Goal: Information Seeking & Learning: Learn about a topic

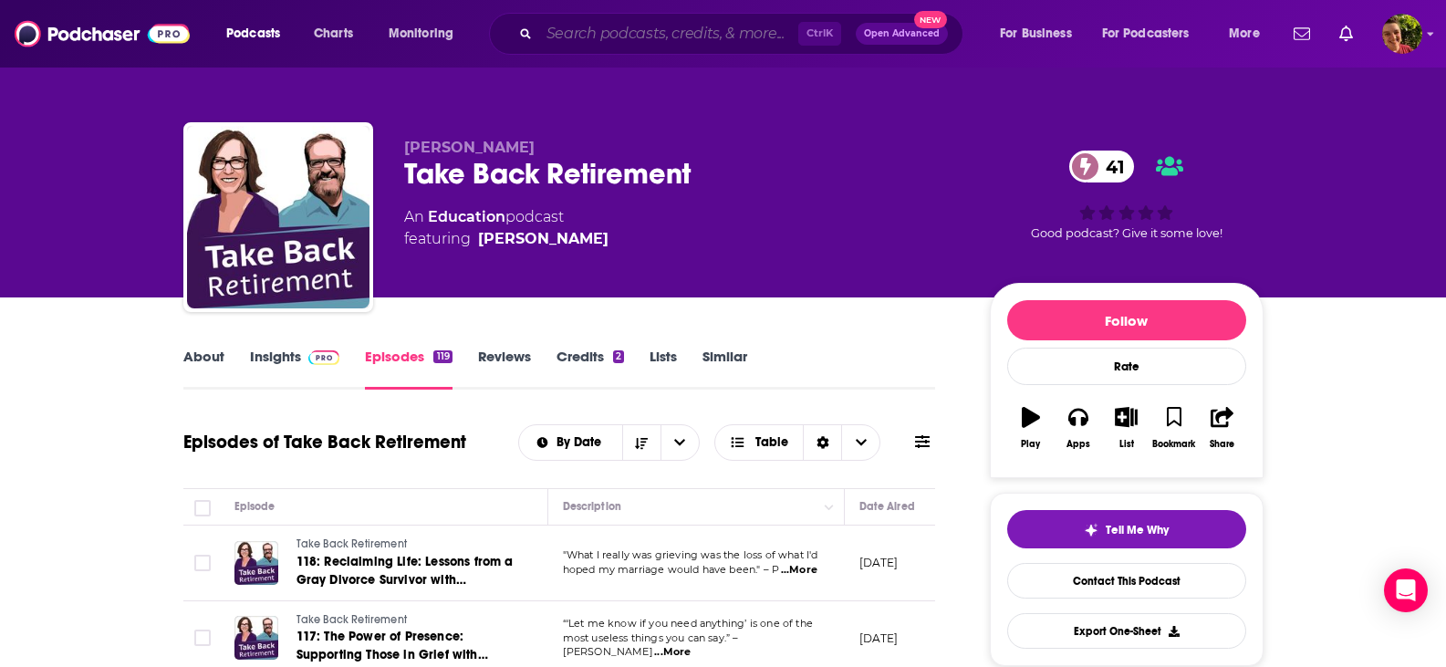
click at [557, 30] on input "Search podcasts, credits, & more..." at bounding box center [668, 33] width 259 height 29
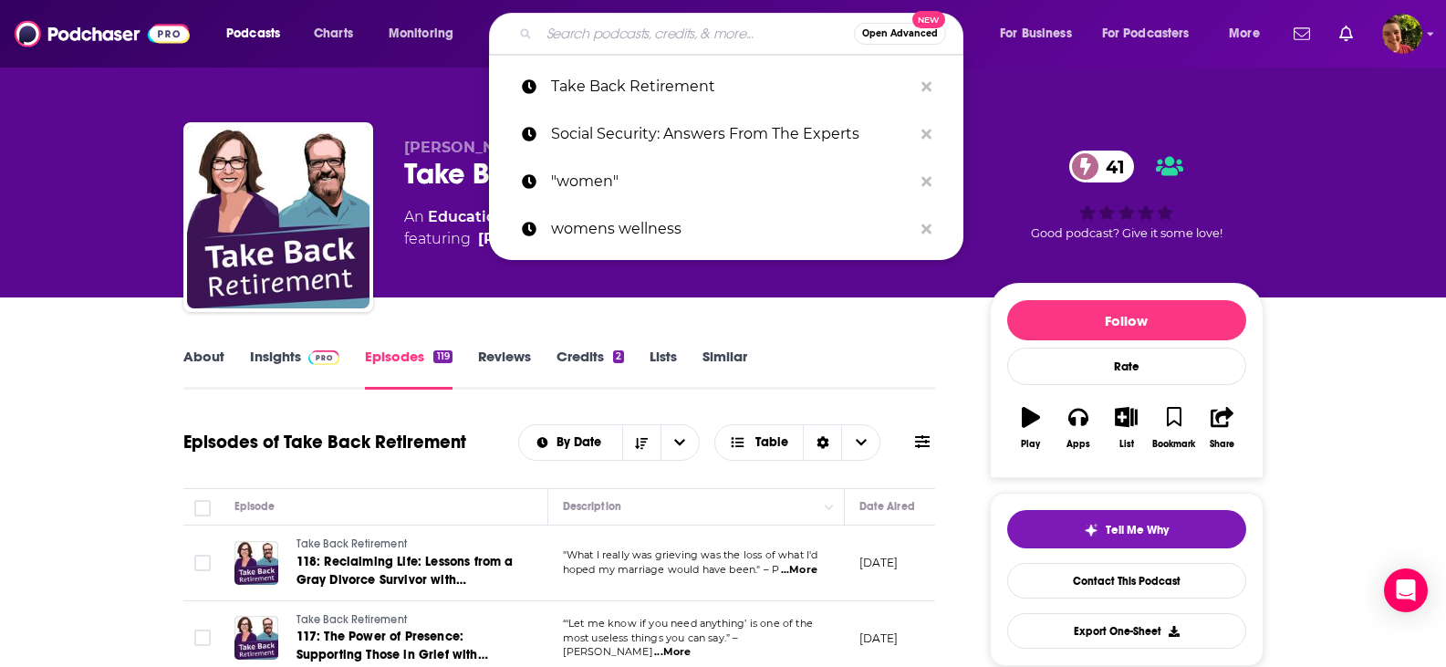
paste input "Simply Medicare with [PERSON_NAME]:"
type input "Simply Medicare with [PERSON_NAME]:"
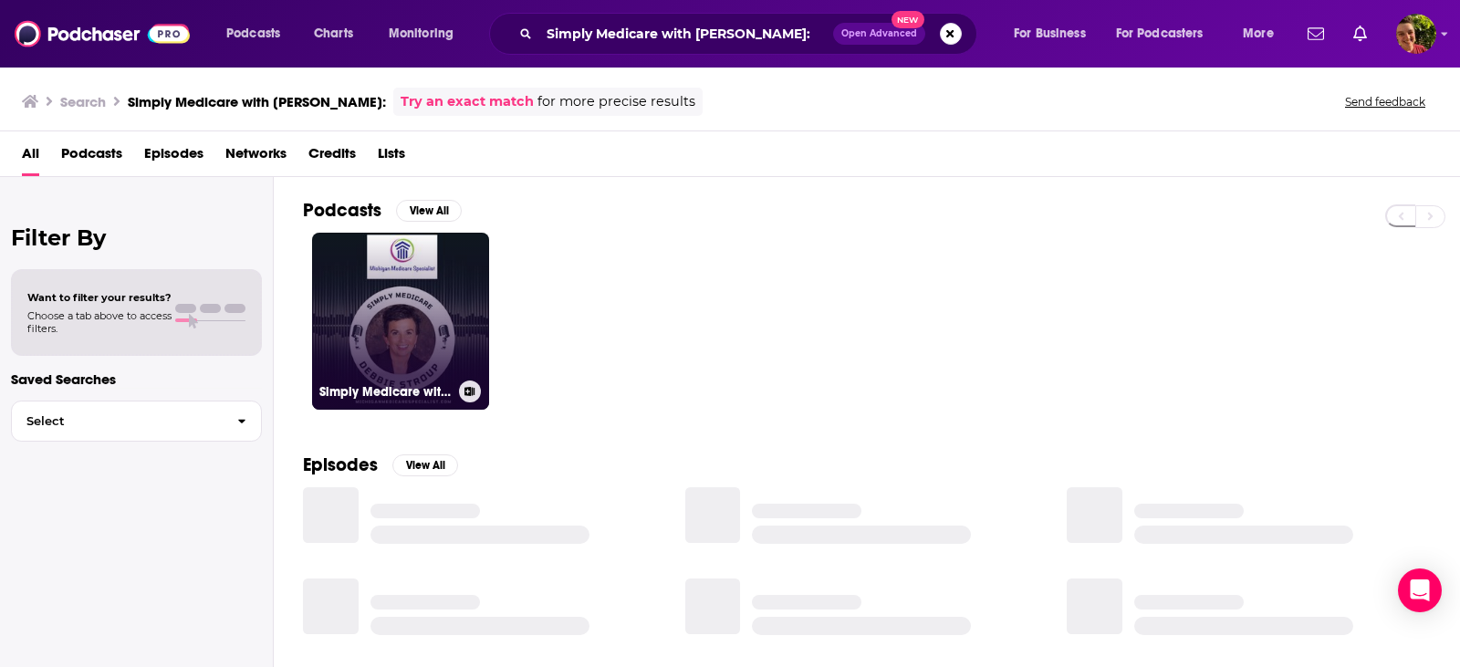
click at [435, 291] on link "Simply Medicare with [PERSON_NAME]" at bounding box center [400, 321] width 177 height 177
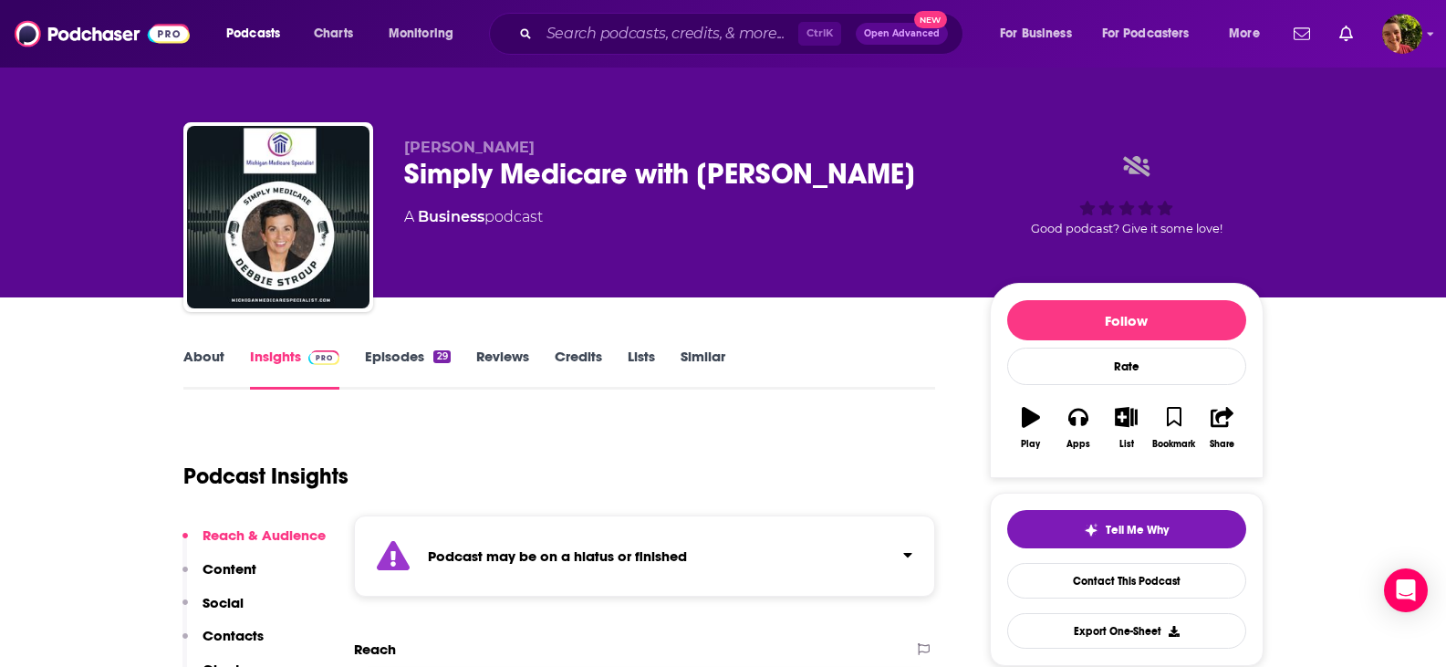
click at [403, 363] on link "Episodes 29" at bounding box center [407, 369] width 85 height 42
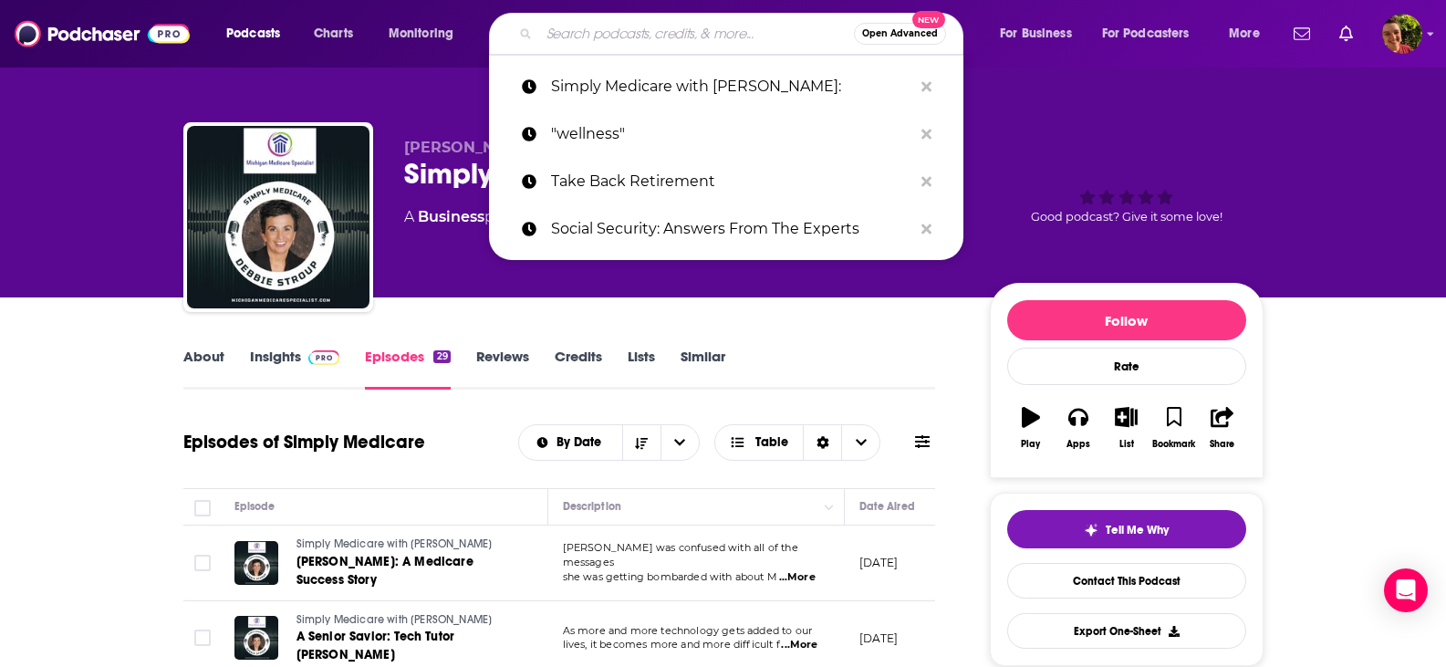
click at [647, 27] on input "Search podcasts, credits, & more..." at bounding box center [696, 33] width 315 height 29
paste input "Medicare Simplified with [PERSON_NAME]:"
type input "Medicare Simplified with [PERSON_NAME]:"
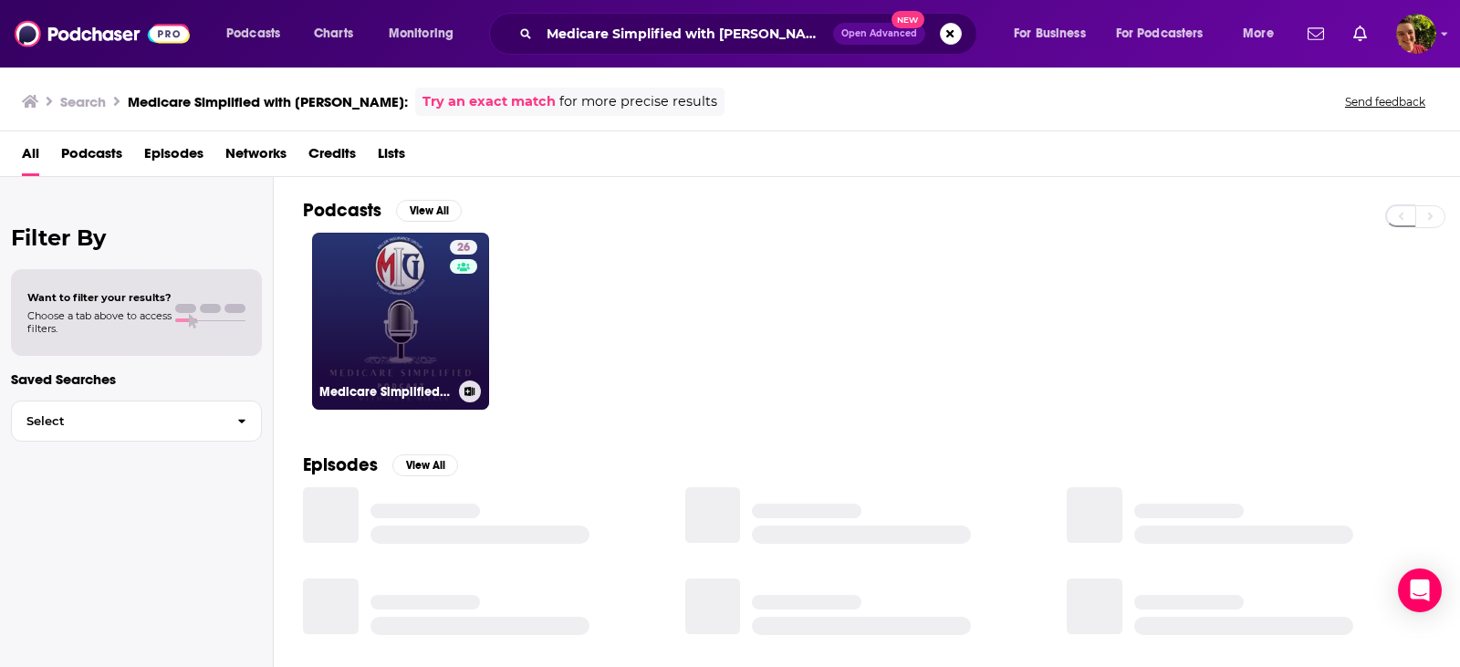
click at [424, 327] on link "26 Medicare Simplified with [PERSON_NAME]" at bounding box center [400, 321] width 177 height 177
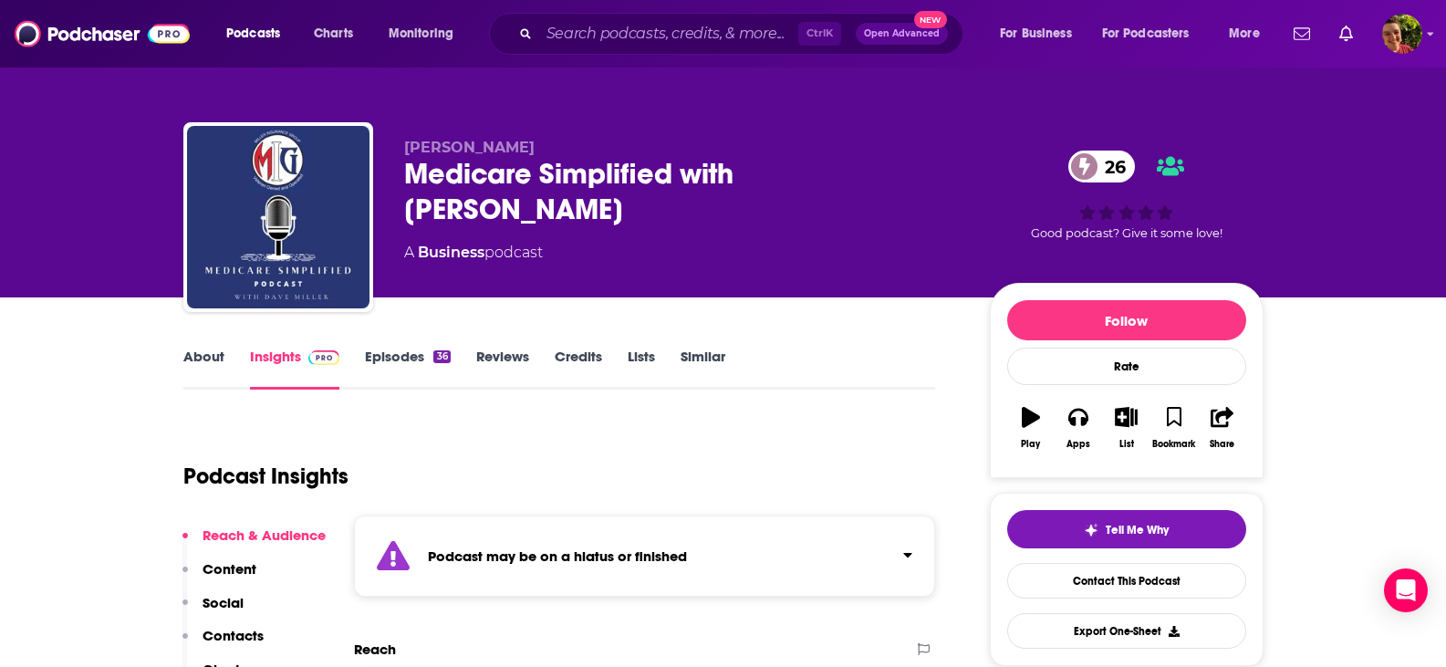
click at [390, 360] on link "Episodes 36" at bounding box center [407, 369] width 85 height 42
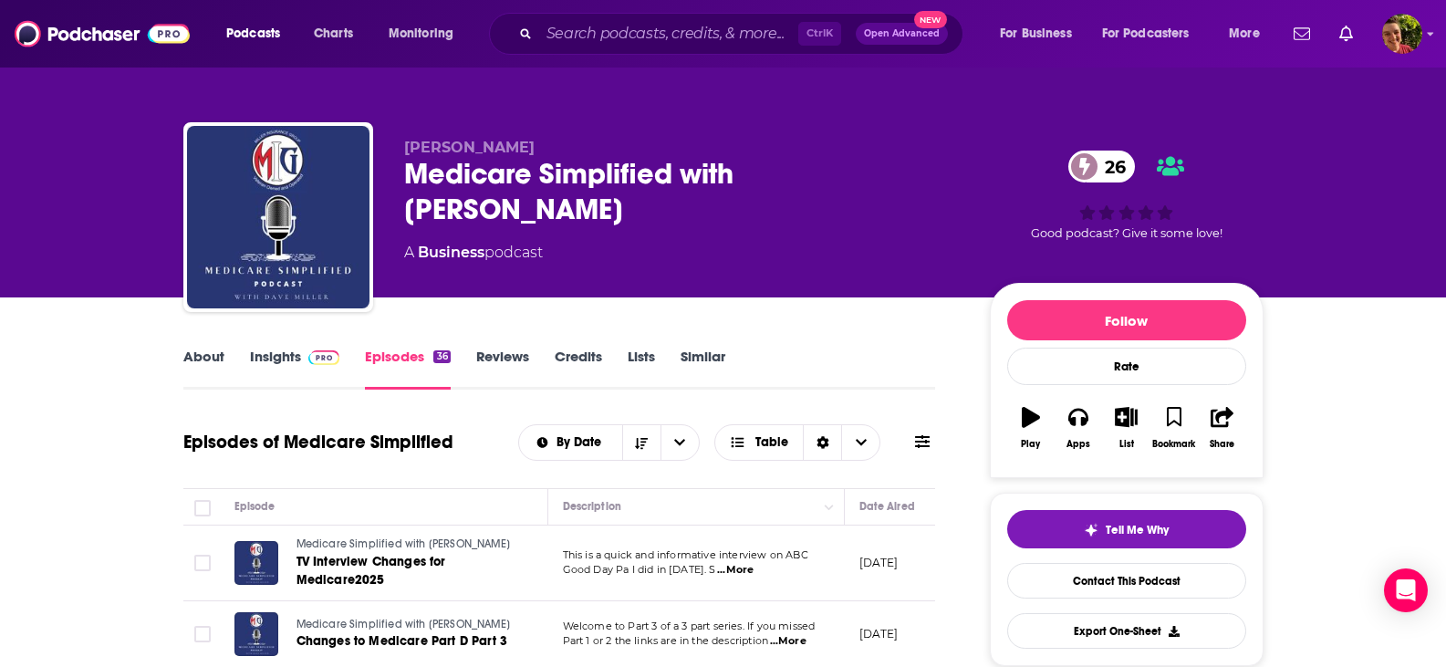
scroll to position [365, 0]
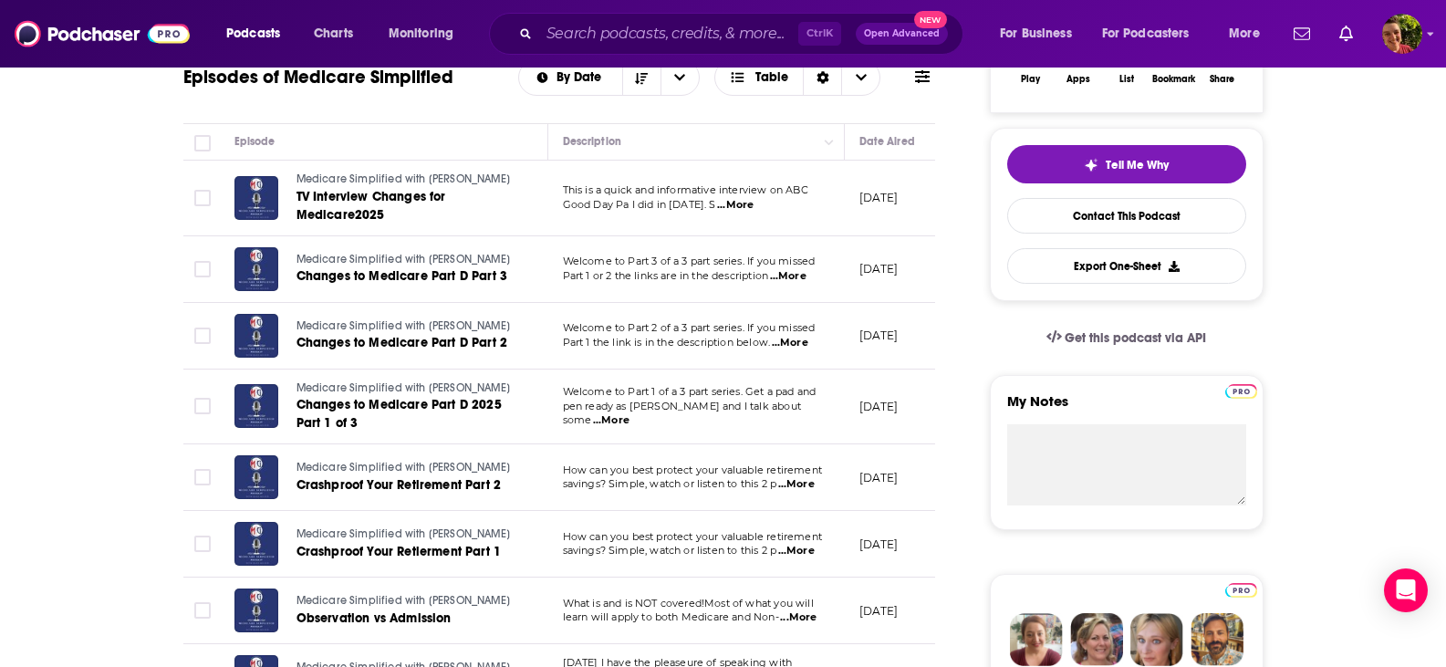
click at [754, 204] on span "...More" at bounding box center [735, 205] width 36 height 15
click at [883, 193] on p "[DATE]" at bounding box center [878, 198] width 39 height 16
click at [899, 199] on p "[DATE]" at bounding box center [878, 198] width 39 height 16
click at [369, 203] on span "TV Interview Changes for Medicare2025" at bounding box center [371, 206] width 150 height 34
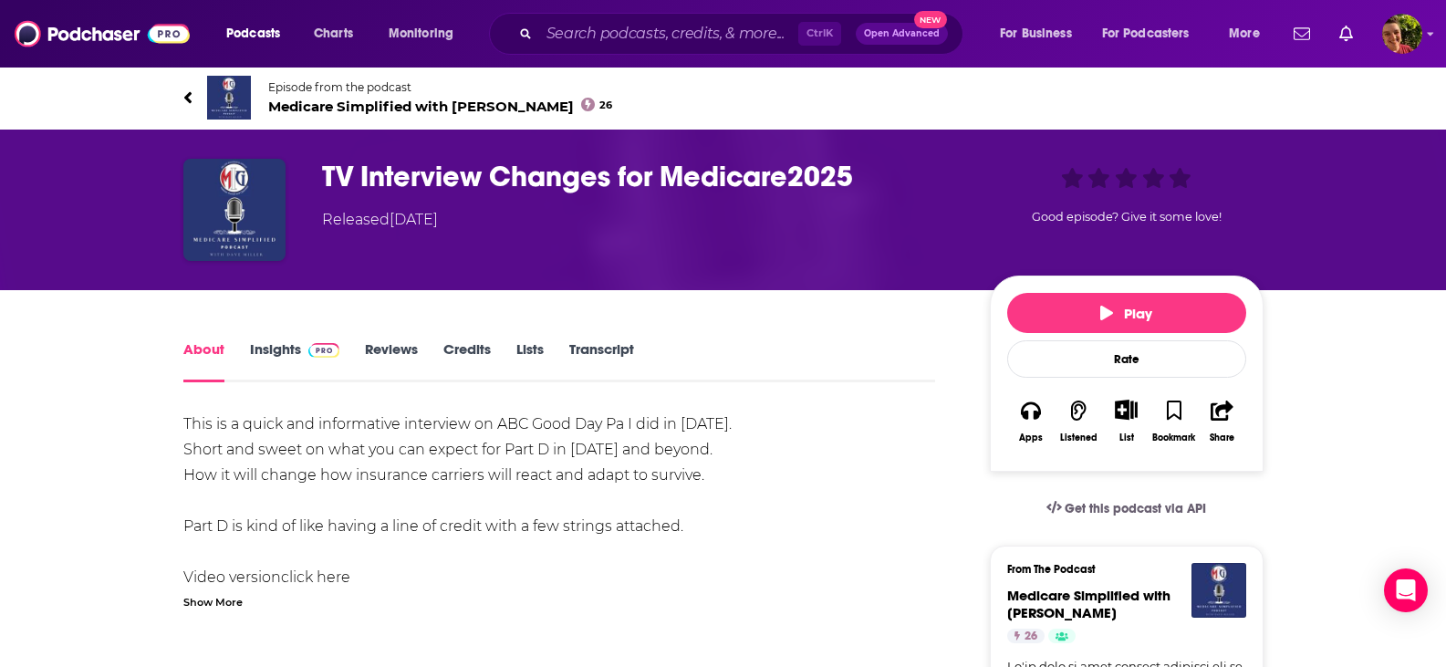
click at [274, 349] on link "Insights" at bounding box center [295, 361] width 90 height 42
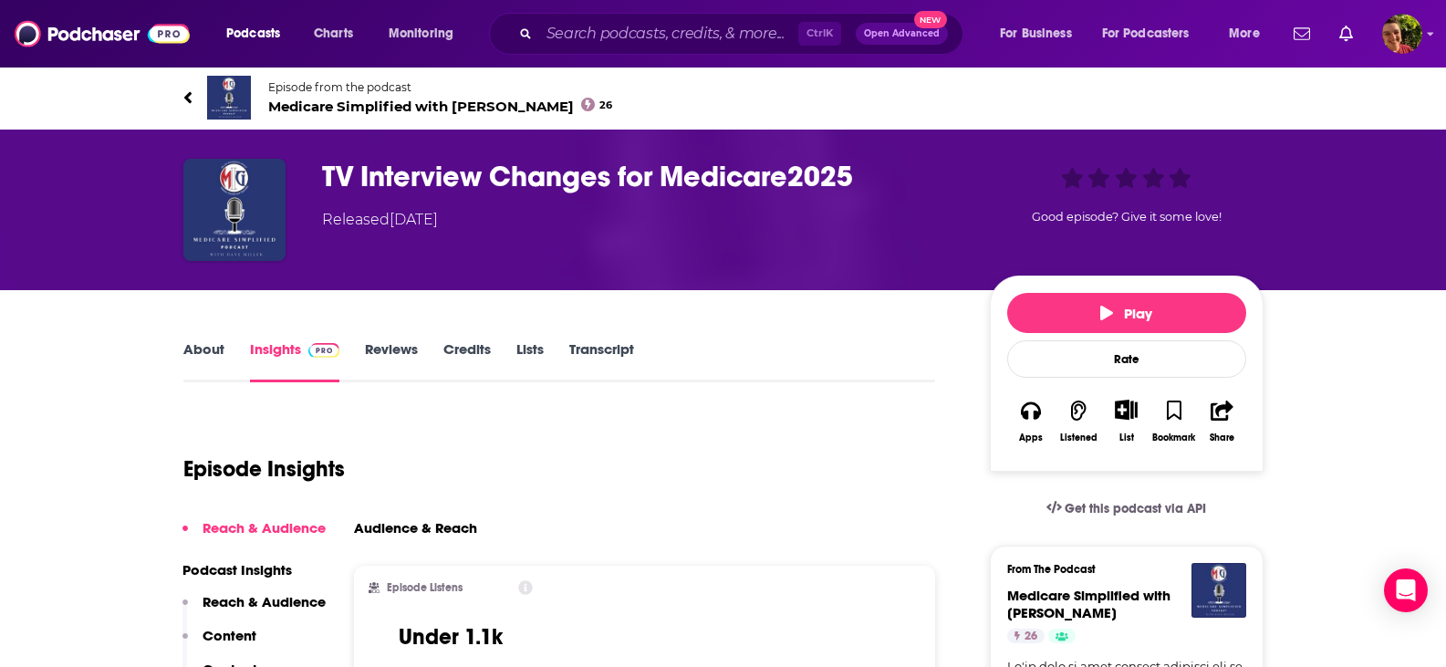
click at [190, 100] on icon at bounding box center [186, 97] width 7 height 12
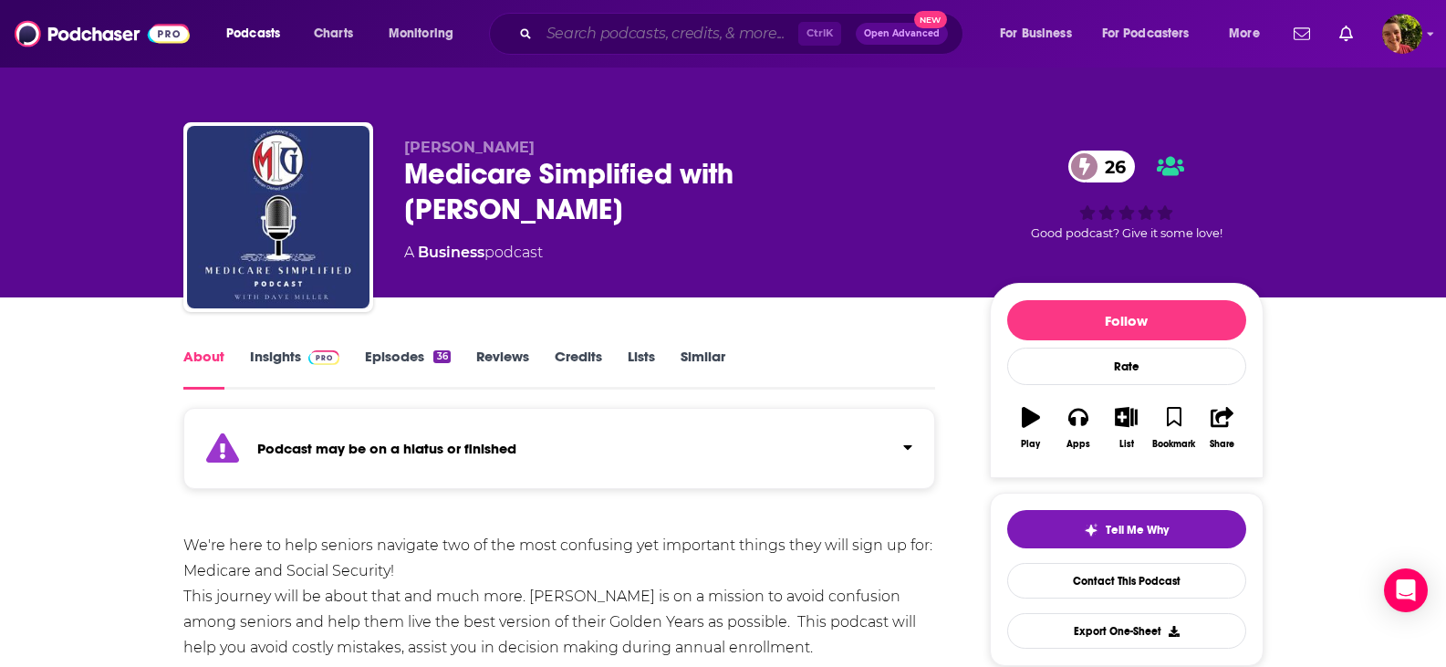
click at [639, 30] on input "Search podcasts, credits, & more..." at bounding box center [668, 33] width 259 height 29
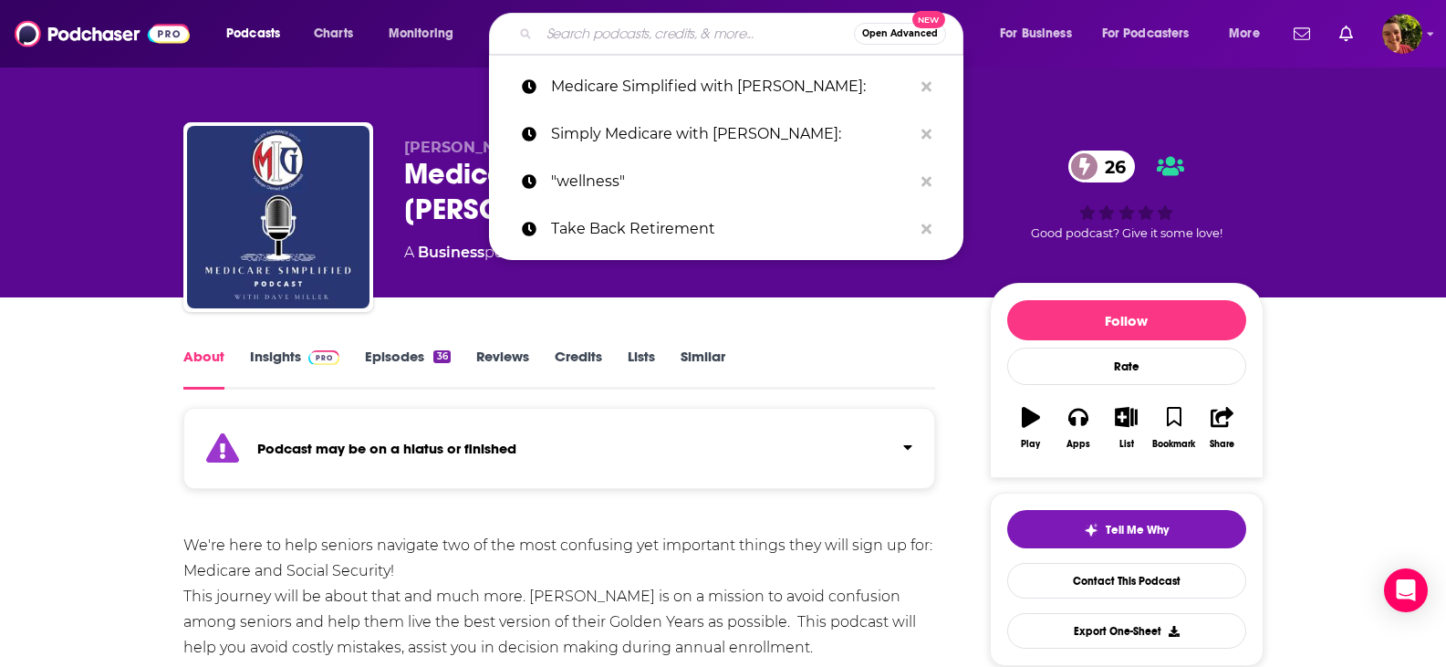
paste input "Simply Medicare with [PERSON_NAME]:"
type input "Simply Medicare with [PERSON_NAME]:"
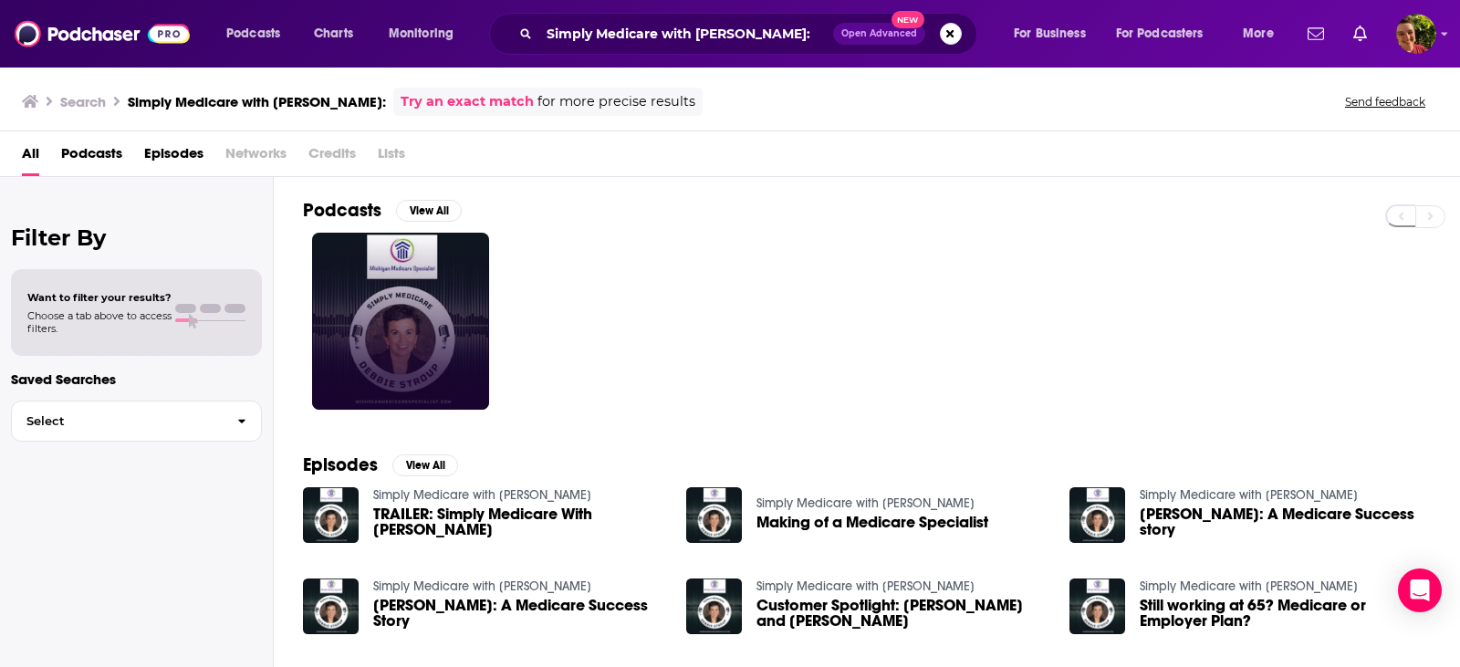
click at [428, 321] on link at bounding box center [400, 321] width 177 height 177
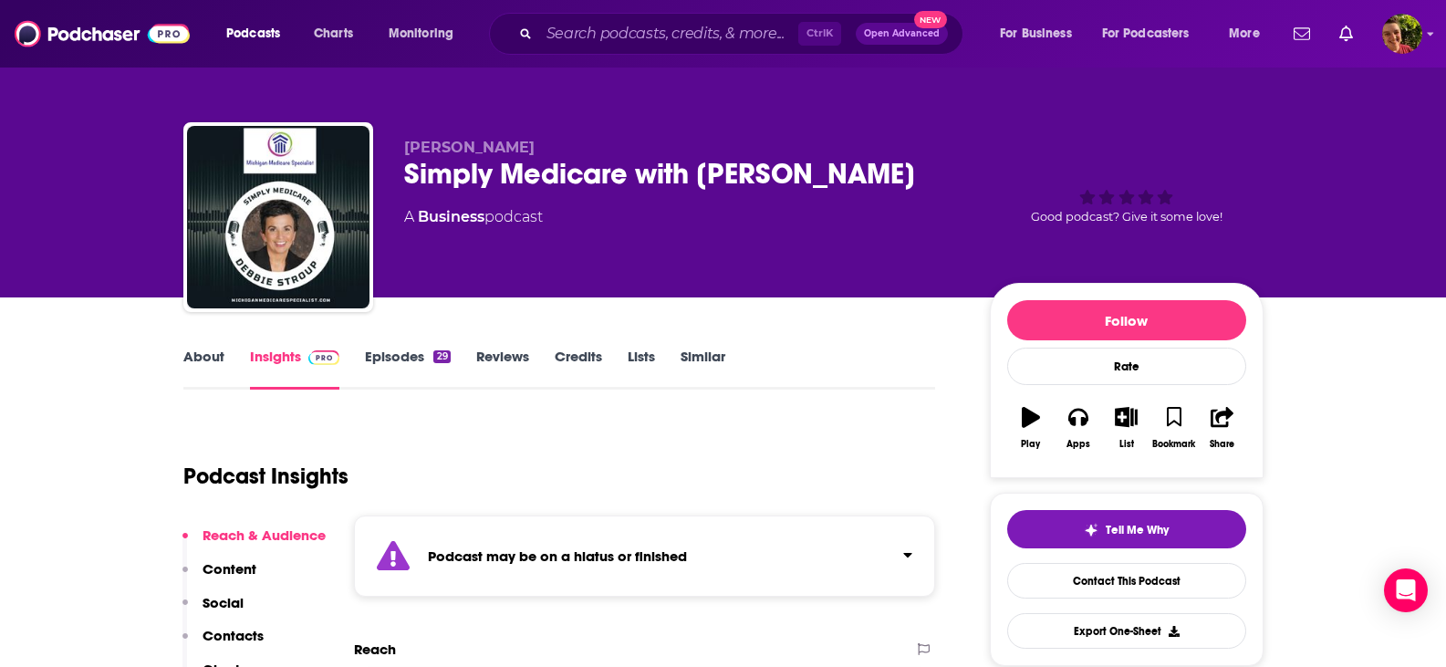
click at [379, 366] on link "Episodes 29" at bounding box center [407, 369] width 85 height 42
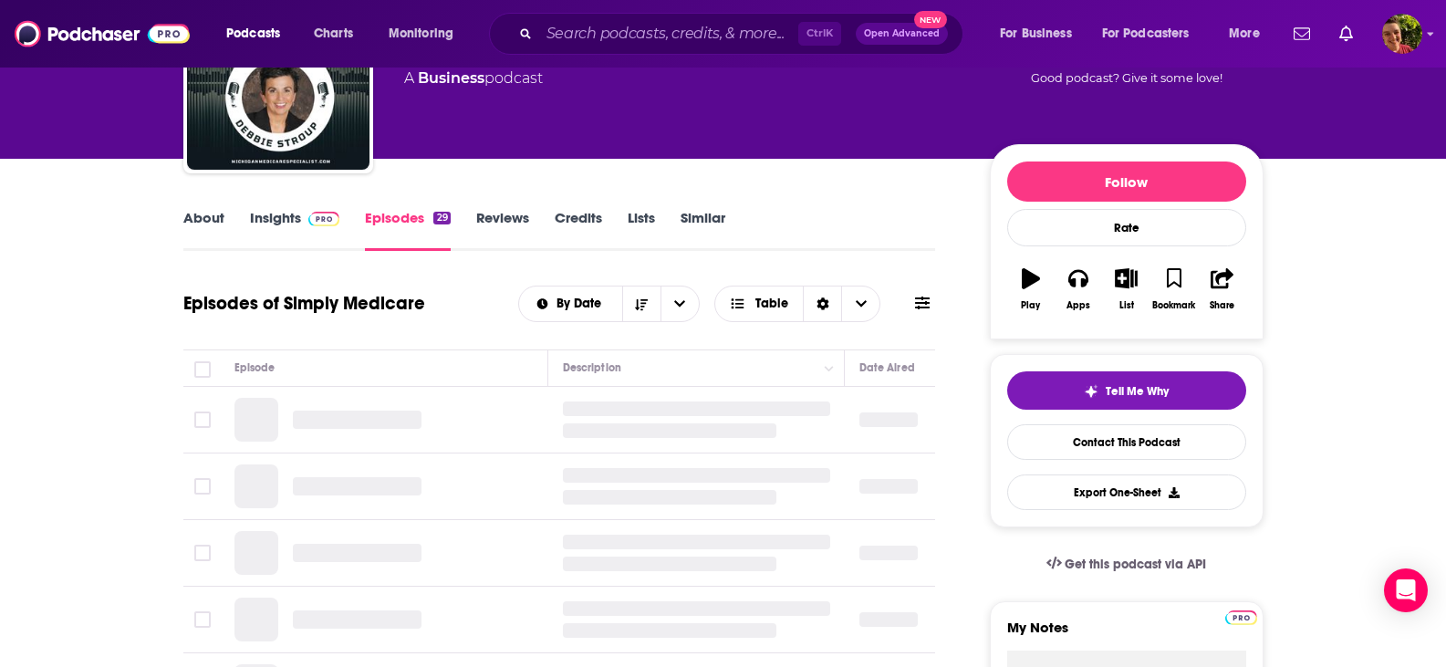
scroll to position [182, 0]
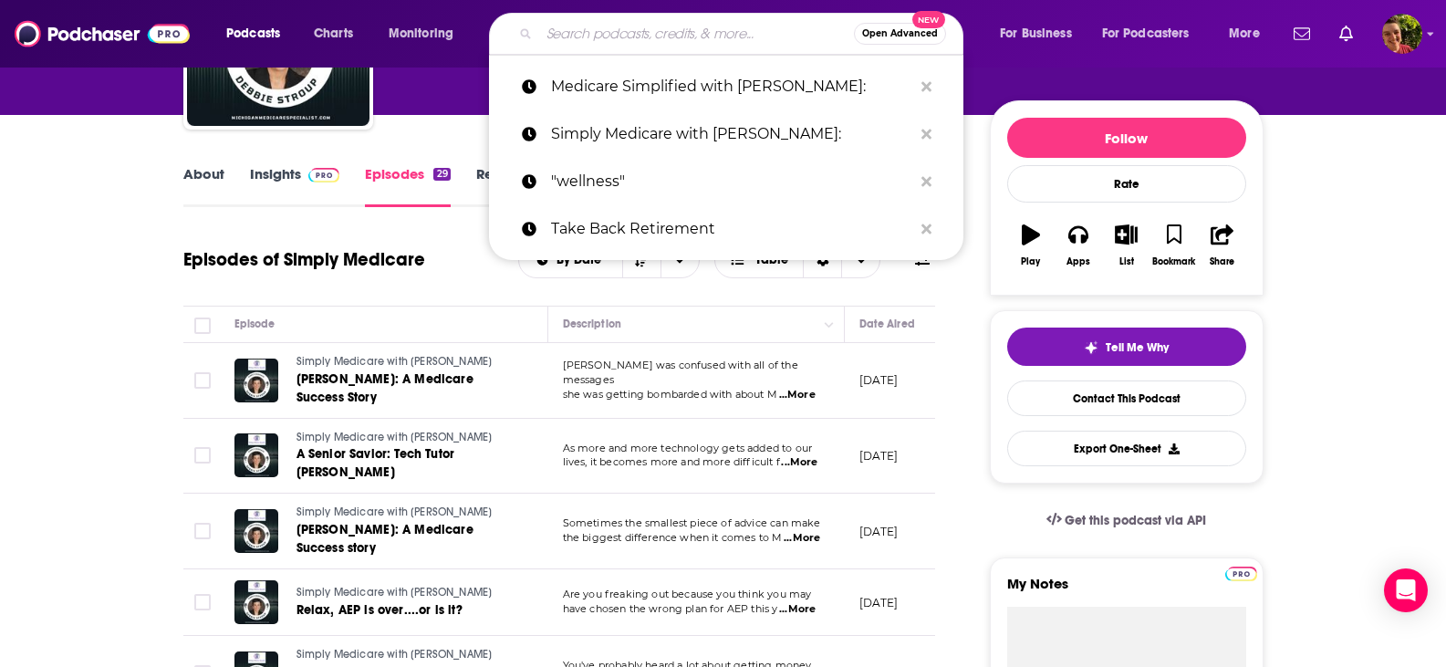
click at [609, 30] on input "Search podcasts, credits, & more..." at bounding box center [696, 33] width 315 height 29
paste input "The Transition to Medicare Podcast:"
type input "The Transition to Medicare Podcast:"
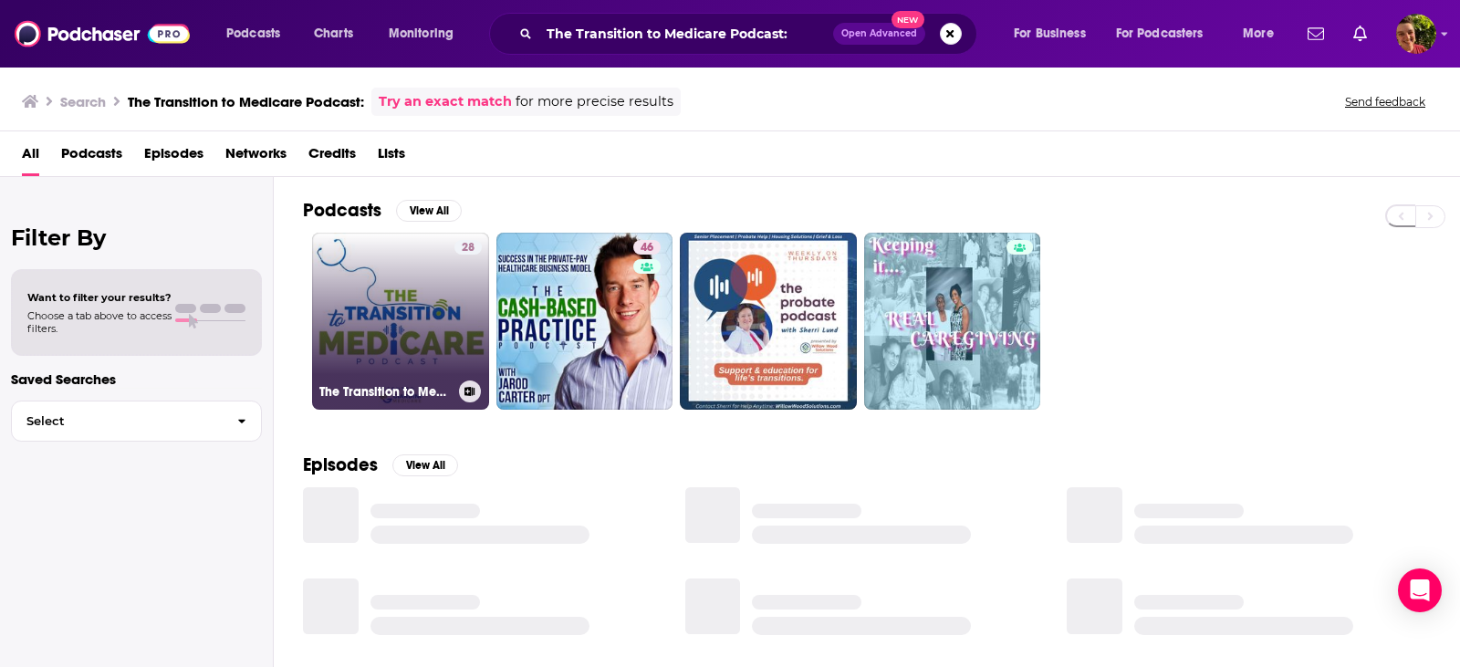
click at [416, 323] on link "28 The Transition to Medicare Podcast" at bounding box center [400, 321] width 177 height 177
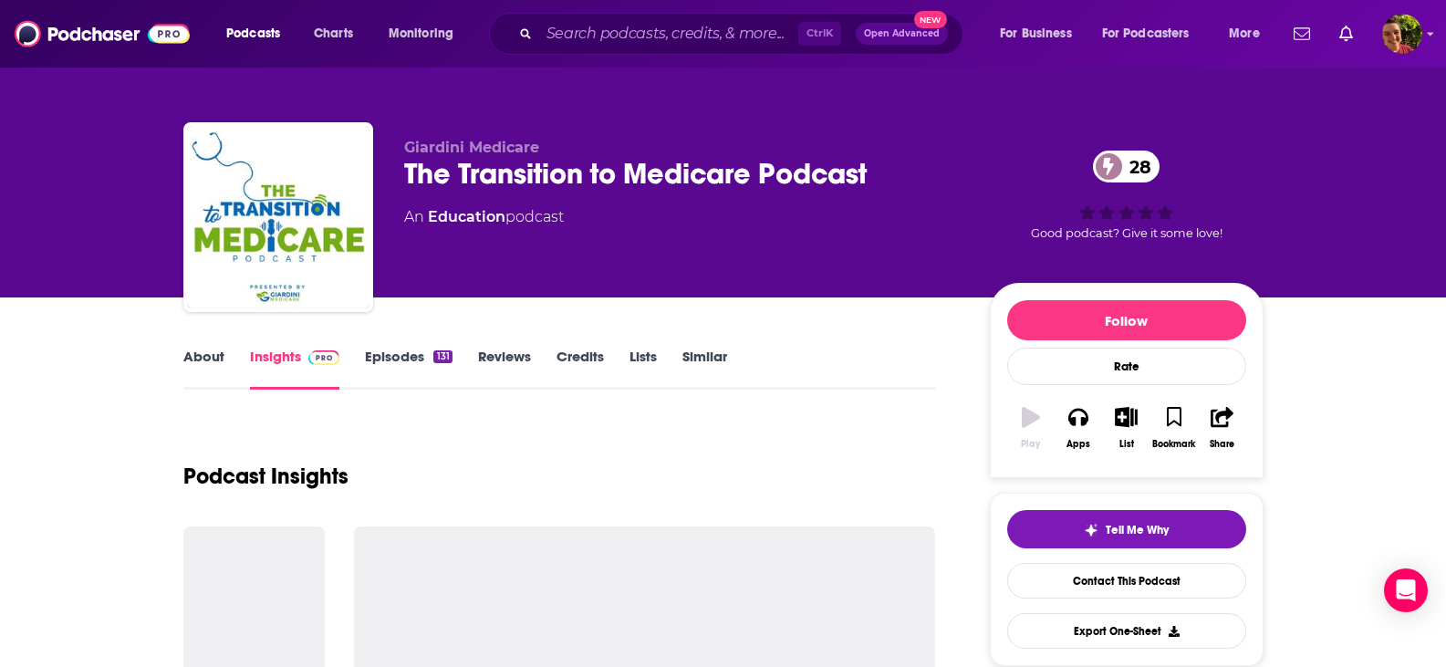
click at [394, 350] on link "Episodes 131" at bounding box center [408, 369] width 87 height 42
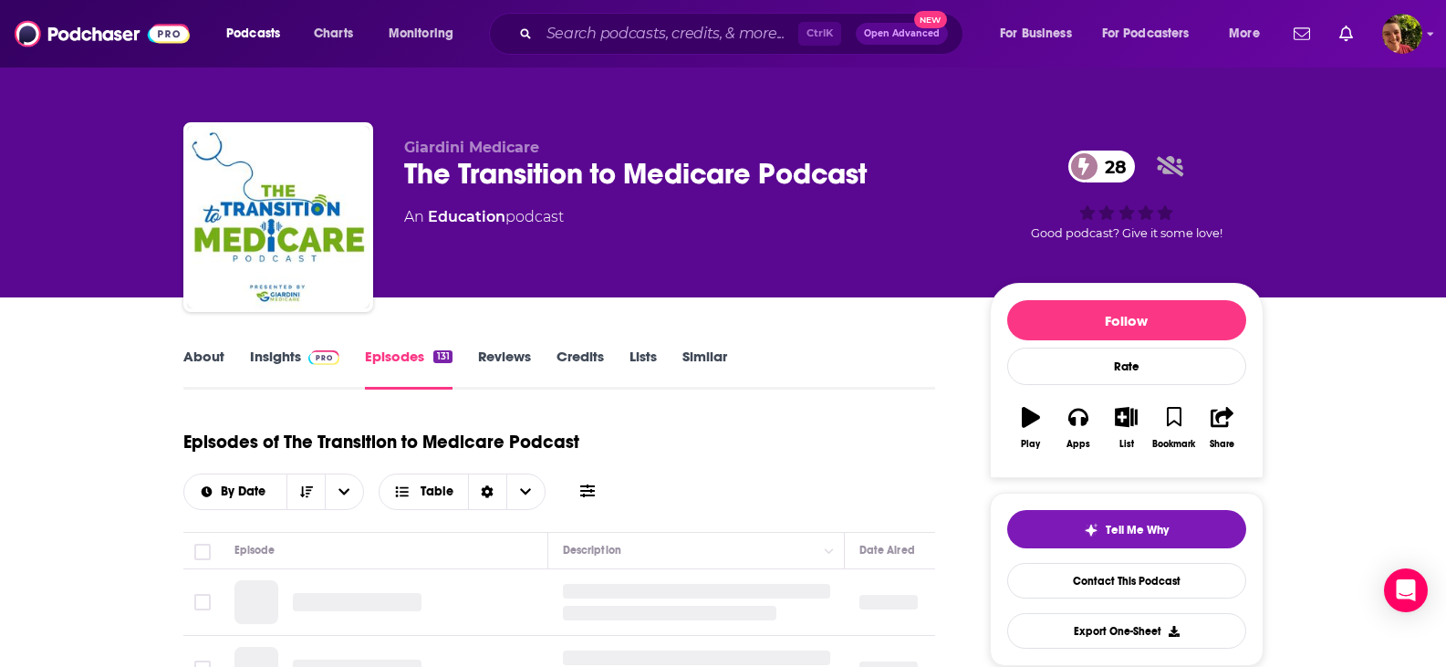
scroll to position [182, 0]
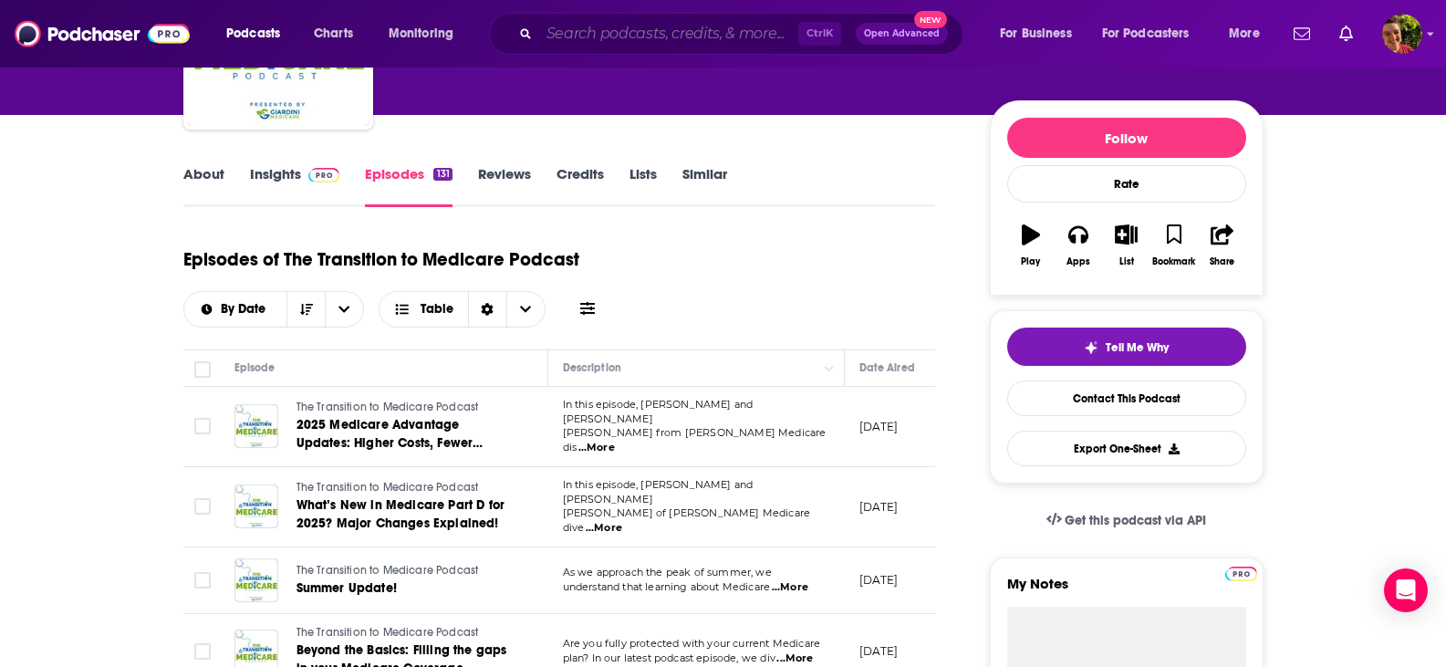
click at [628, 36] on input "Search podcasts, credits, & more..." at bounding box center [668, 33] width 259 height 29
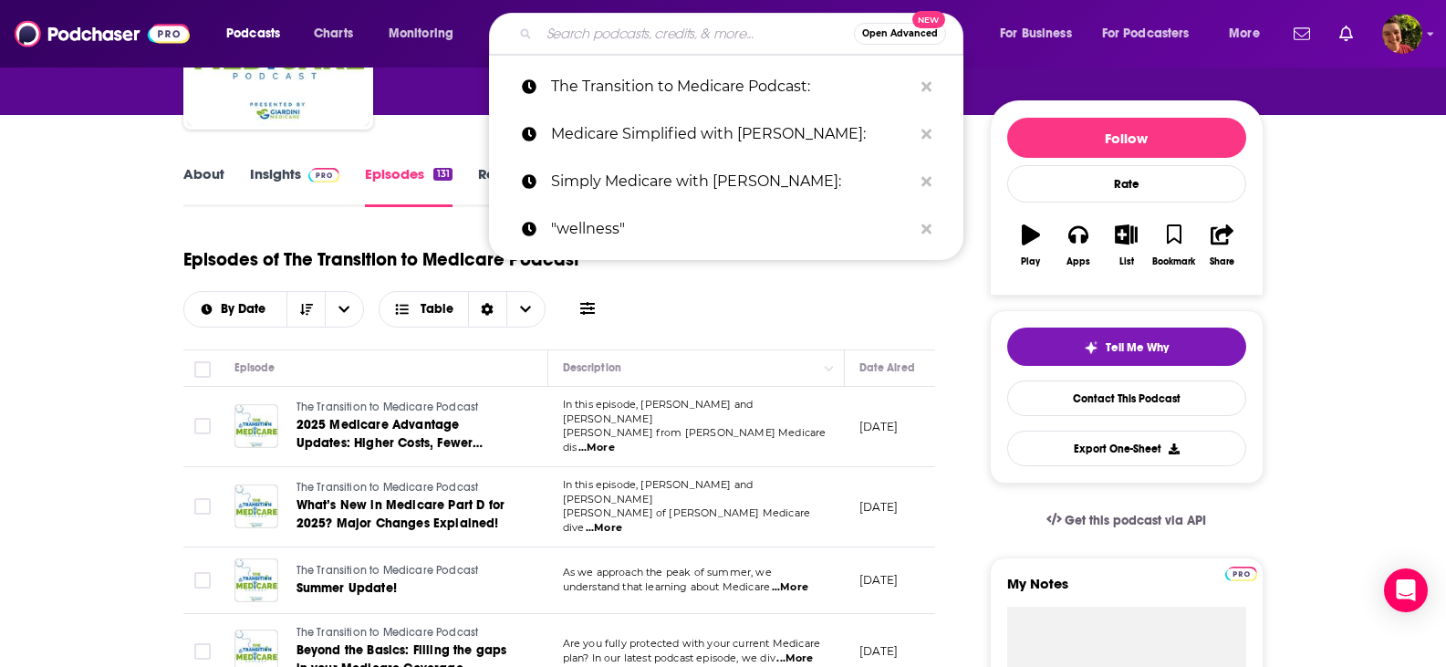
paste input "We Speak Medicare Podcast:"
type input "We Speak Medicare Podcast:"
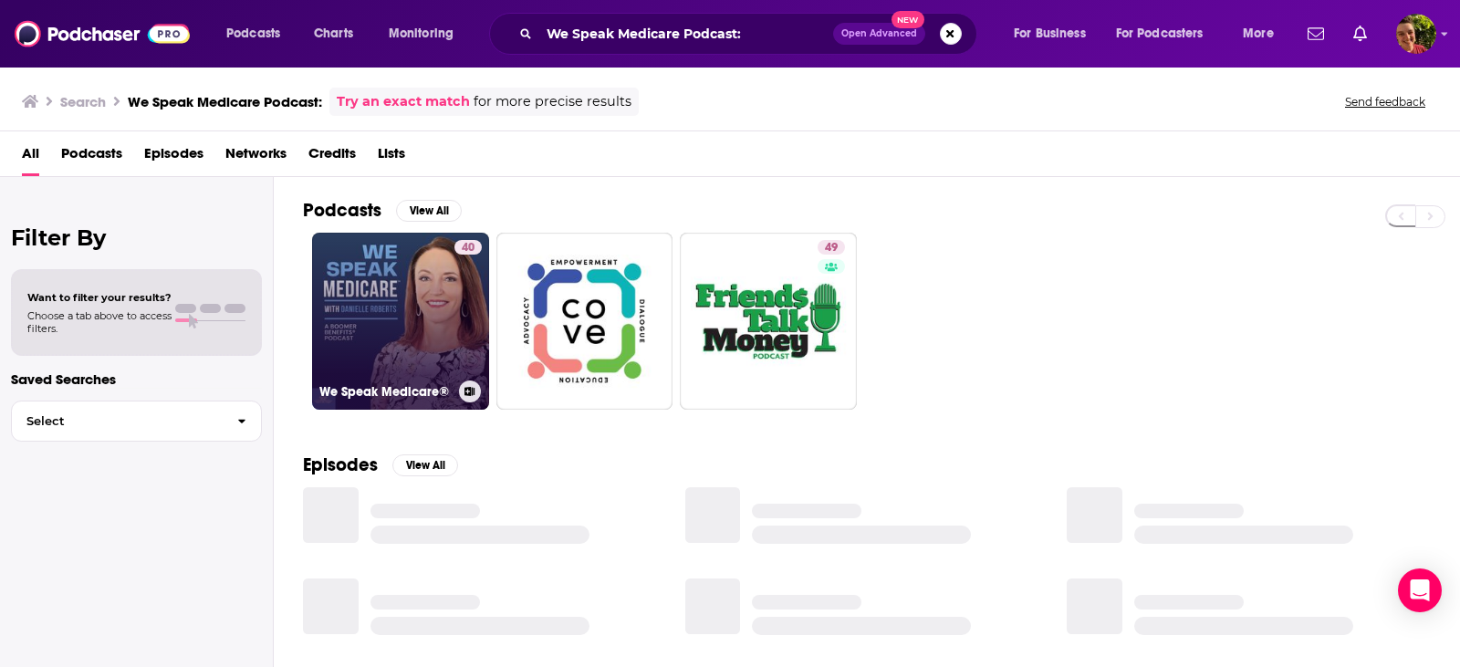
click at [394, 311] on link "40 We Speak Medicare®" at bounding box center [400, 321] width 177 height 177
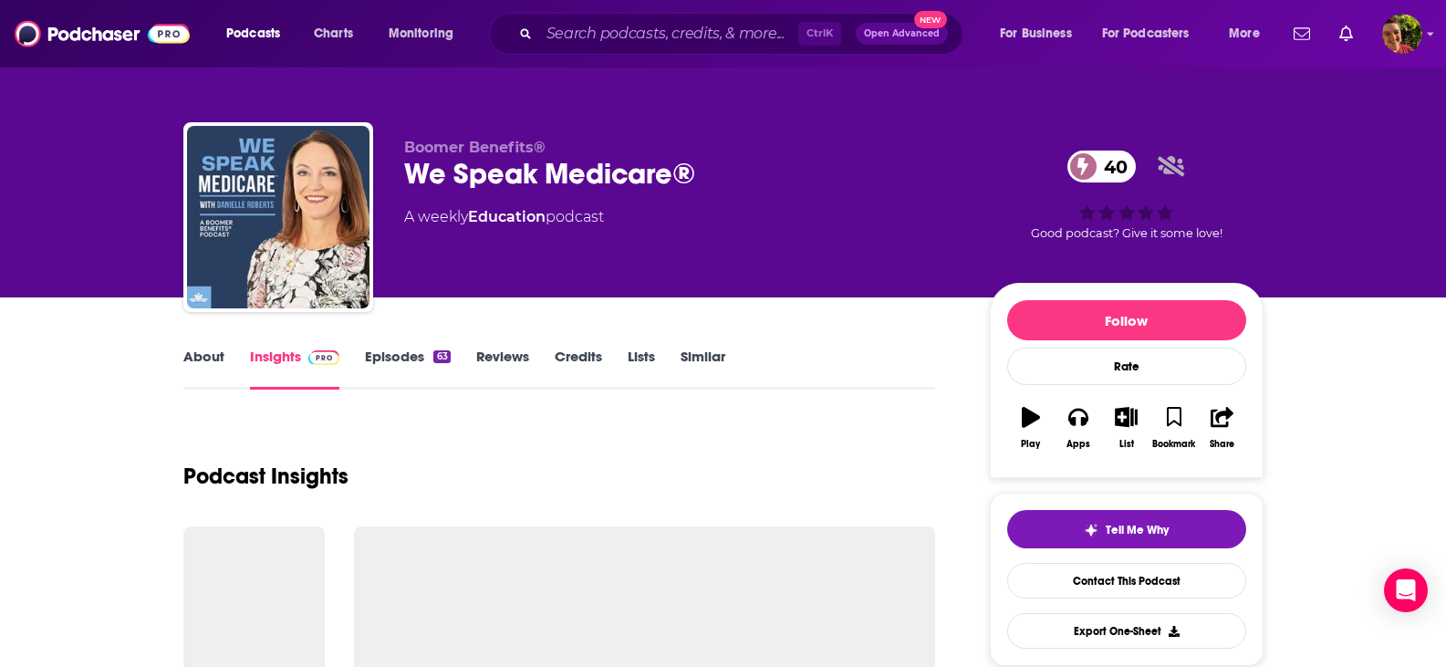
click at [395, 357] on link "Episodes 63" at bounding box center [407, 369] width 85 height 42
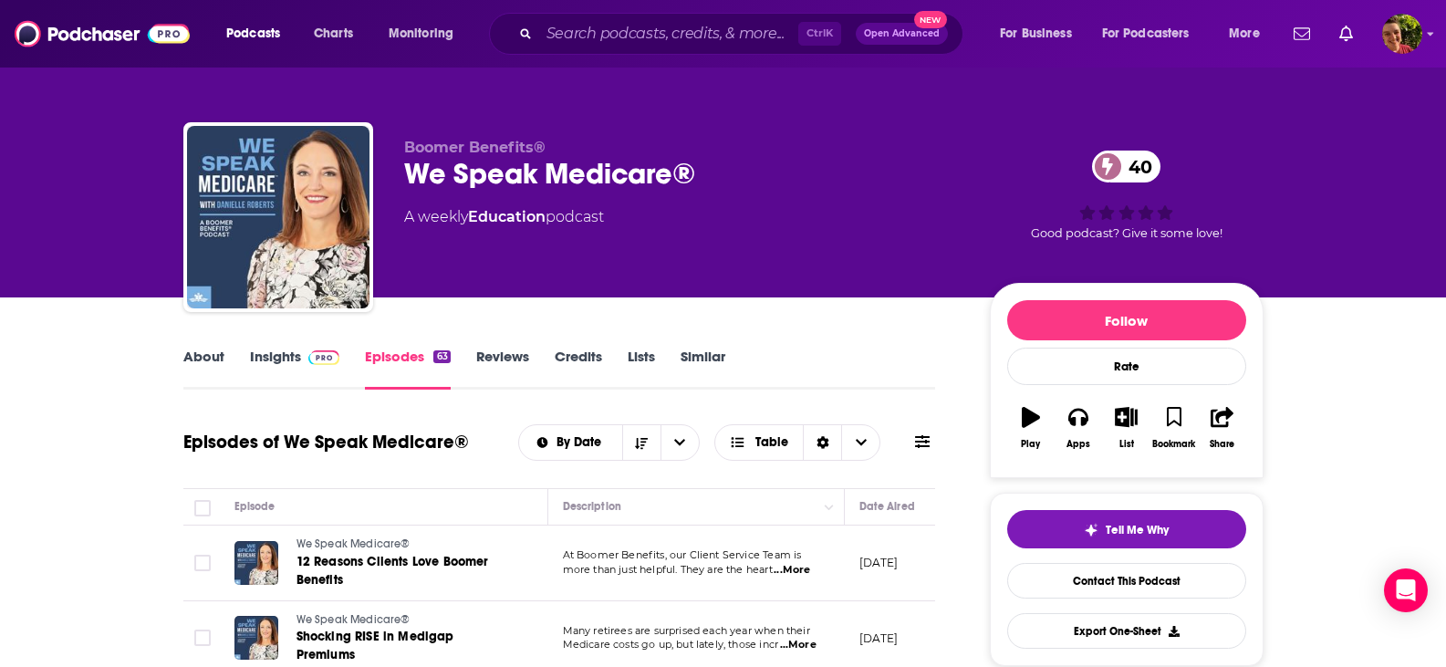
scroll to position [182, 0]
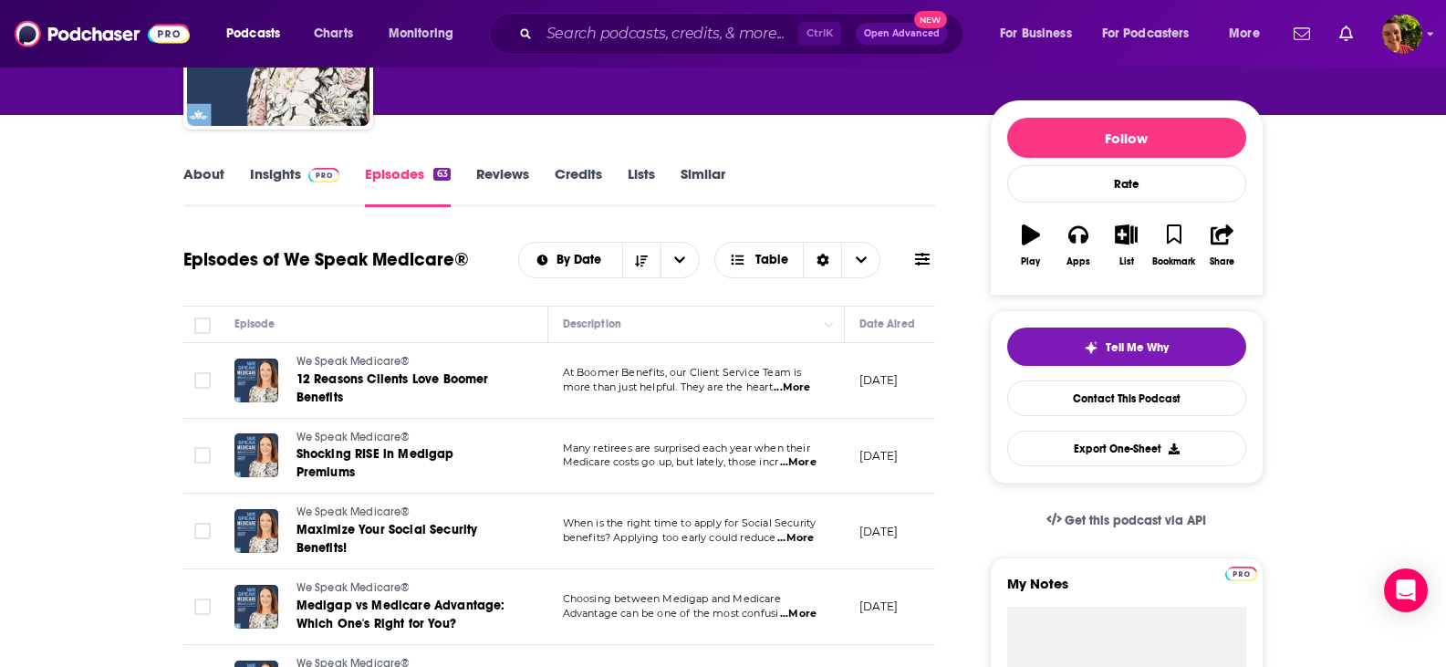
click at [802, 387] on span "...More" at bounding box center [792, 387] width 36 height 15
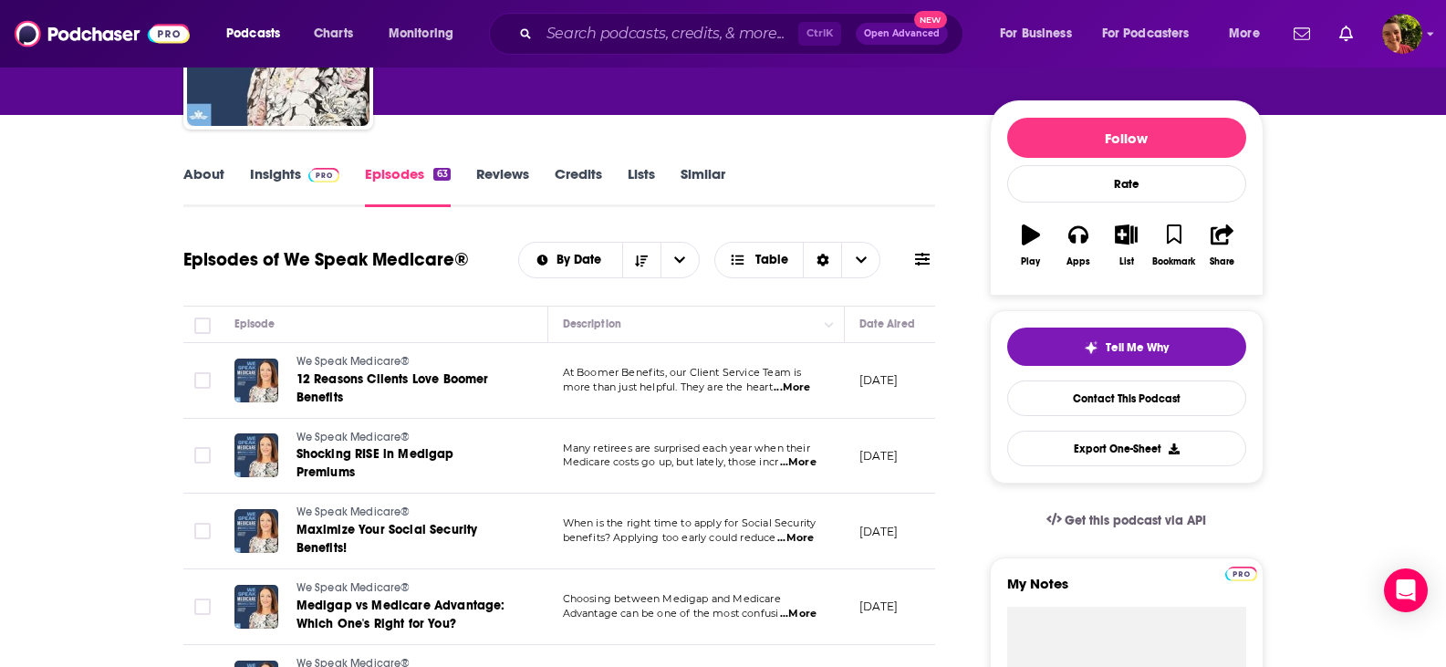
click at [798, 461] on span "...More" at bounding box center [798, 462] width 36 height 15
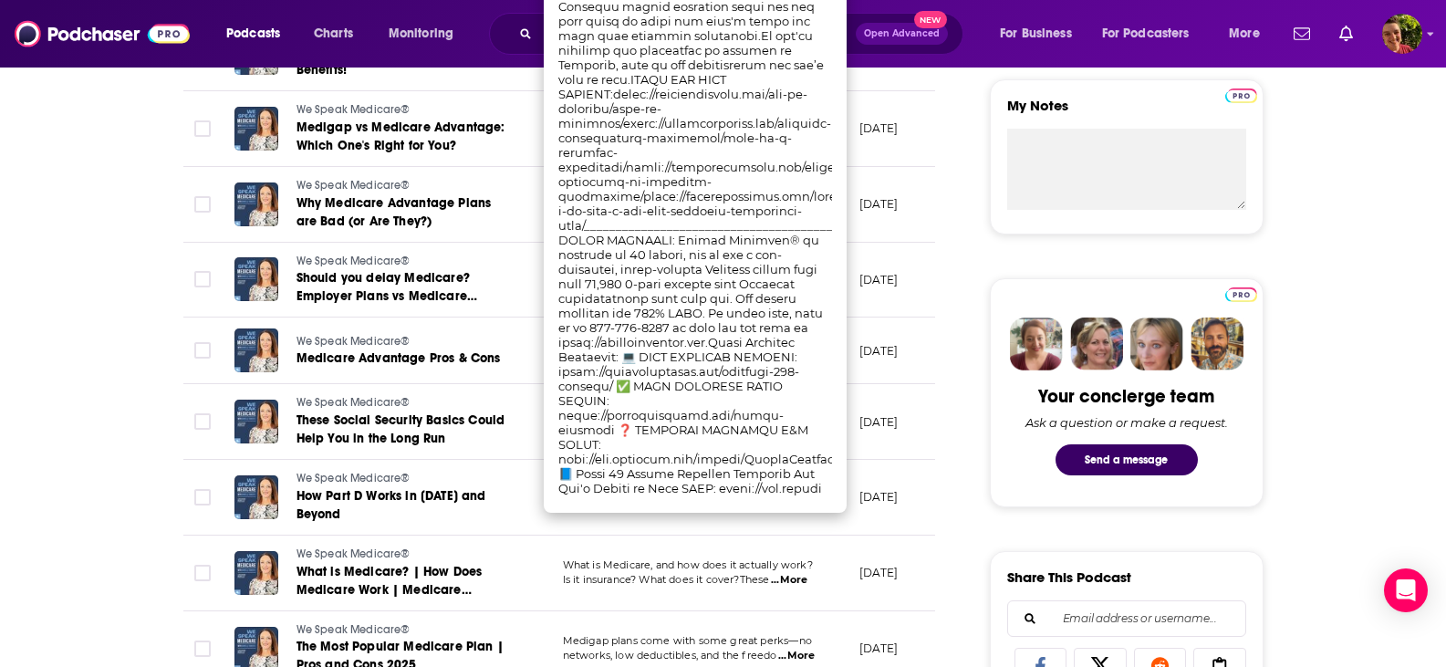
scroll to position [730, 0]
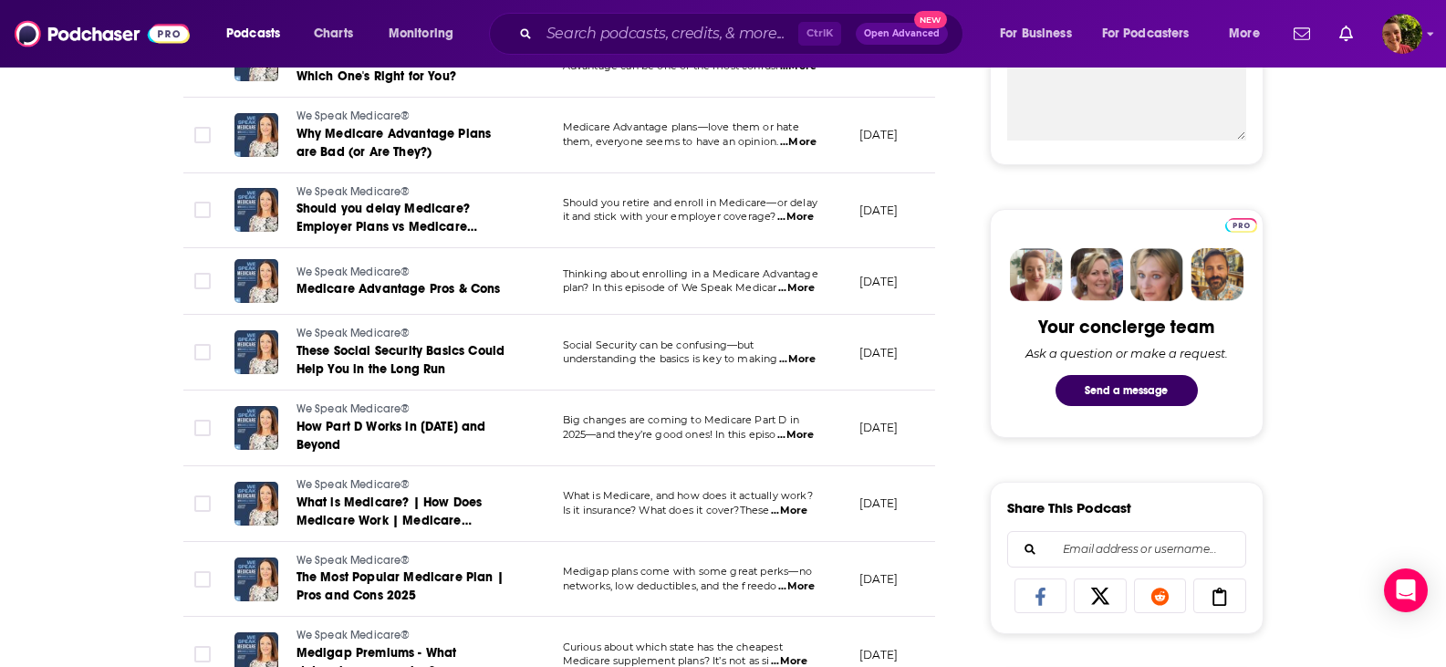
click at [806, 353] on span "...More" at bounding box center [797, 359] width 36 height 15
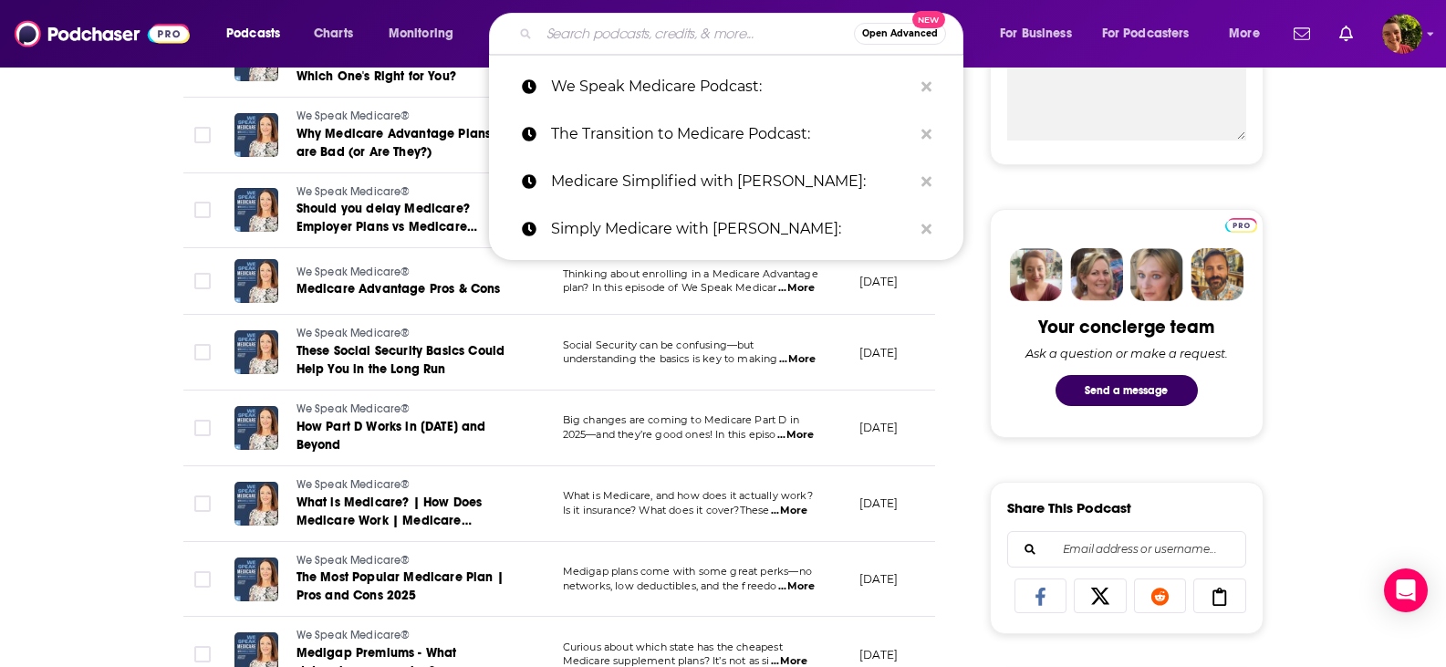
click at [584, 38] on input "Search podcasts, credits, & more..." at bounding box center [696, 33] width 315 height 29
paste input "Social Security: Answers From The Experts"
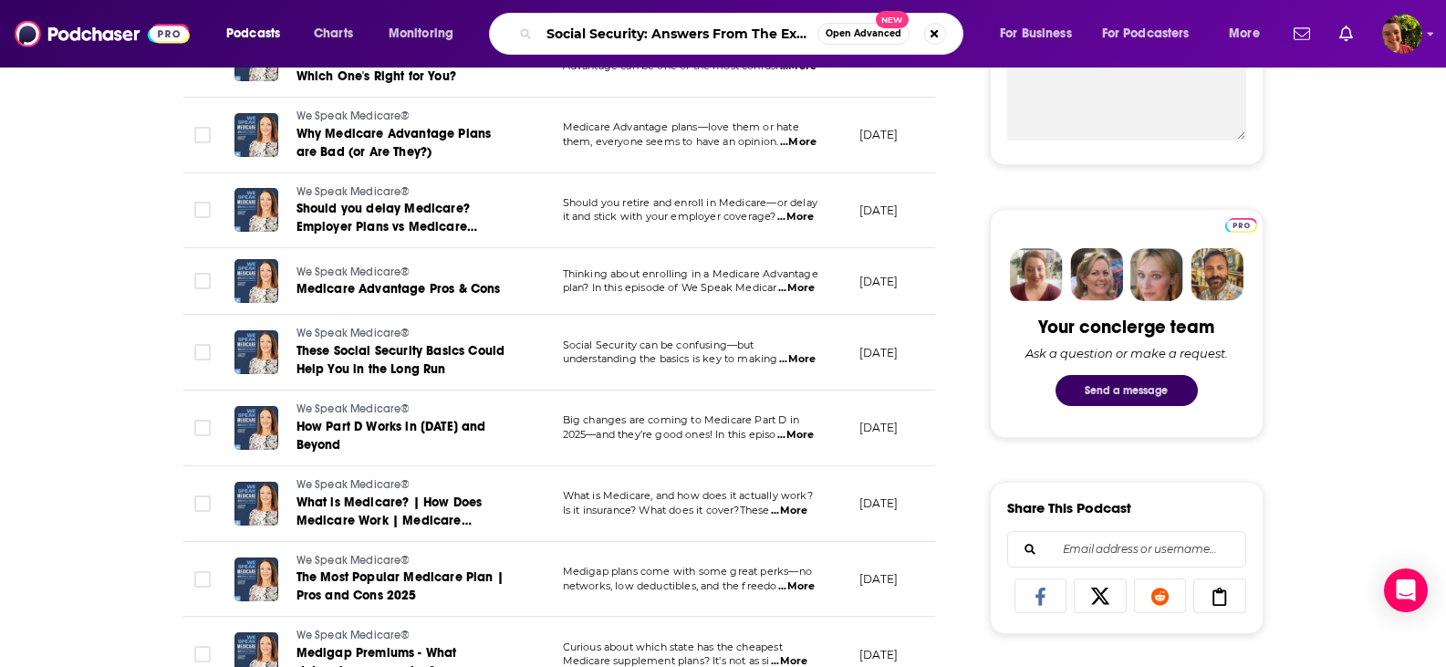
scroll to position [0, 23]
type input "Social Security: Answers From The Experts"
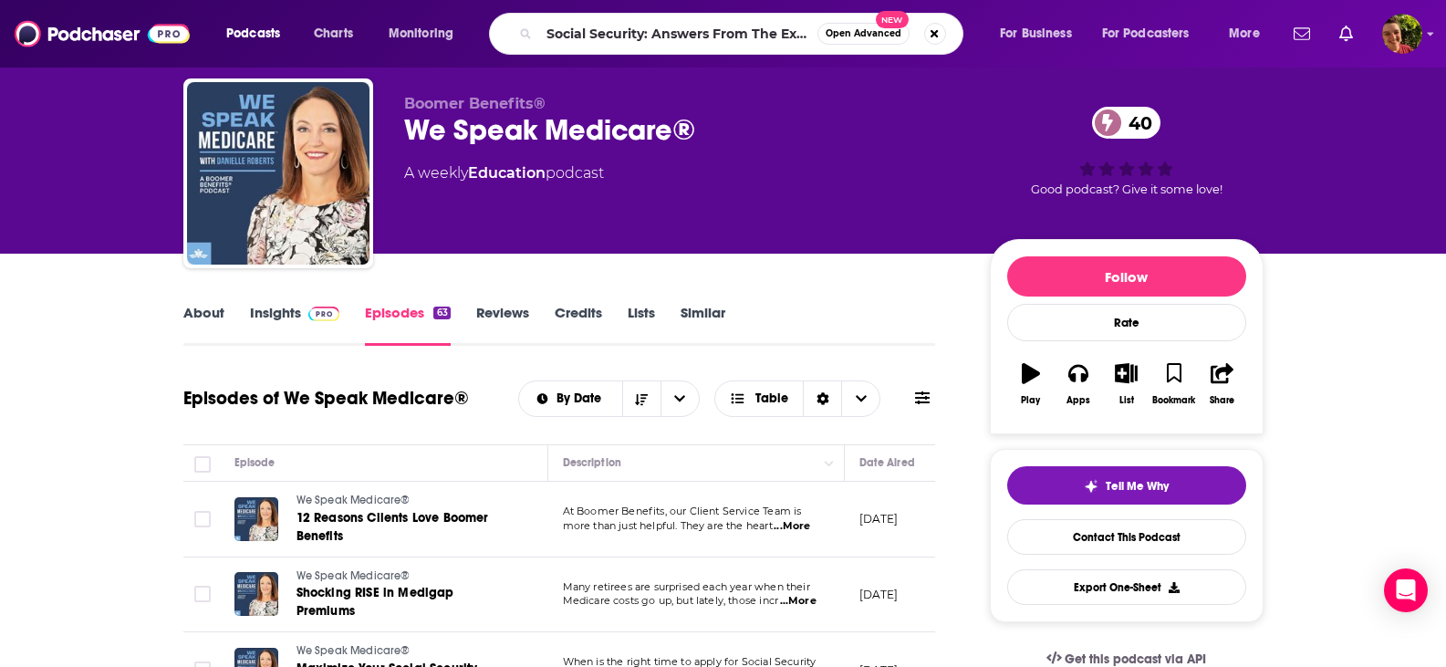
scroll to position [0, 0]
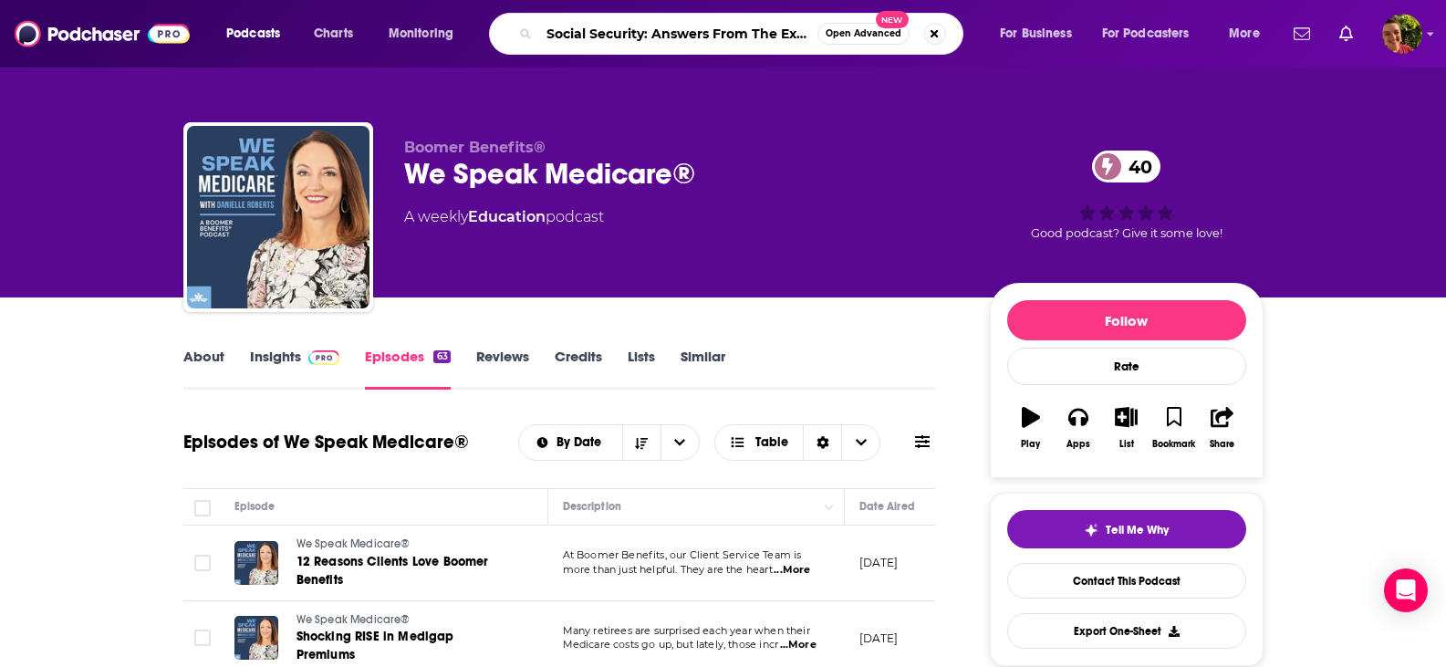
click at [722, 32] on input "Social Security: Answers From The Experts" at bounding box center [678, 33] width 278 height 29
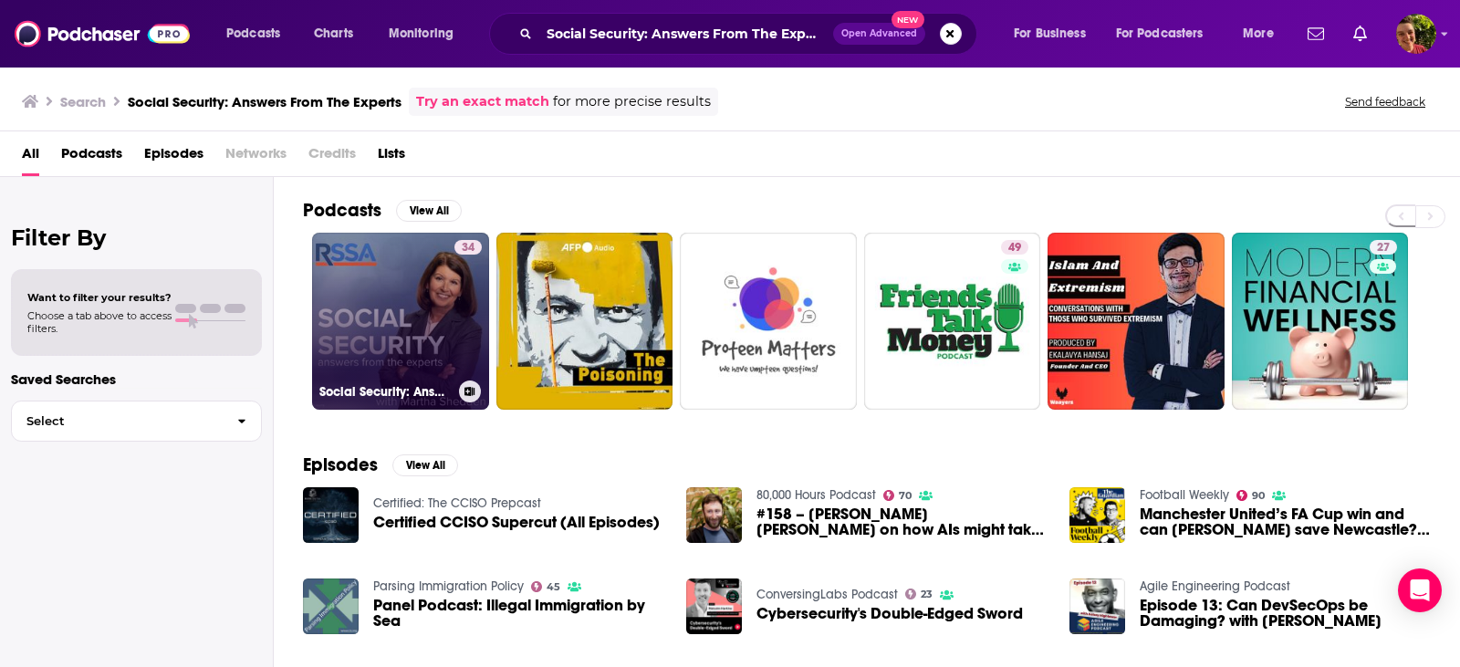
click at [421, 274] on link "34 Social Security: Answers From The Experts" at bounding box center [400, 321] width 177 height 177
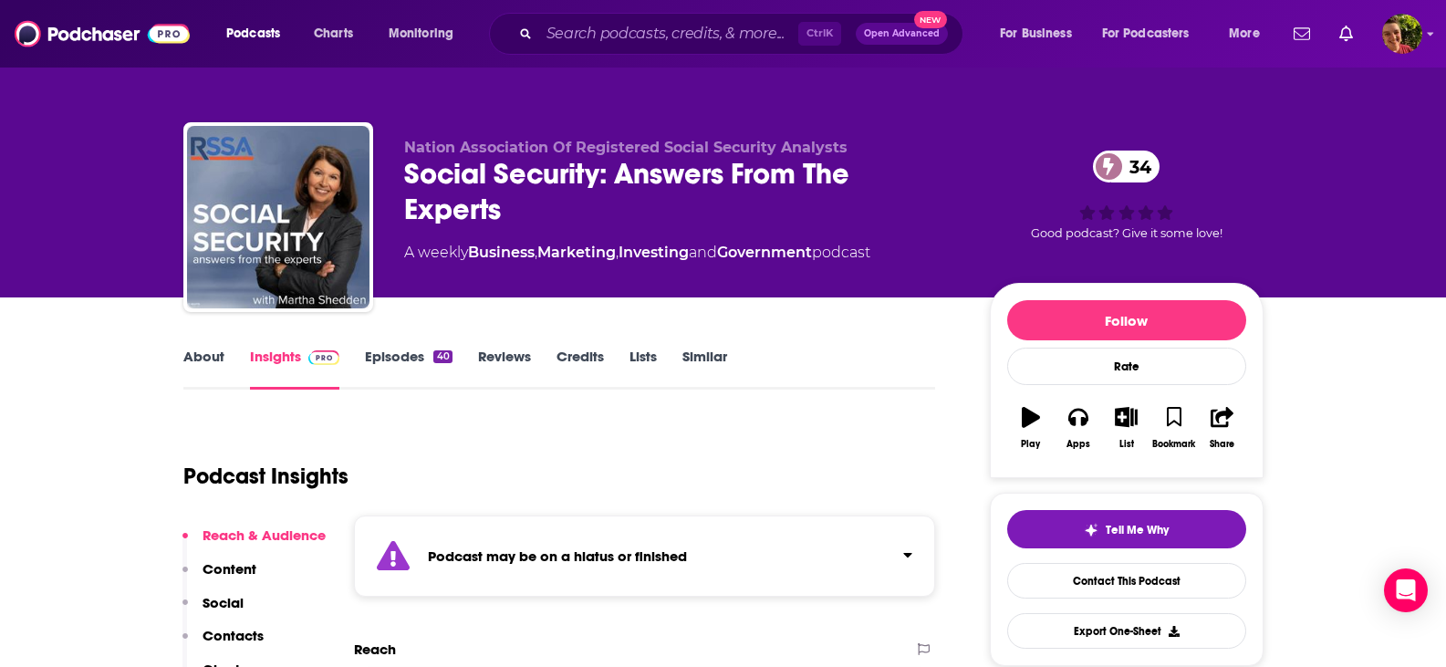
click at [392, 348] on link "Episodes 40" at bounding box center [408, 369] width 87 height 42
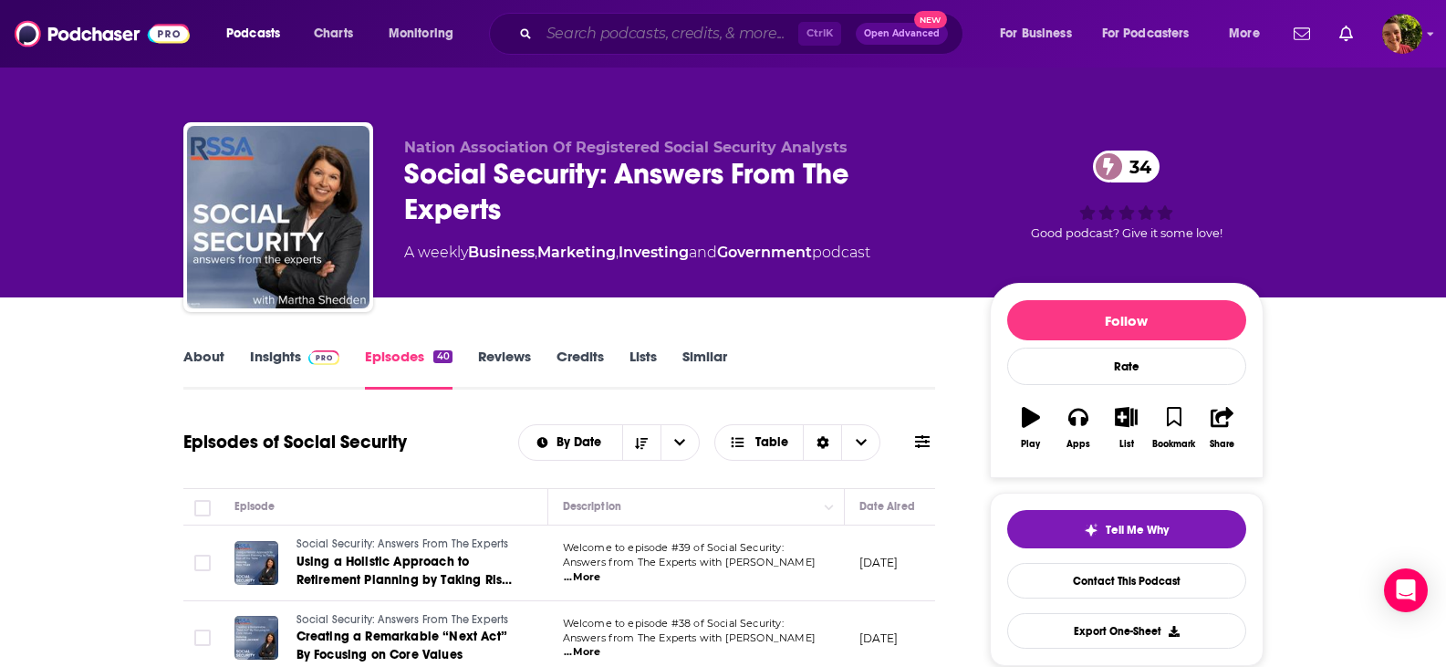
click at [609, 40] on input "Search podcasts, credits, & more..." at bounding box center [668, 33] width 259 height 29
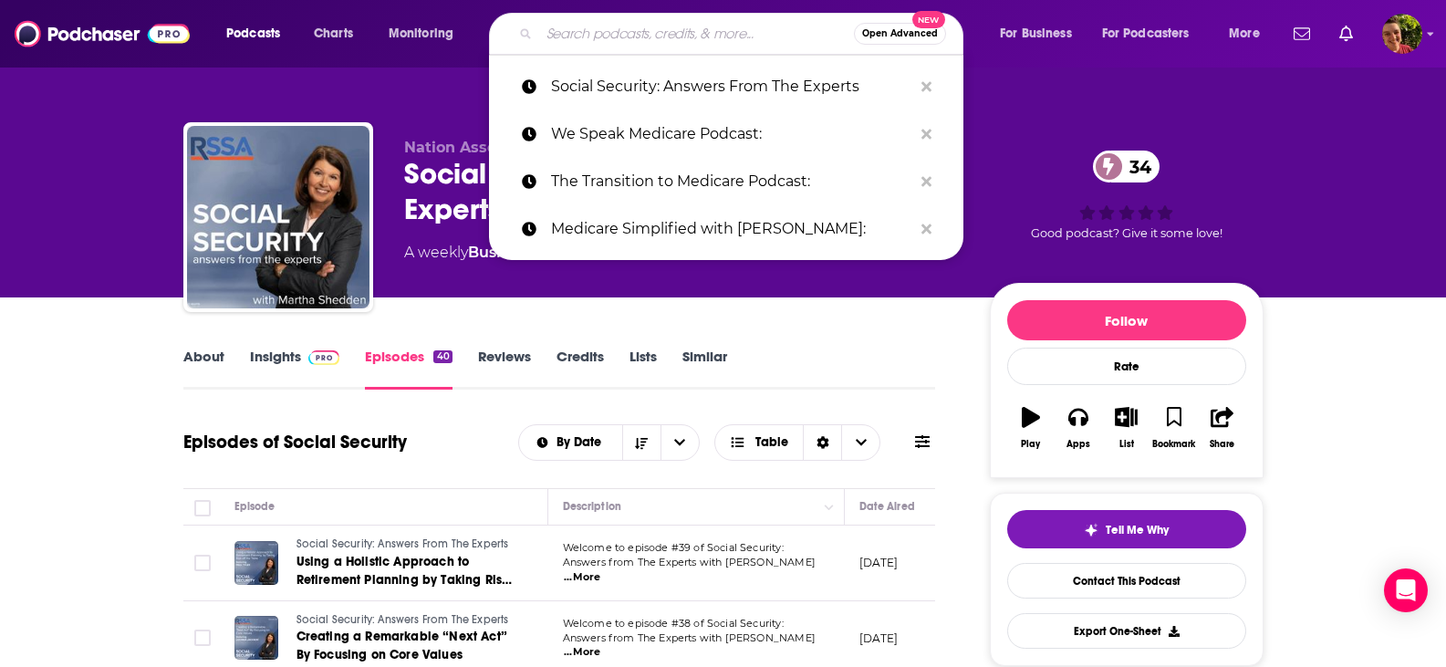
paste input "Social Security Disability Law Podcast"
type input "Social Security Disability Law Podcast"
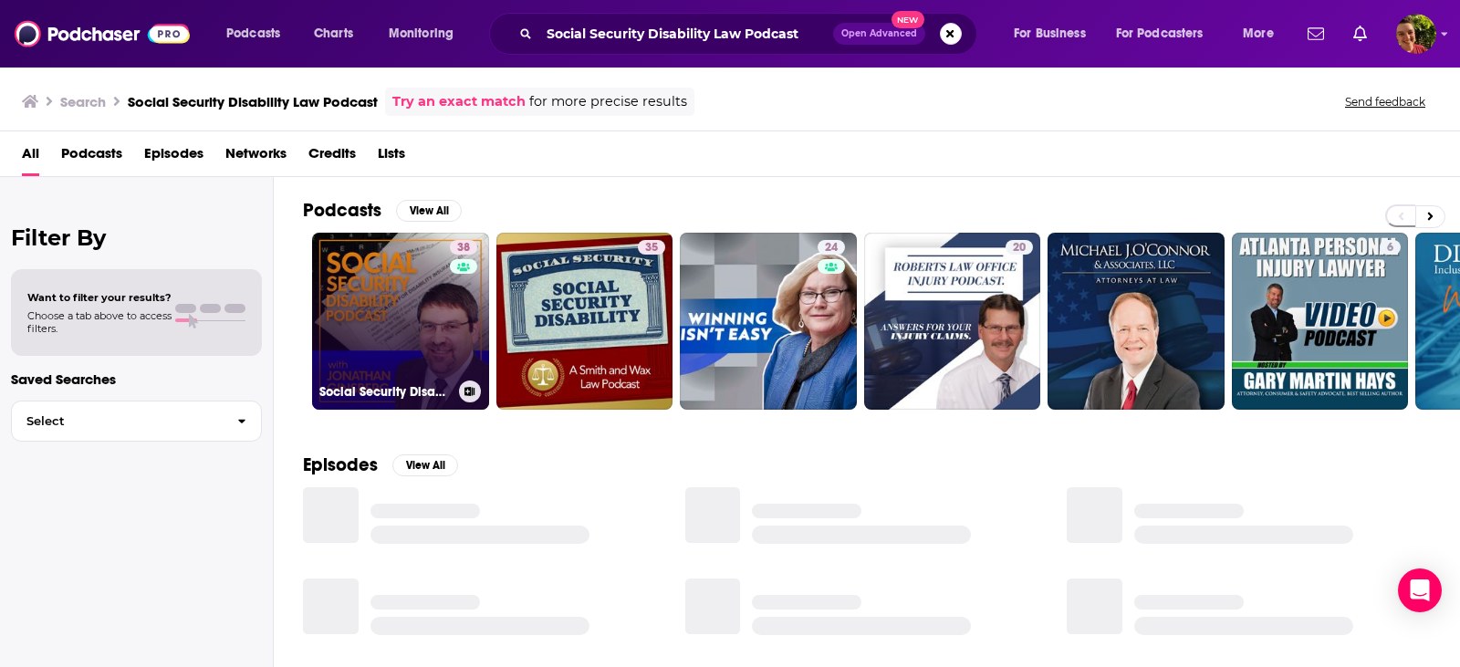
click at [414, 298] on link "38 Social Security Disability Law Podcast" at bounding box center [400, 321] width 177 height 177
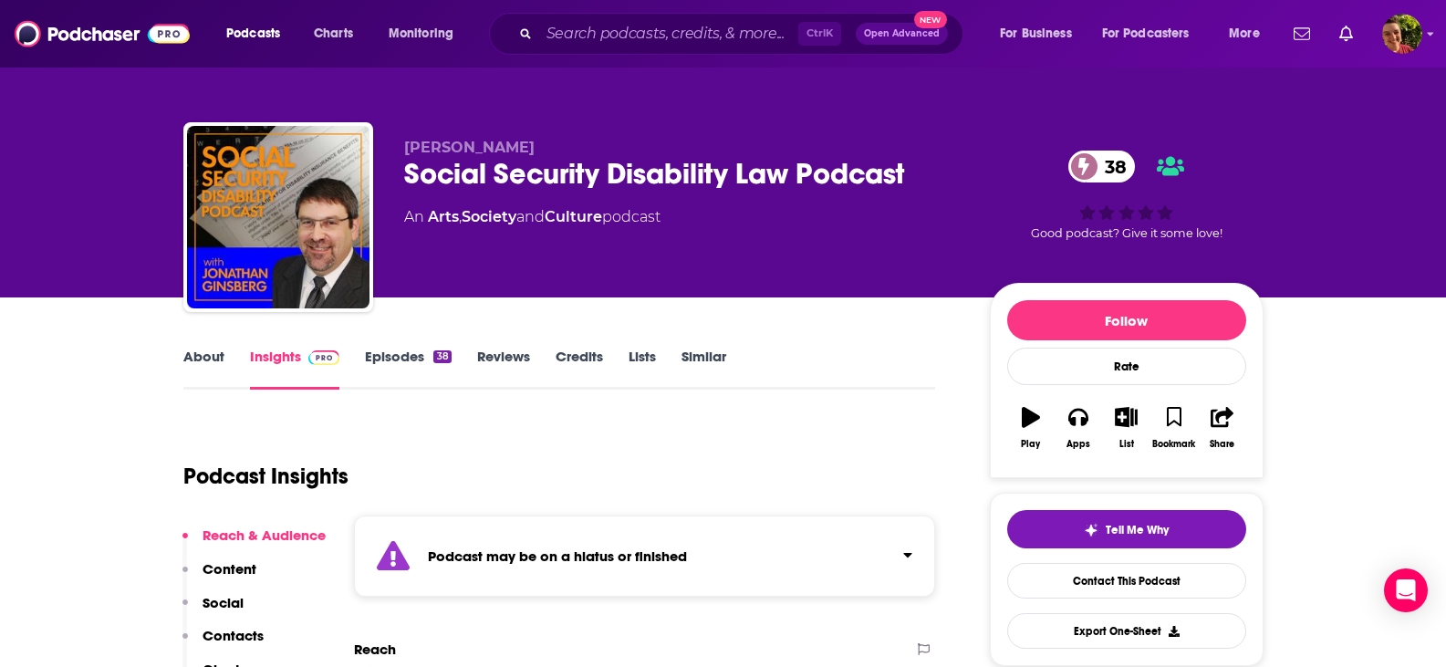
click at [396, 359] on link "Episodes 38" at bounding box center [408, 369] width 86 height 42
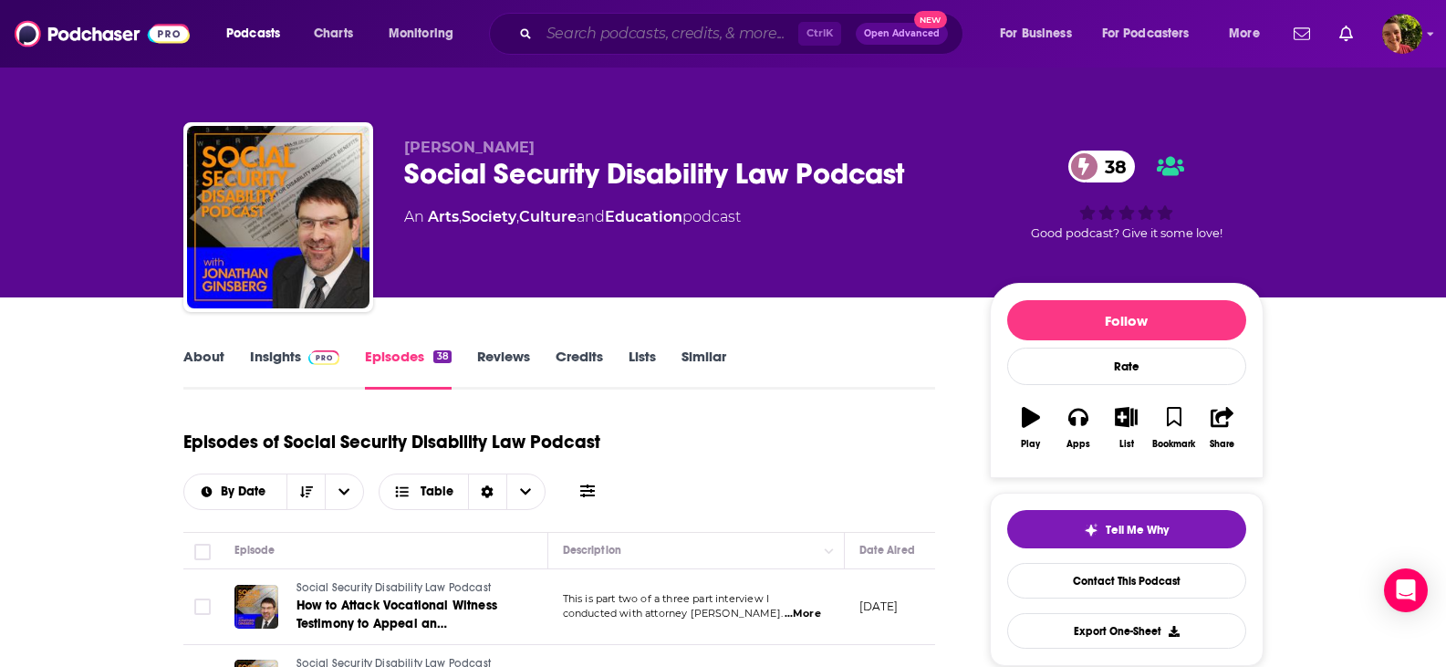
click at [587, 36] on input "Search podcasts, credits, & more..." at bounding box center [668, 33] width 259 height 29
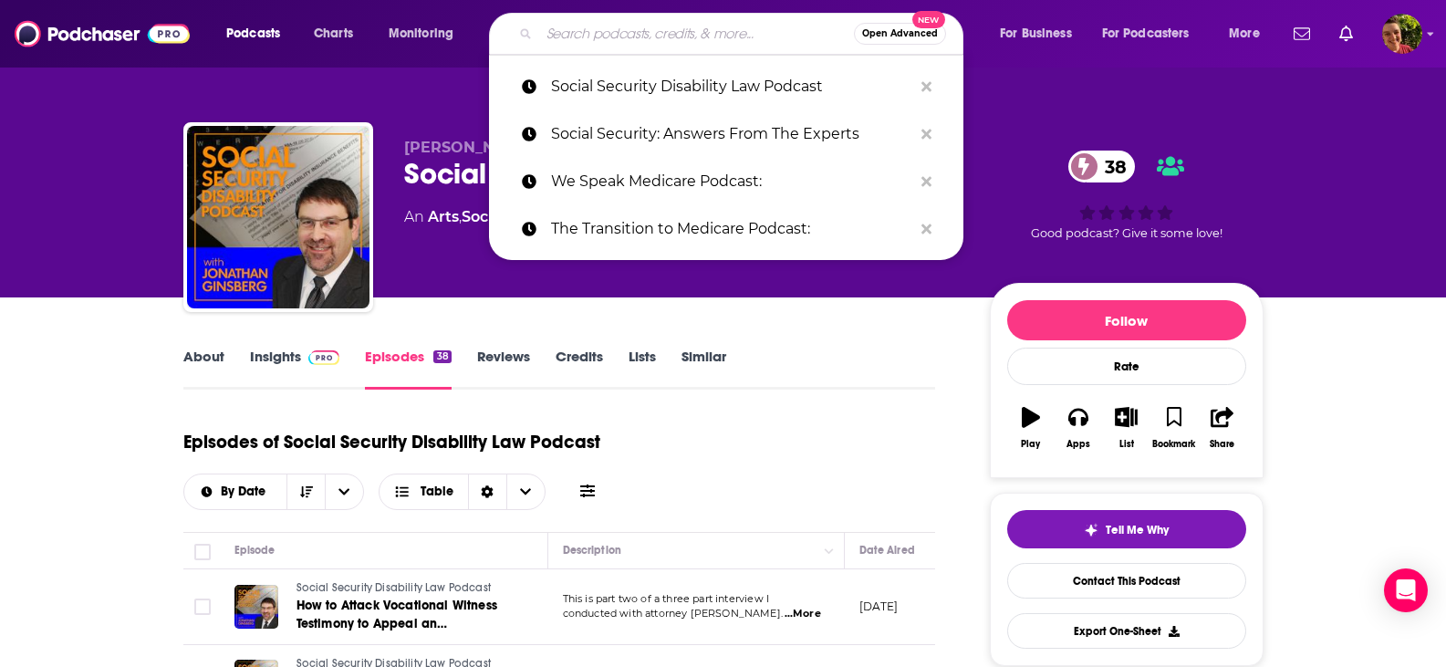
paste input "Take Back Retirement"
type input "Take Back Retirement"
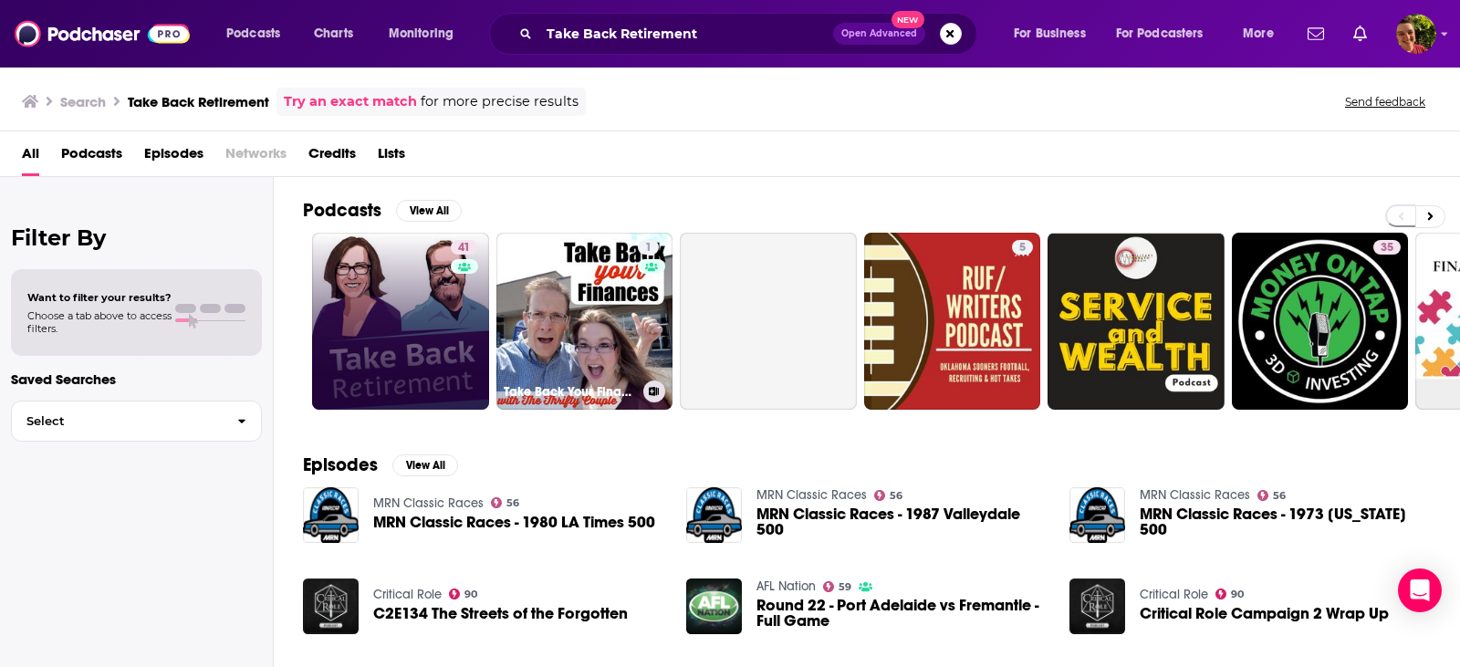
click at [487, 302] on link "41" at bounding box center [400, 321] width 177 height 177
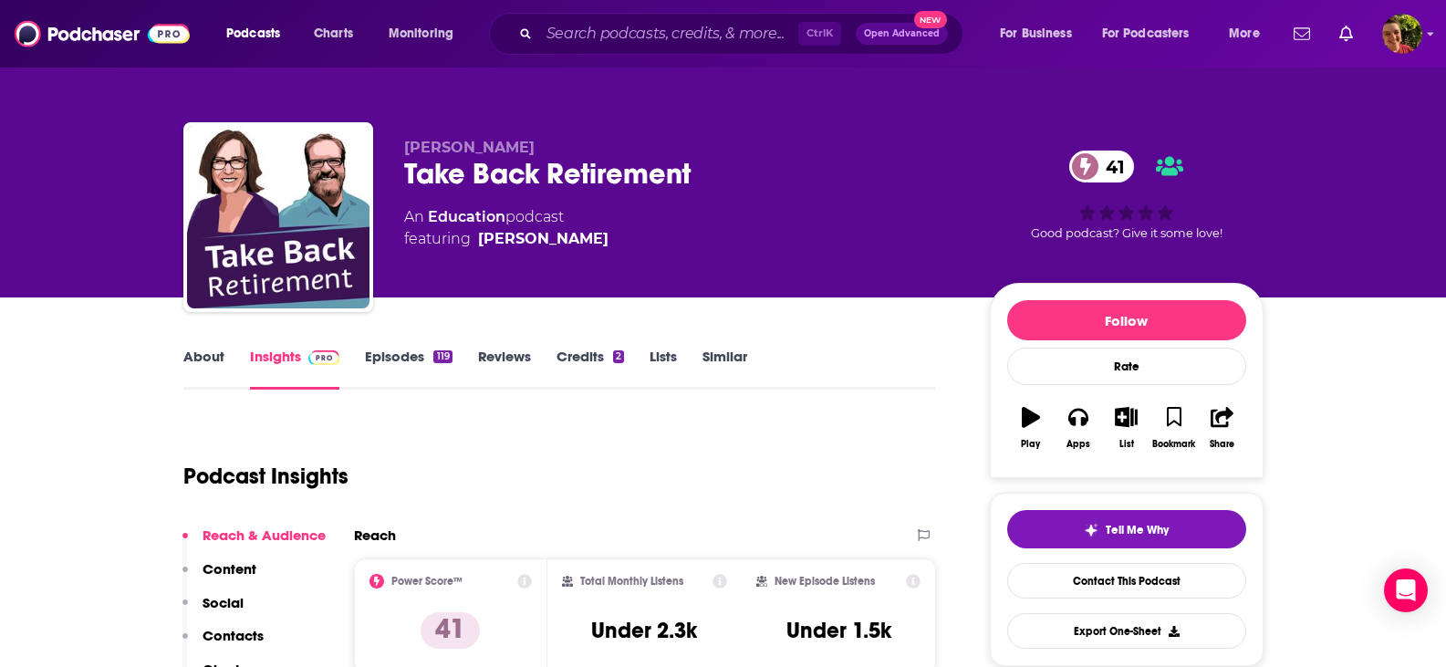
click at [399, 363] on link "Episodes 119" at bounding box center [408, 369] width 87 height 42
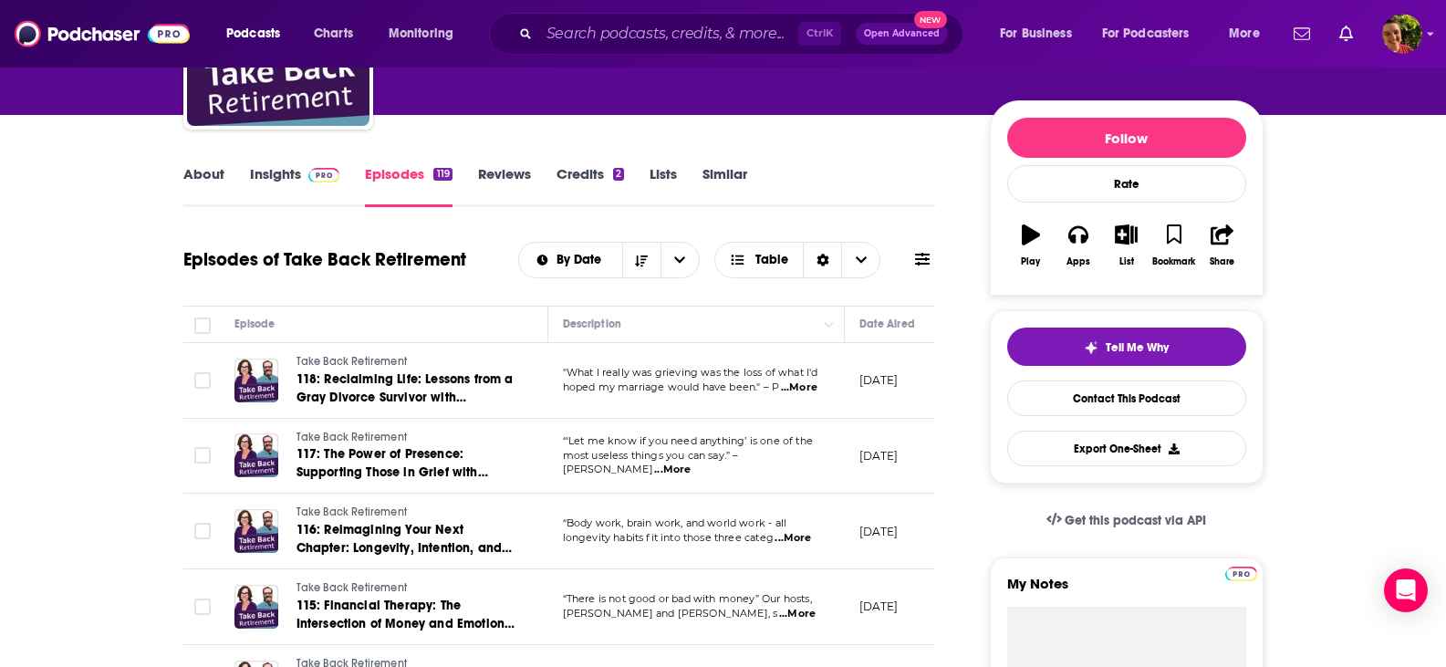
drag, startPoint x: 918, startPoint y: 384, endPoint x: 82, endPoint y: 349, distance: 836.4
click at [204, 388] on tr "Take Back Retirement 118: Reclaiming Life: Lessons from a Gray Divorce Survivor…" at bounding box center [818, 381] width 1270 height 76
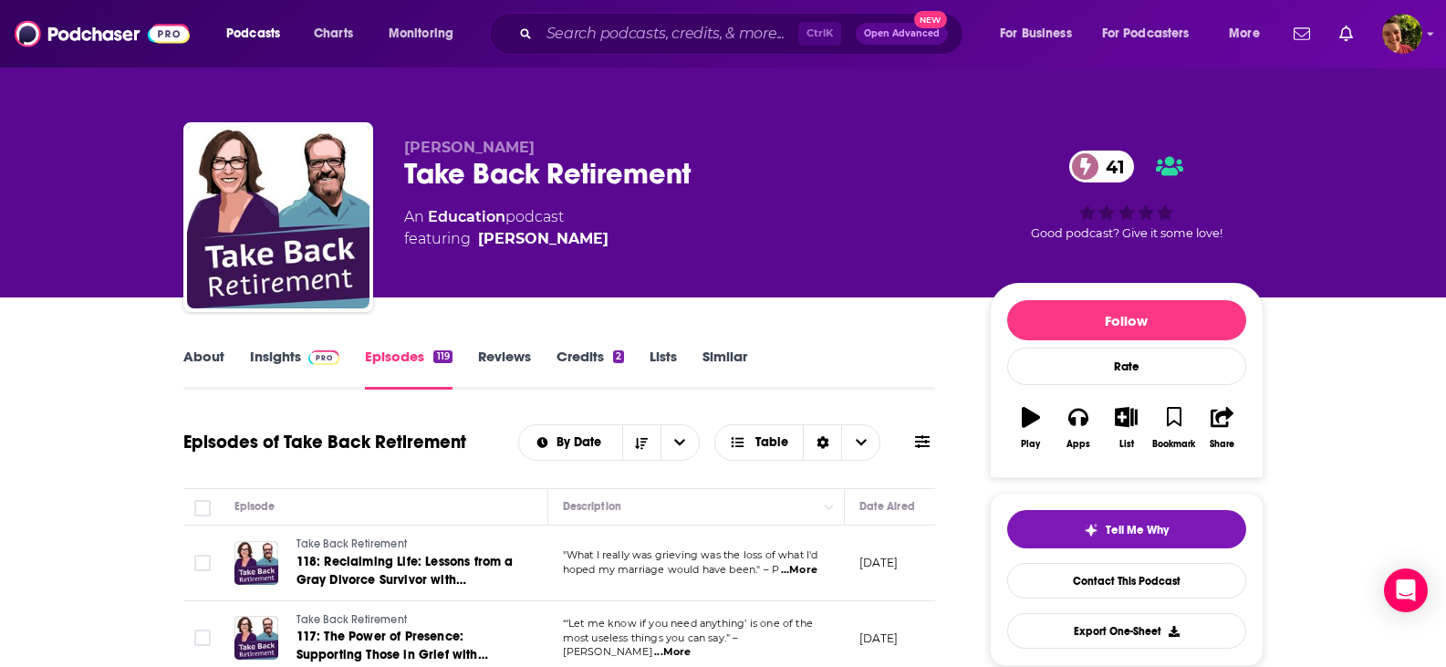
click at [806, 575] on span "...More" at bounding box center [799, 570] width 36 height 15
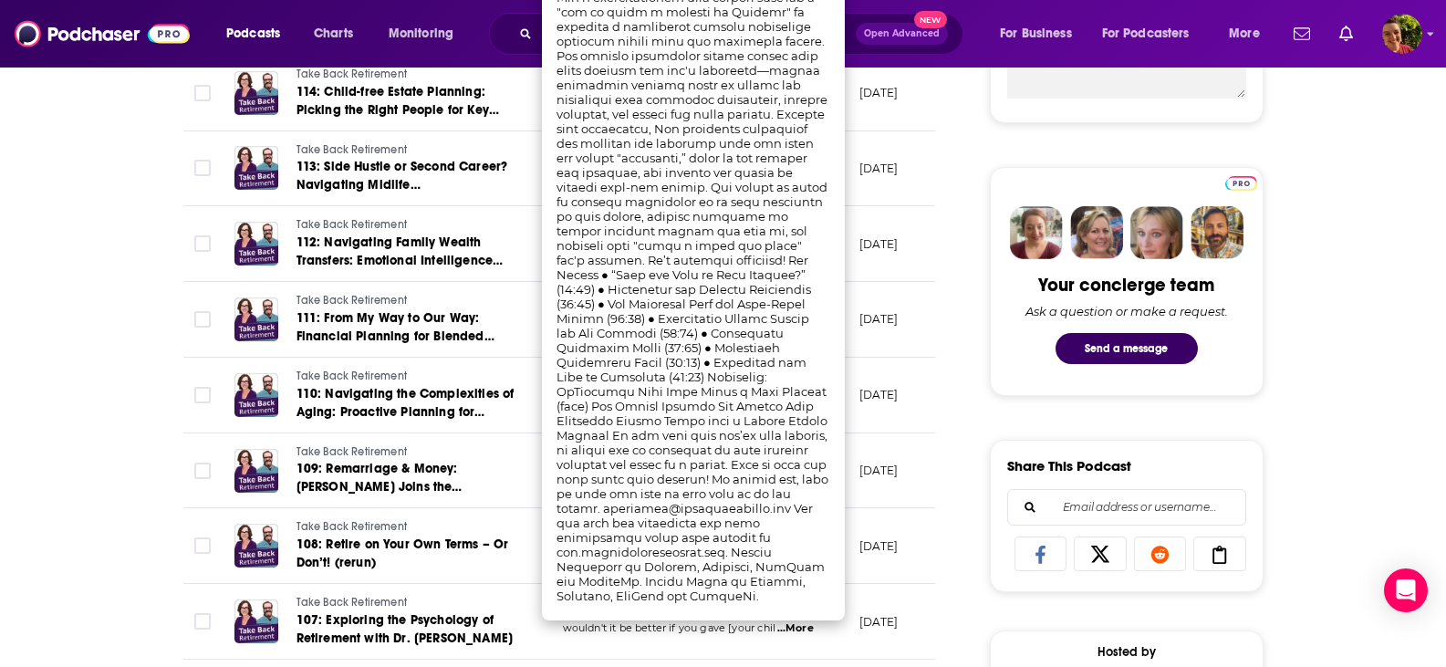
scroll to position [730, 0]
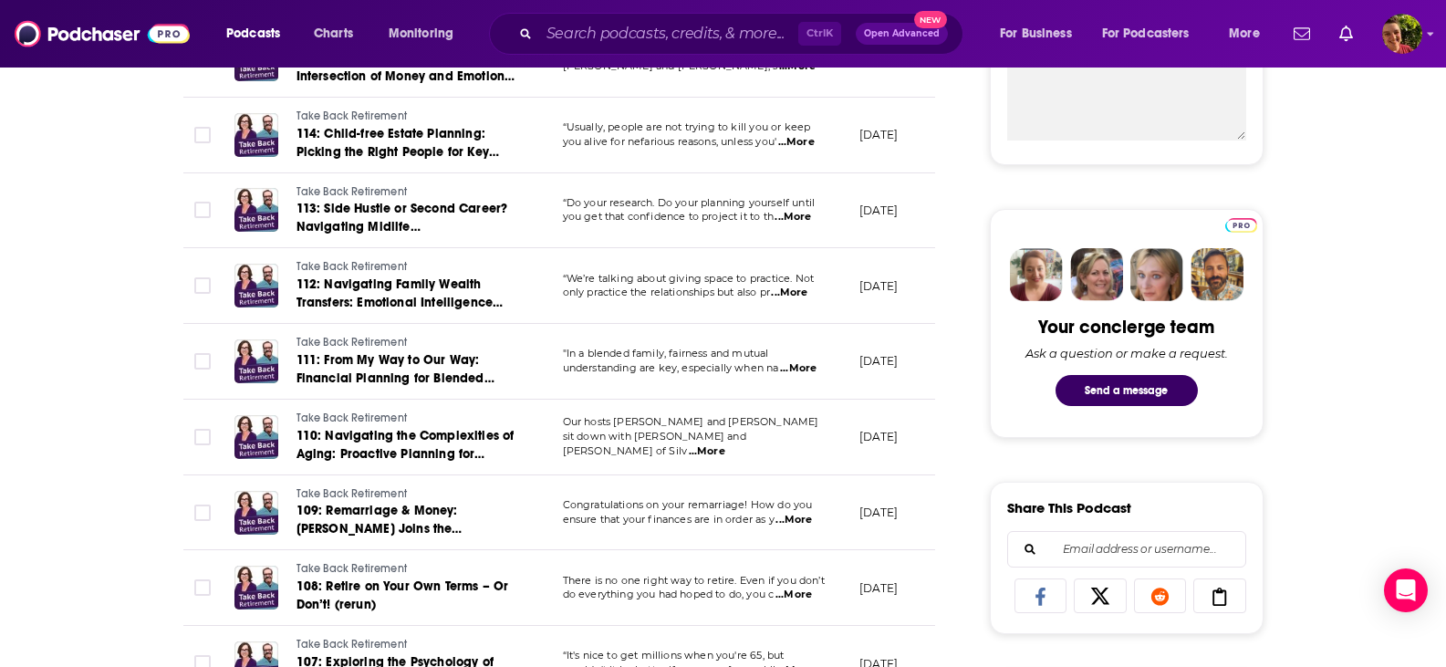
click at [806, 375] on span "...More" at bounding box center [798, 368] width 36 height 15
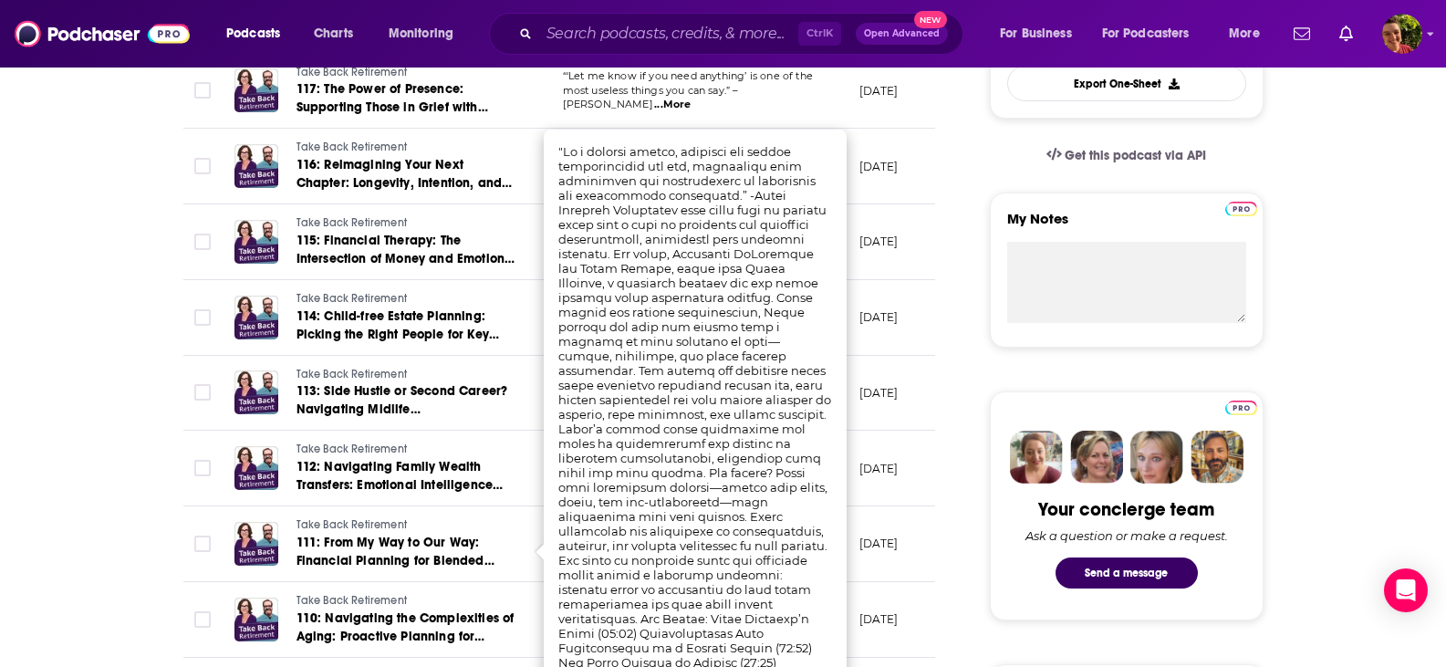
scroll to position [0, 0]
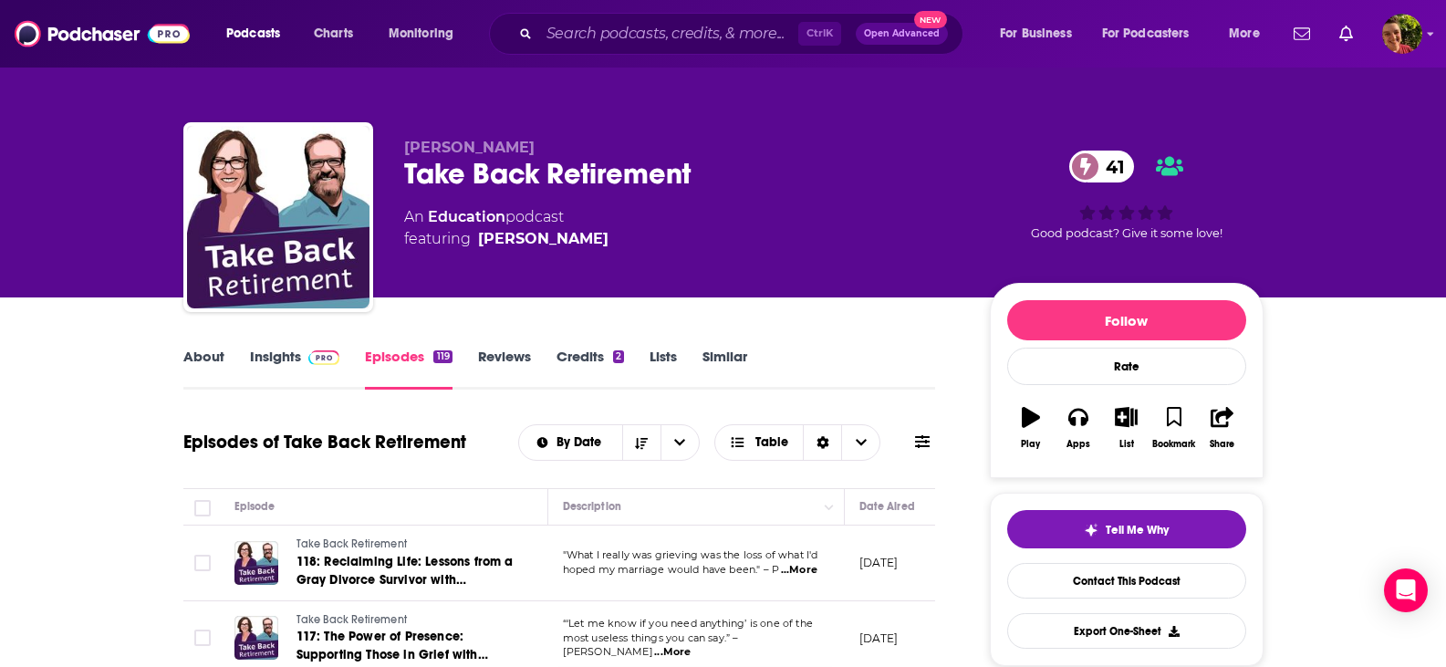
click at [301, 357] on span at bounding box center [320, 356] width 39 height 17
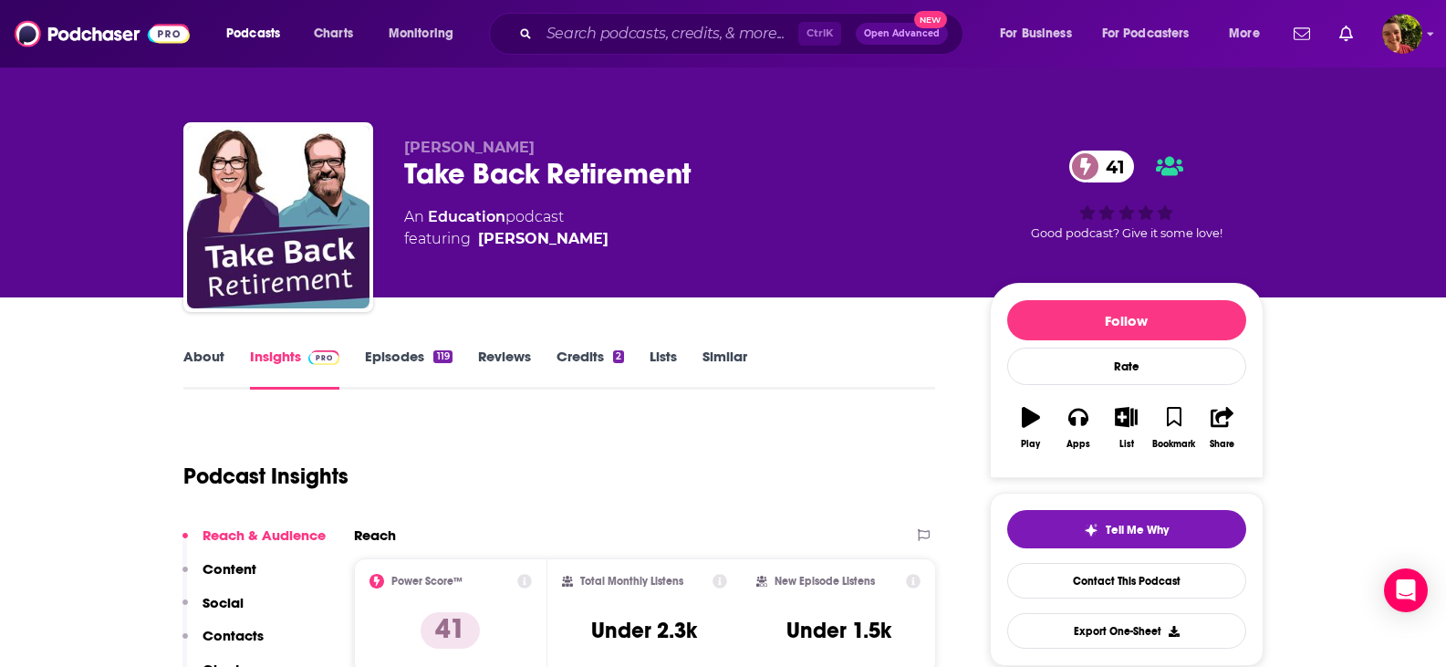
click at [390, 359] on link "Episodes 119" at bounding box center [408, 369] width 87 height 42
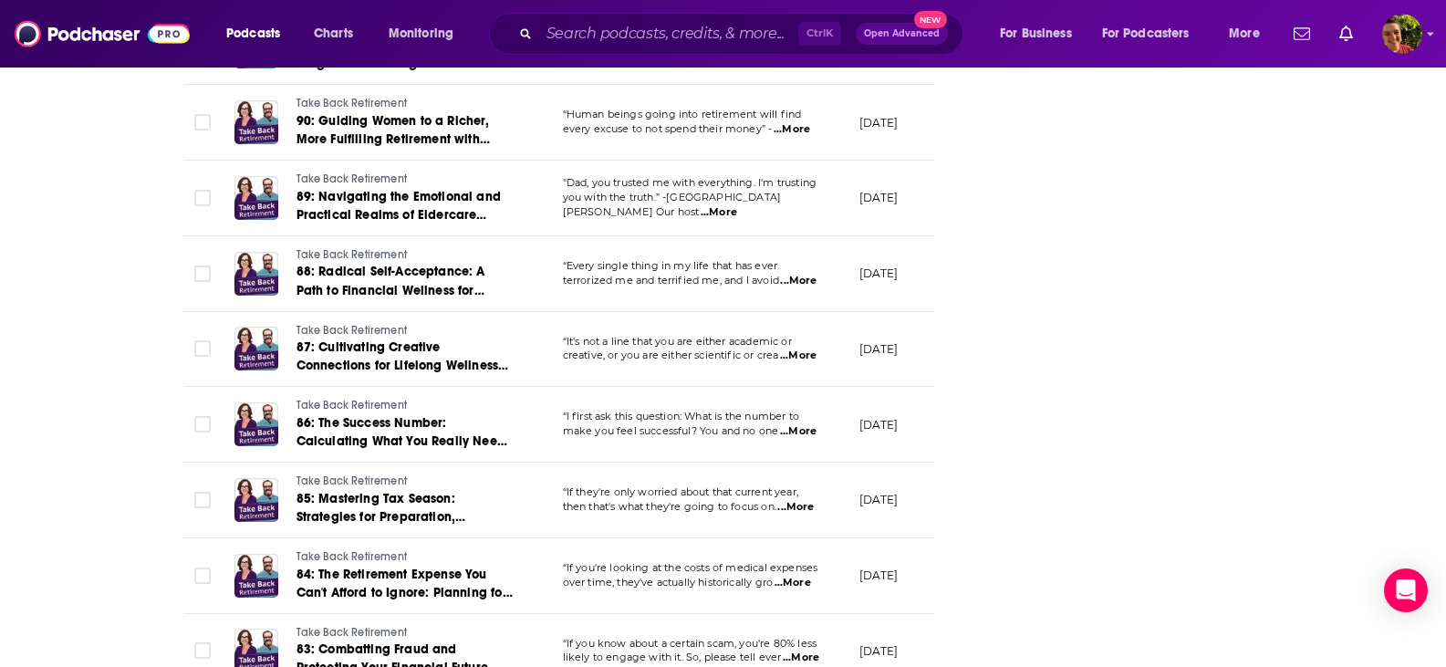
scroll to position [2737, 0]
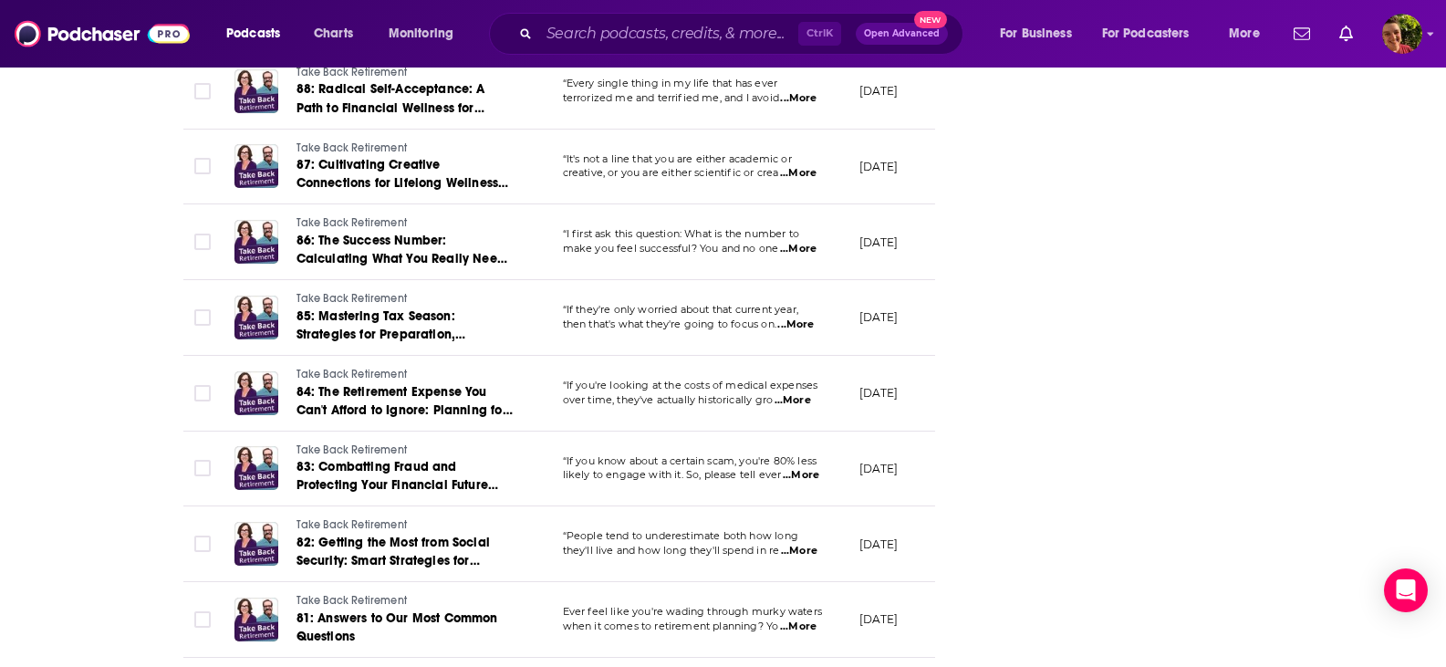
click at [790, 551] on span "...More" at bounding box center [799, 551] width 36 height 15
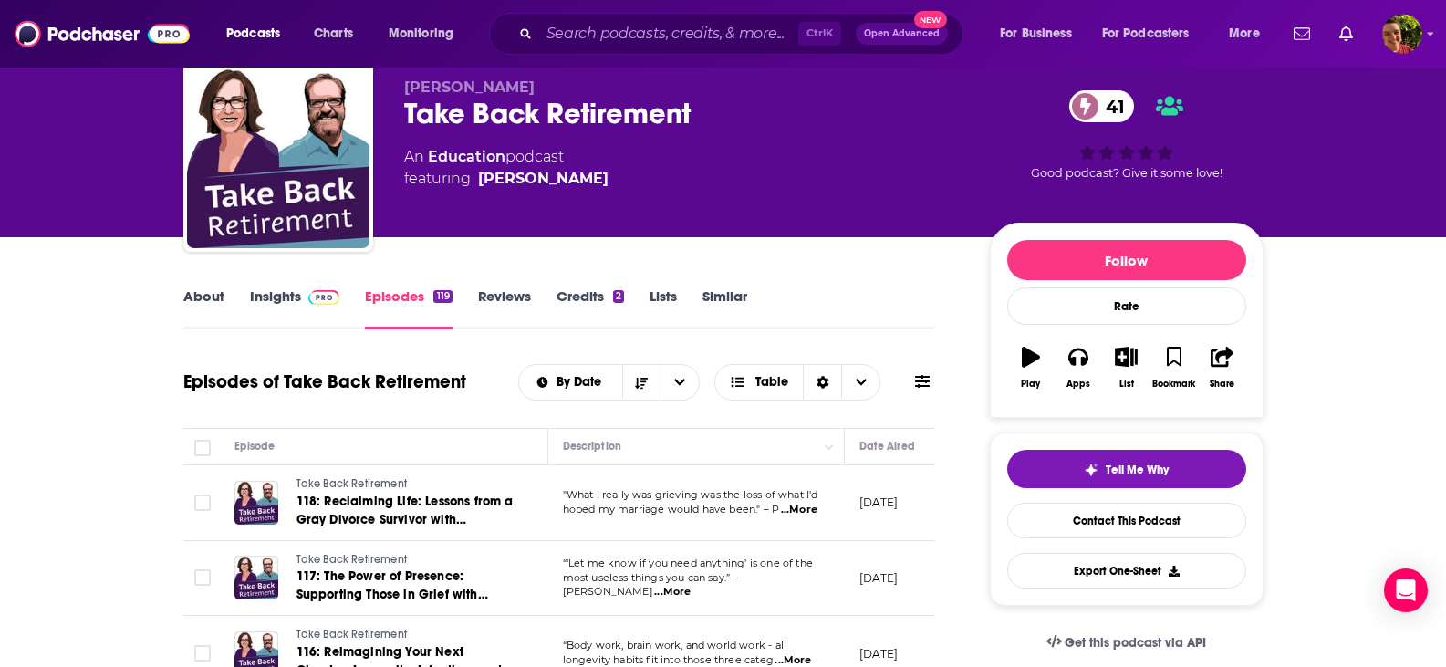
scroll to position [0, 0]
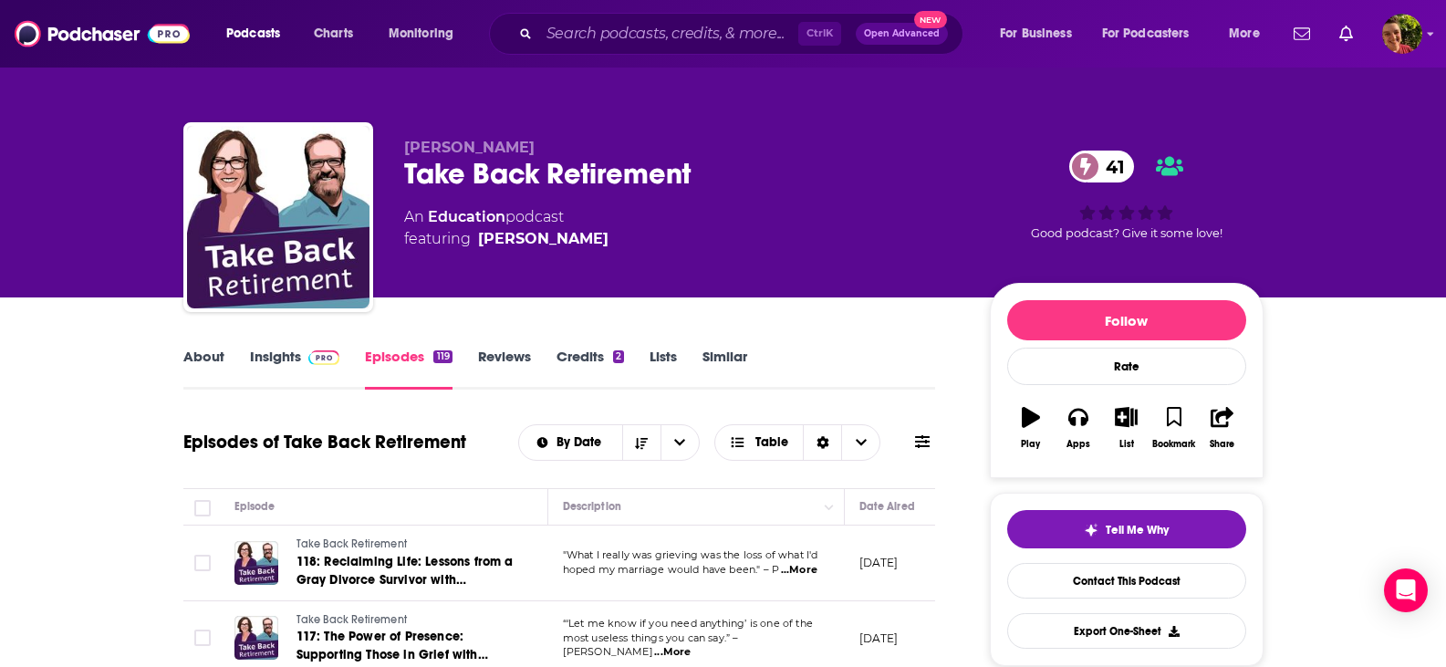
click at [265, 365] on link "Insights" at bounding box center [295, 369] width 90 height 42
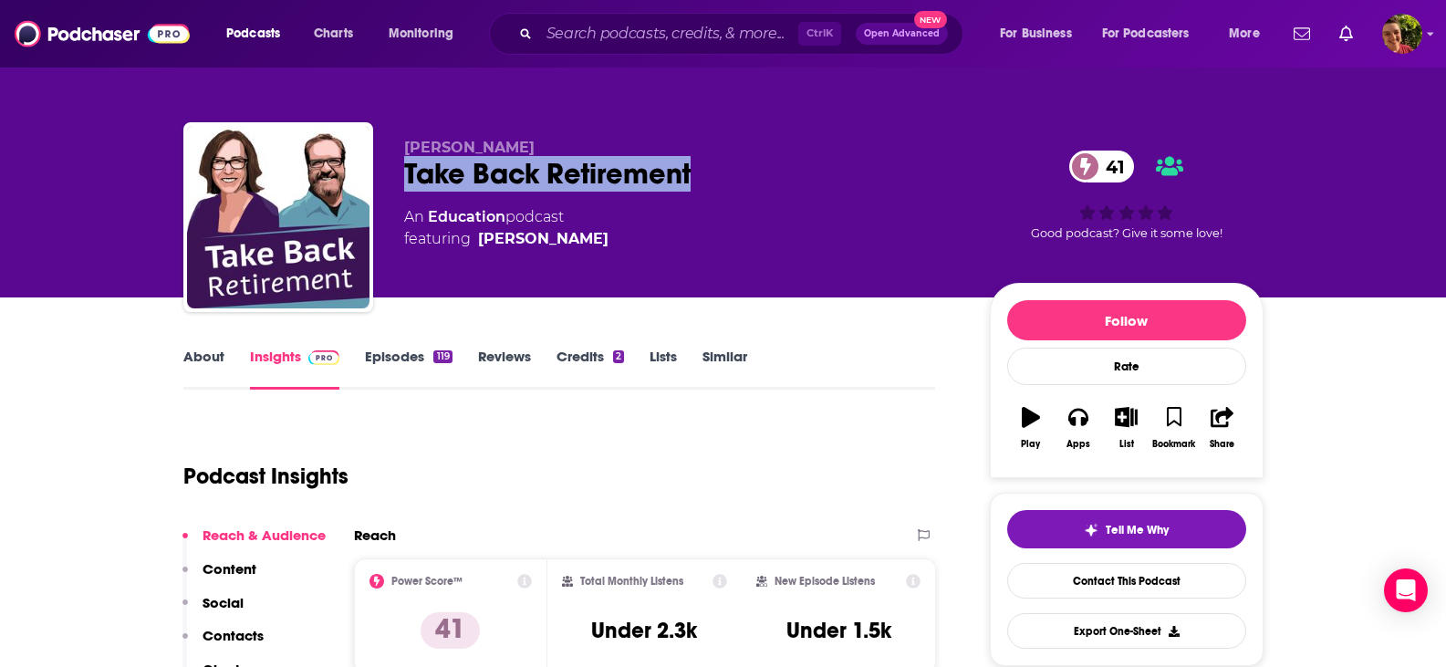
drag, startPoint x: 708, startPoint y: 172, endPoint x: 406, endPoint y: 181, distance: 302.1
click at [406, 181] on div "Take Back Retirement 41" at bounding box center [682, 174] width 556 height 36
copy h2 "Take Back Retirement"
click at [209, 352] on link "About" at bounding box center [203, 369] width 41 height 42
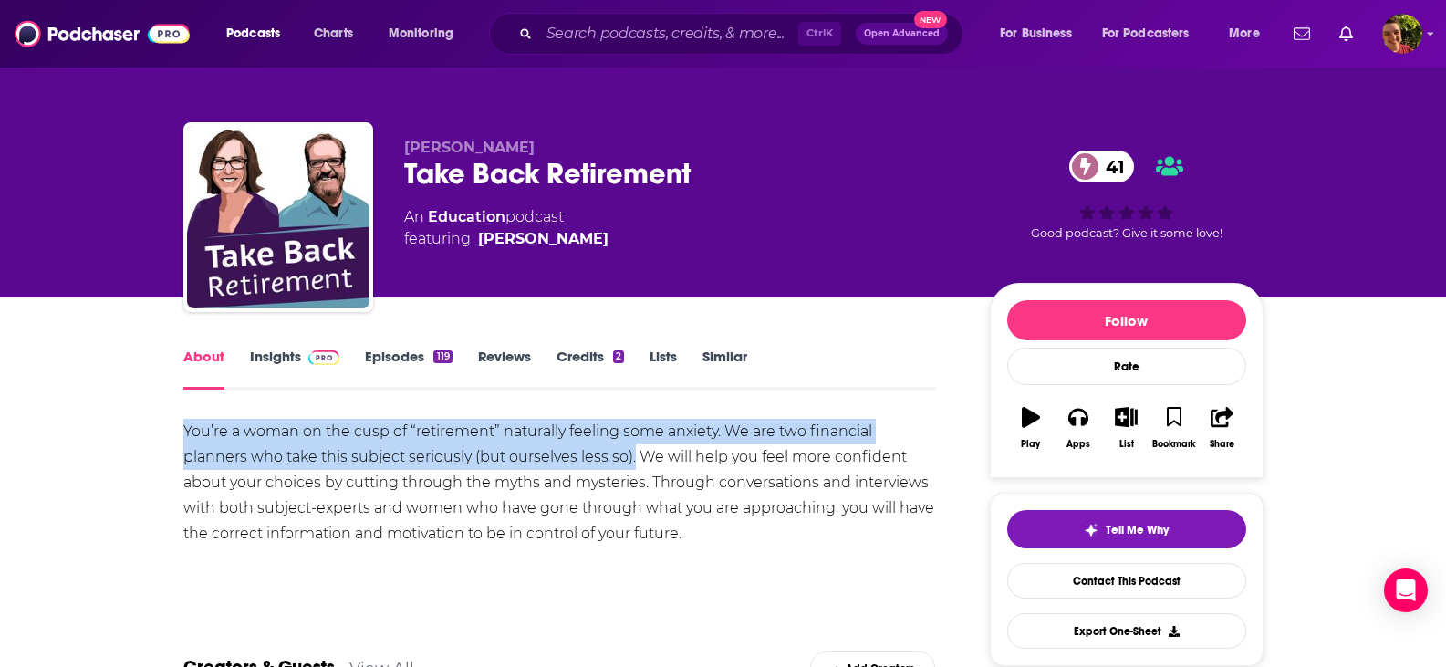
drag, startPoint x: 176, startPoint y: 429, endPoint x: 633, endPoint y: 463, distance: 458.4
copy div "You’re a woman on the cusp of “retirement” naturally feeling some anxiety. We a…"
click at [411, 361] on link "Episodes 119" at bounding box center [408, 369] width 87 height 42
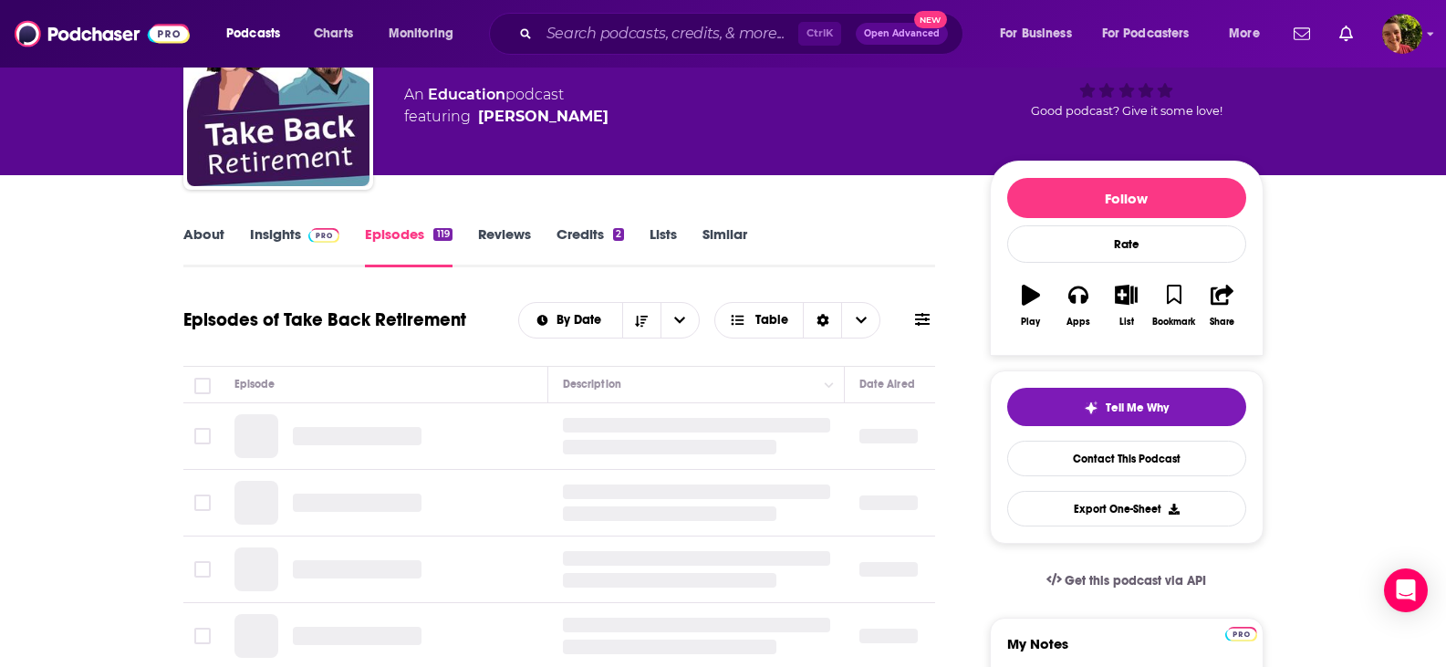
scroll to position [182, 0]
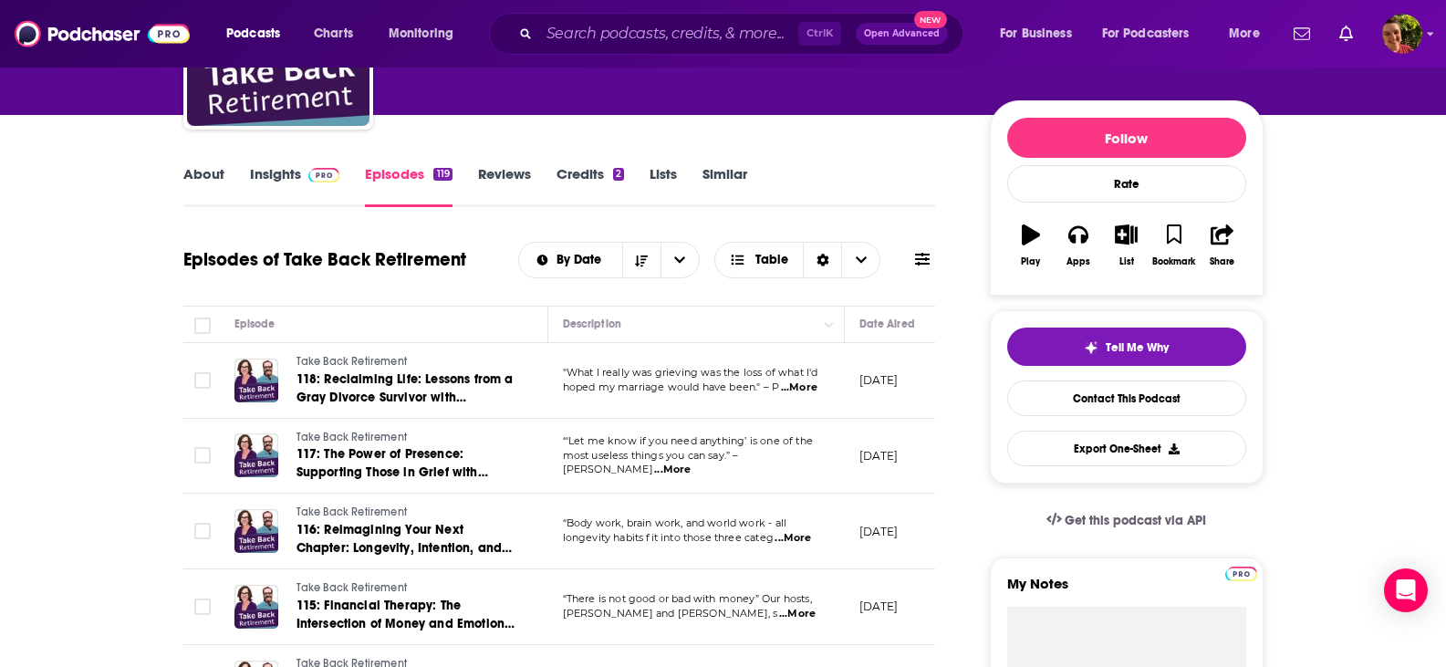
click at [803, 540] on span "...More" at bounding box center [793, 538] width 36 height 15
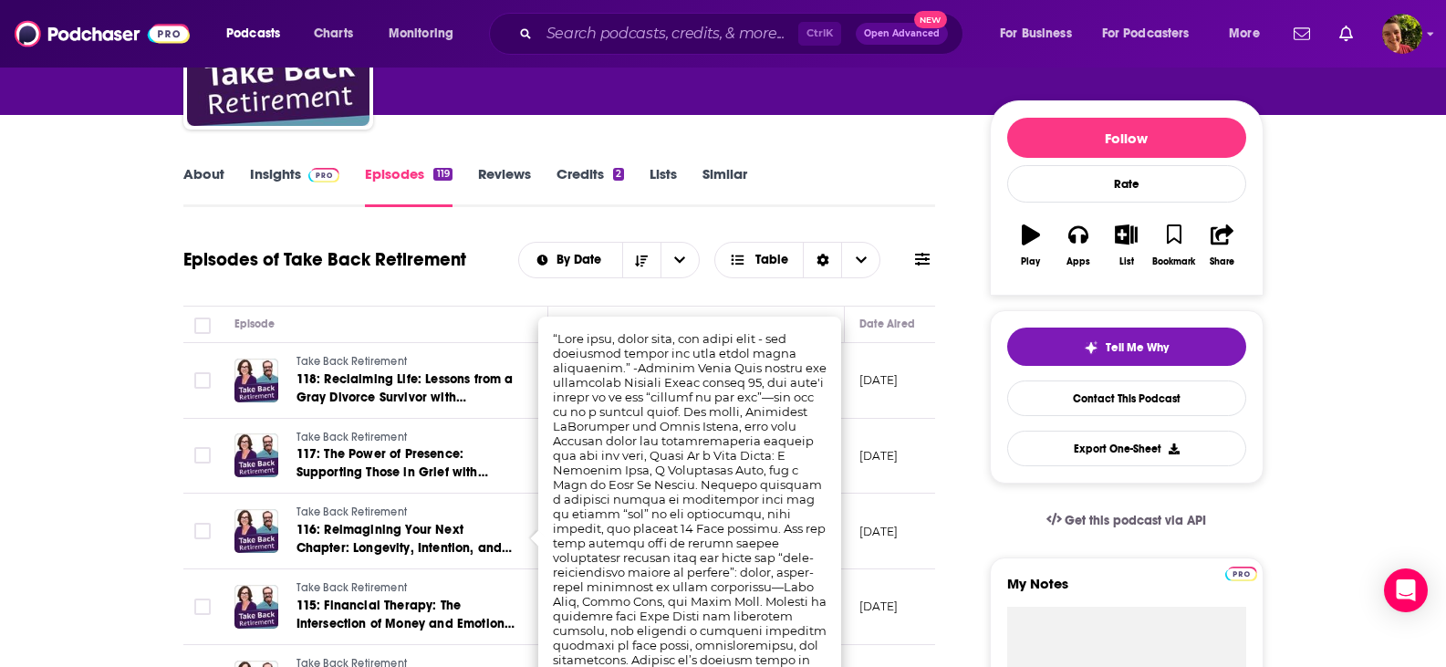
scroll to position [365, 0]
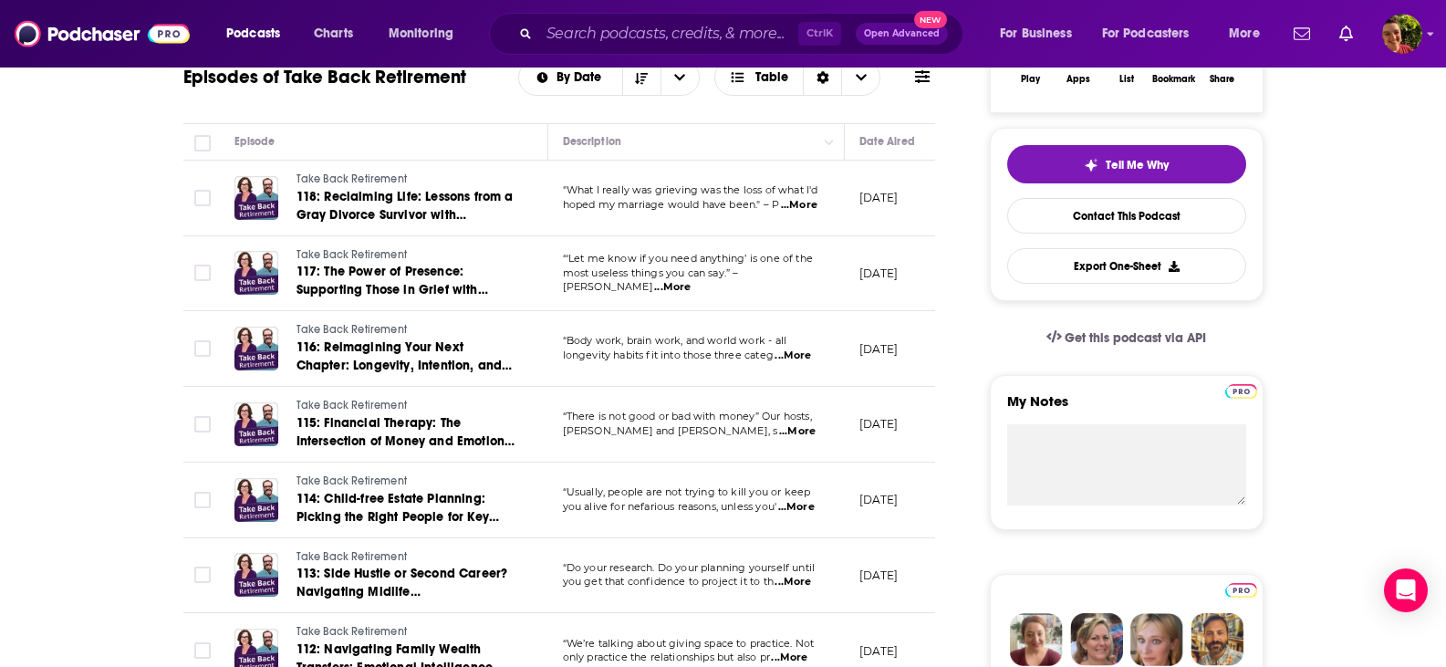
click at [810, 432] on span "...More" at bounding box center [797, 431] width 36 height 15
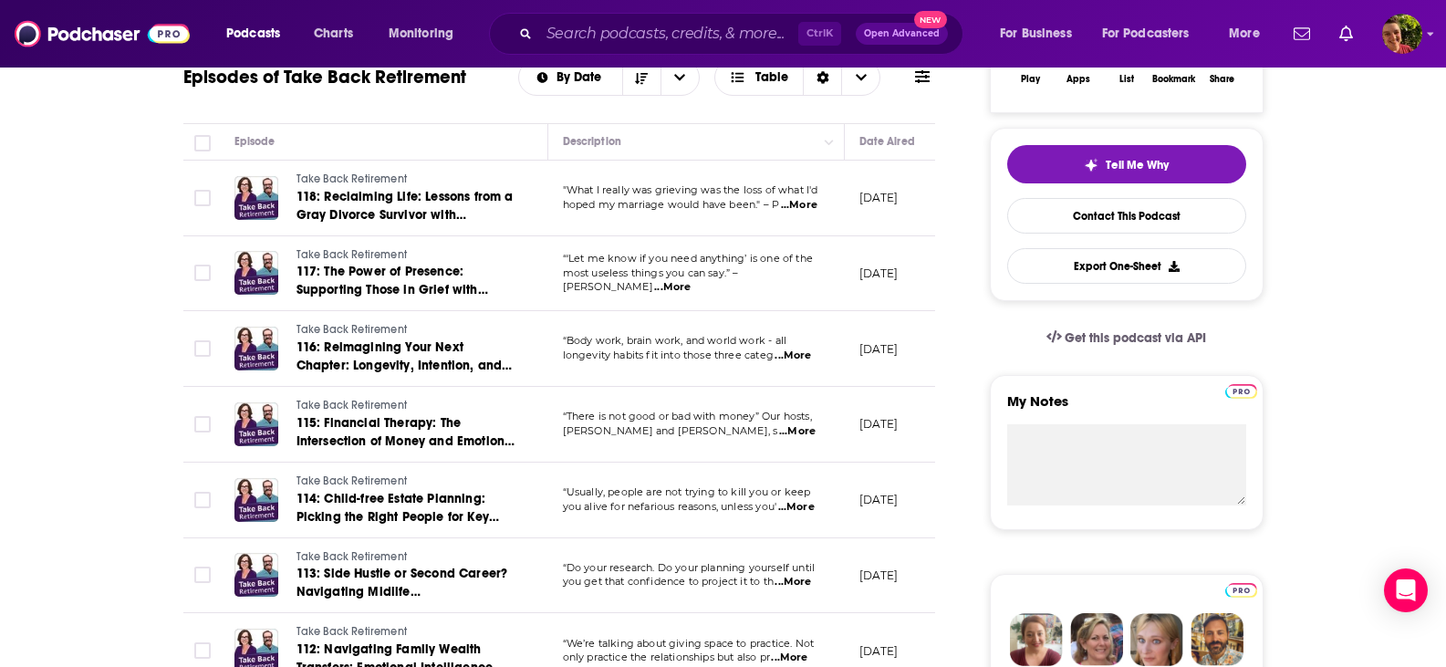
click at [801, 579] on span "...More" at bounding box center [793, 582] width 36 height 15
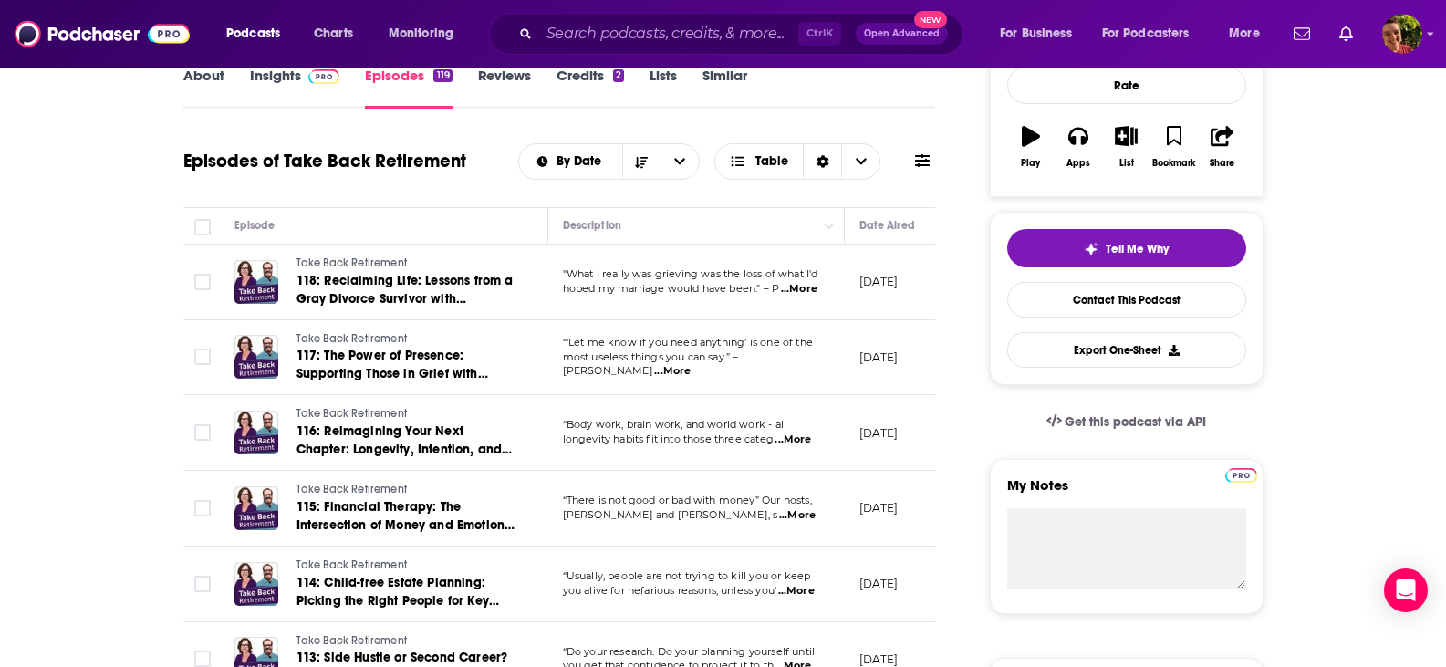
scroll to position [0, 0]
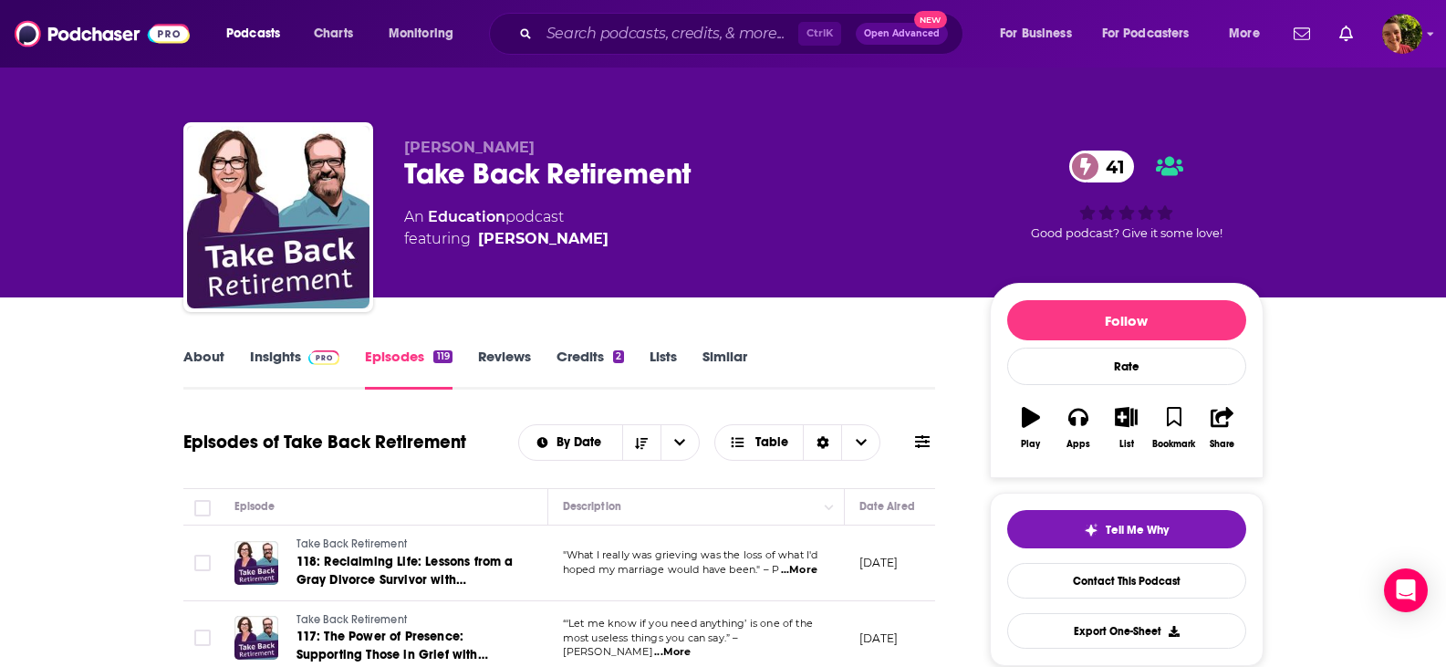
click at [288, 357] on link "Insights" at bounding box center [295, 369] width 90 height 42
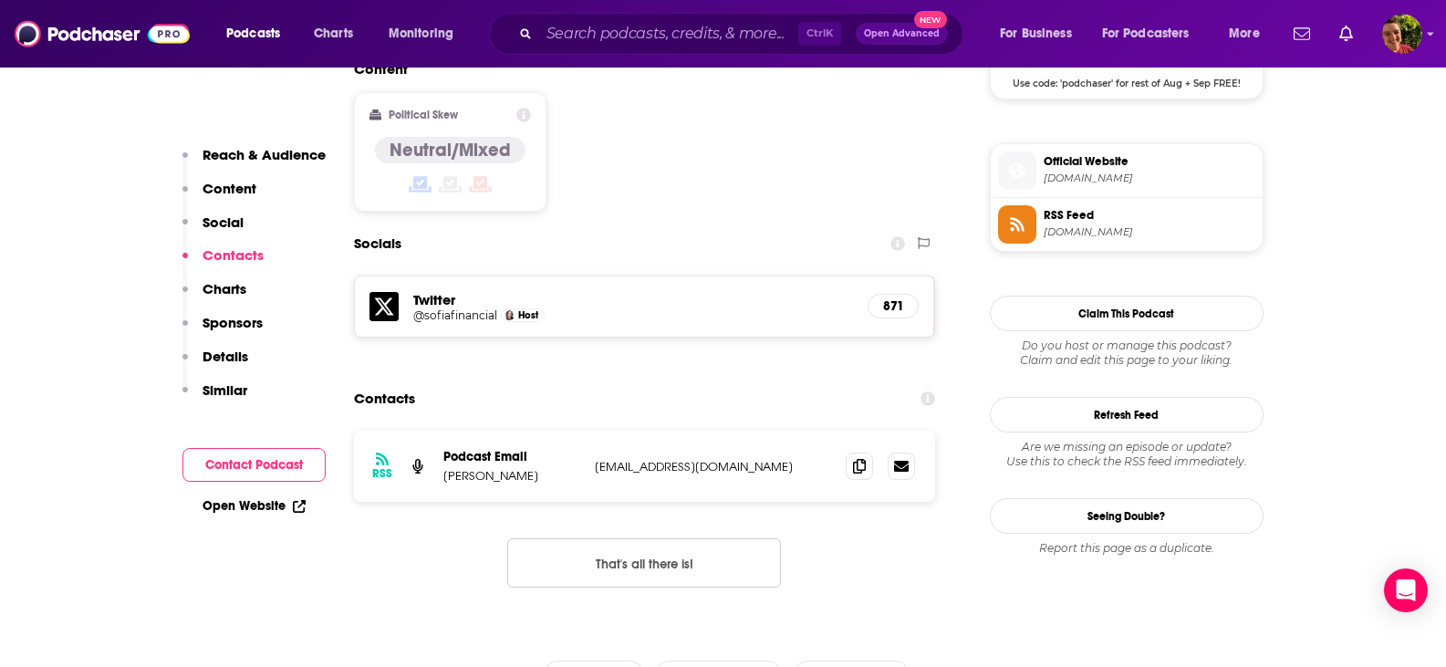
scroll to position [1460, 0]
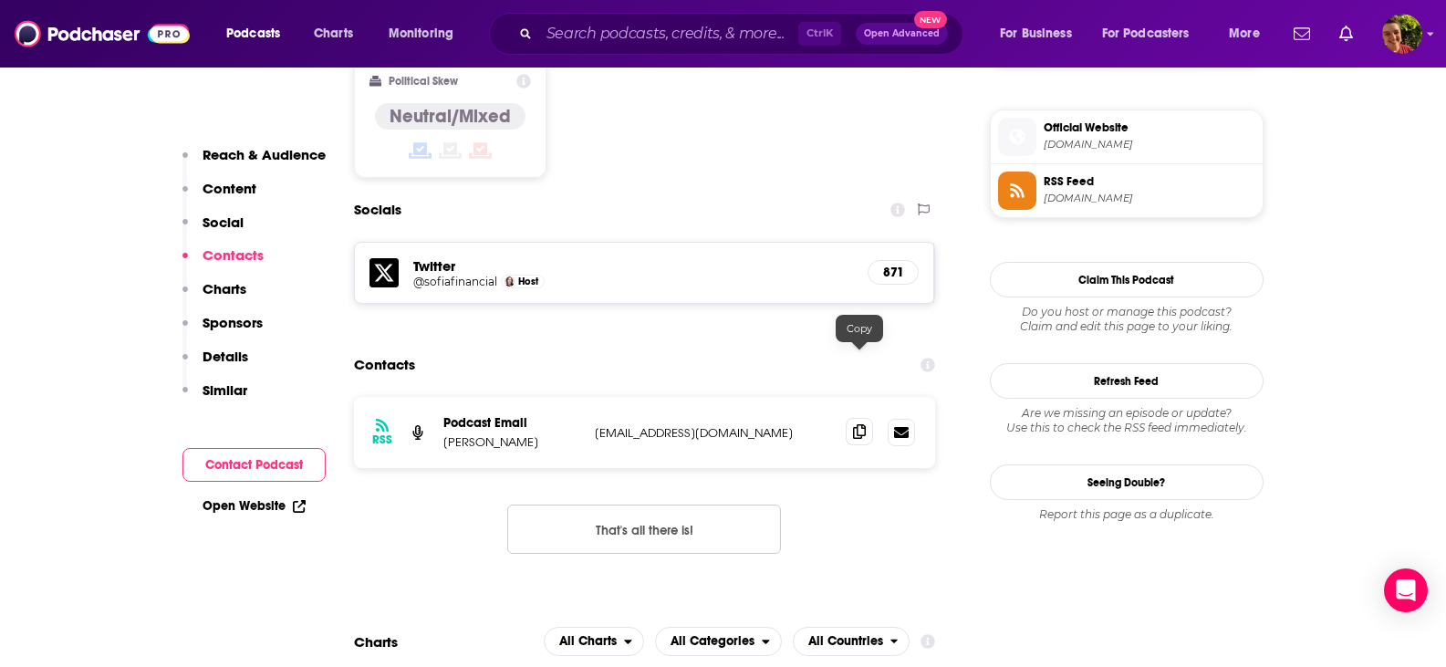
click at [852, 418] on span at bounding box center [859, 431] width 27 height 27
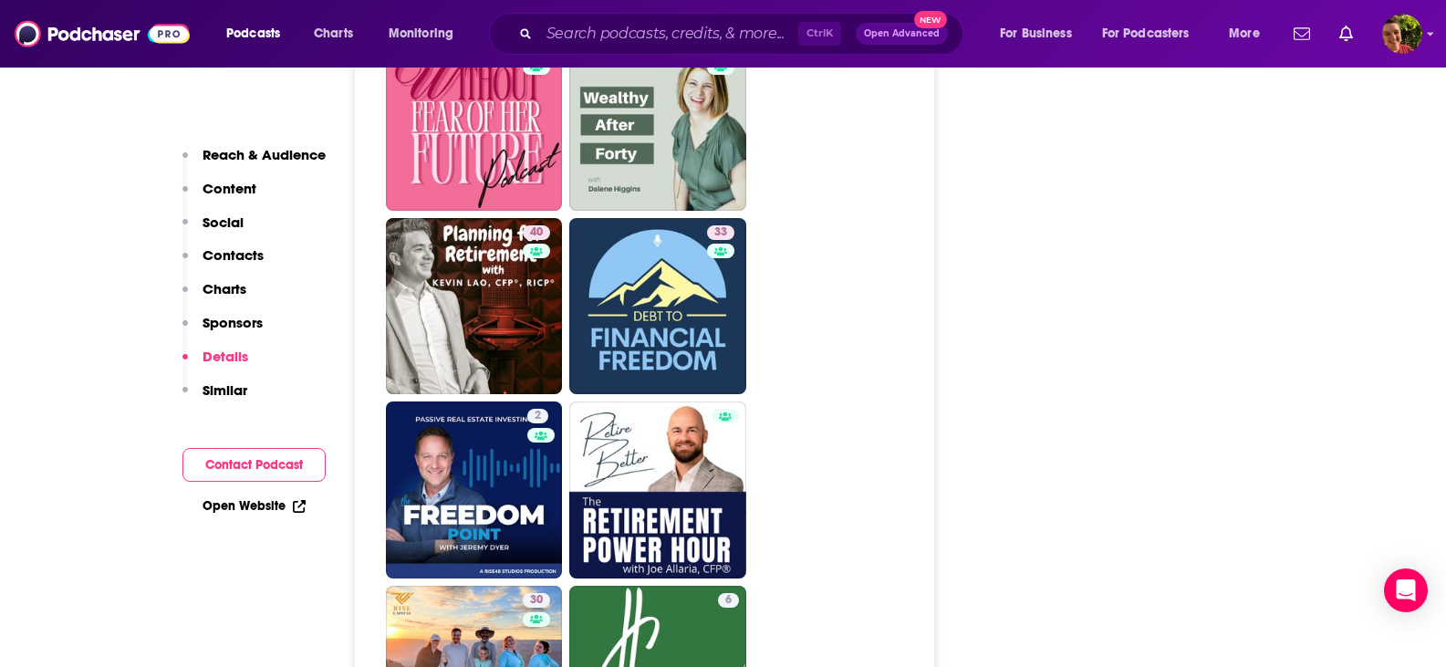
scroll to position [3102, 0]
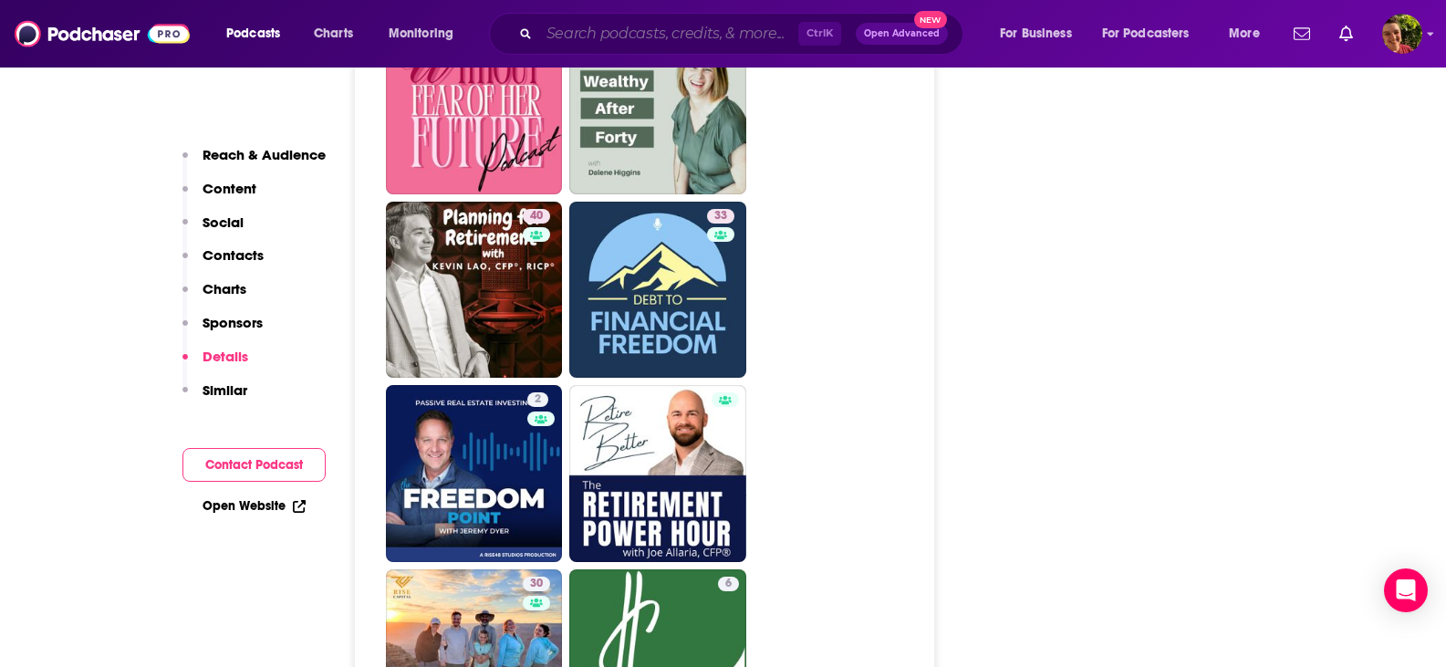
click at [656, 39] on input "Search podcasts, credits, & more..." at bounding box center [668, 33] width 259 height 29
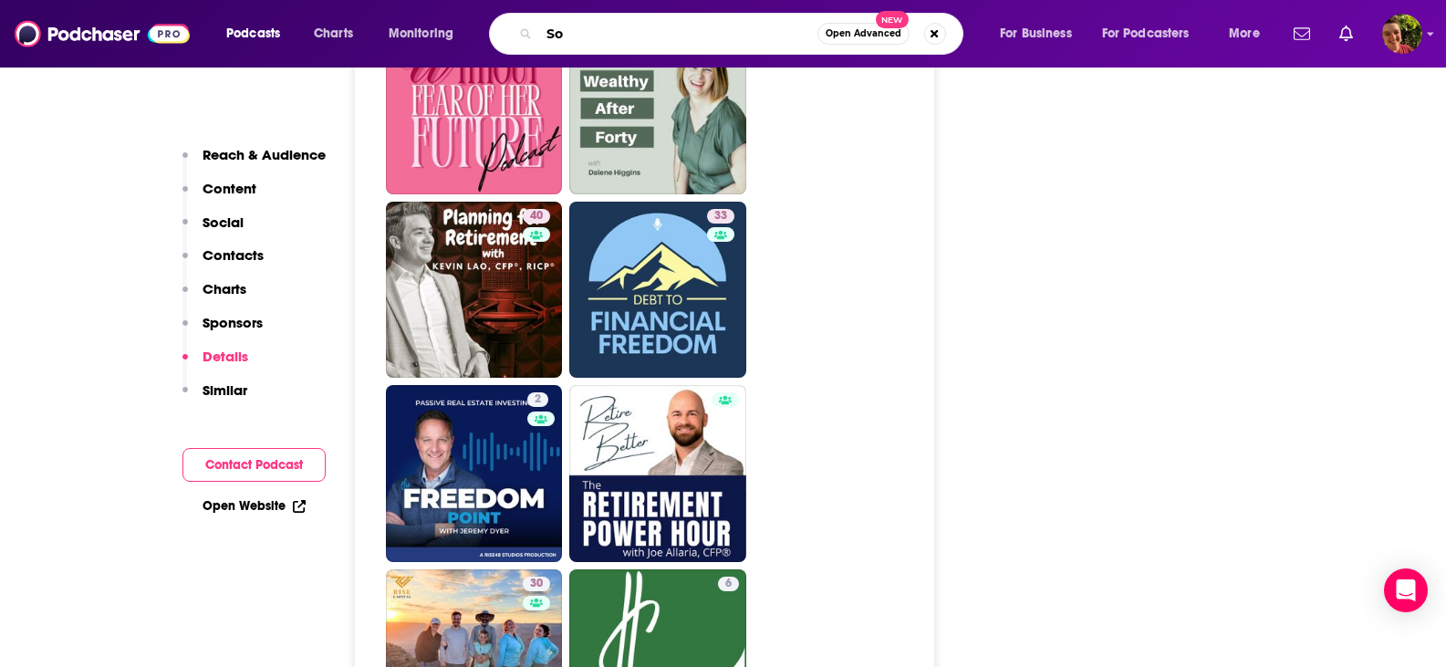
type input "So"
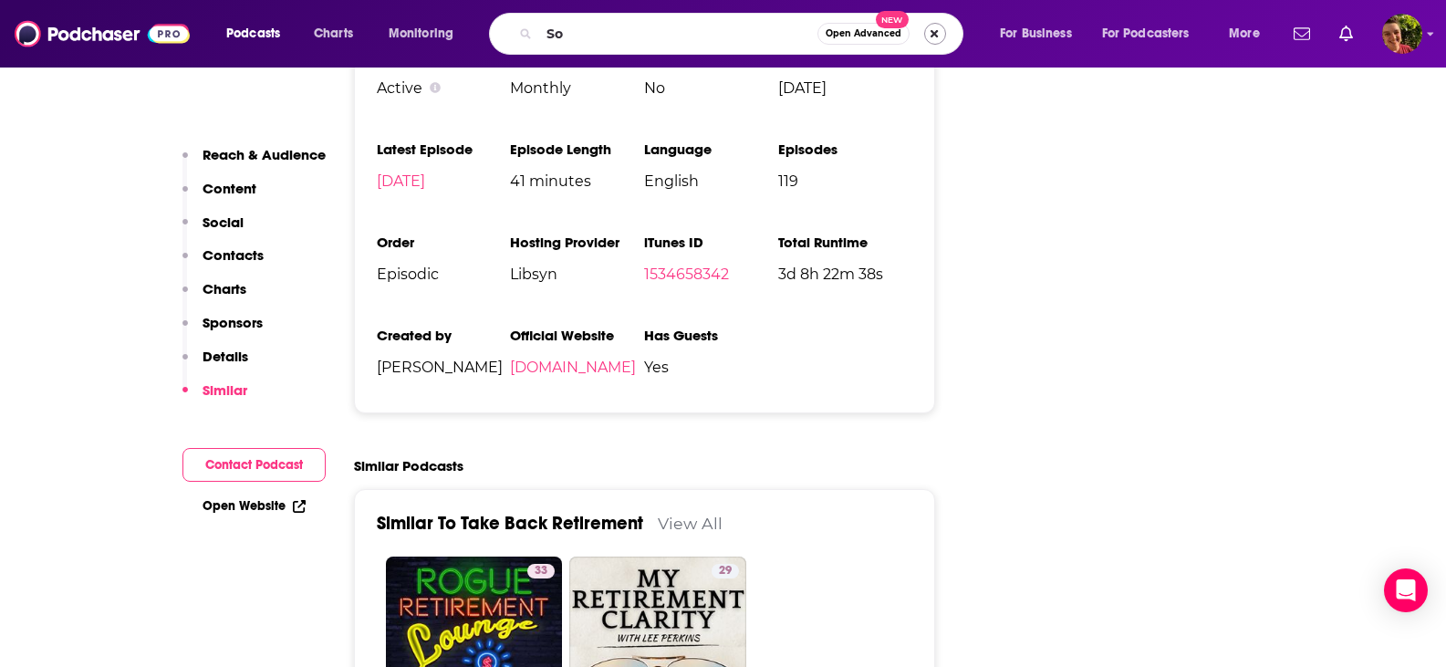
scroll to position [2372, 0]
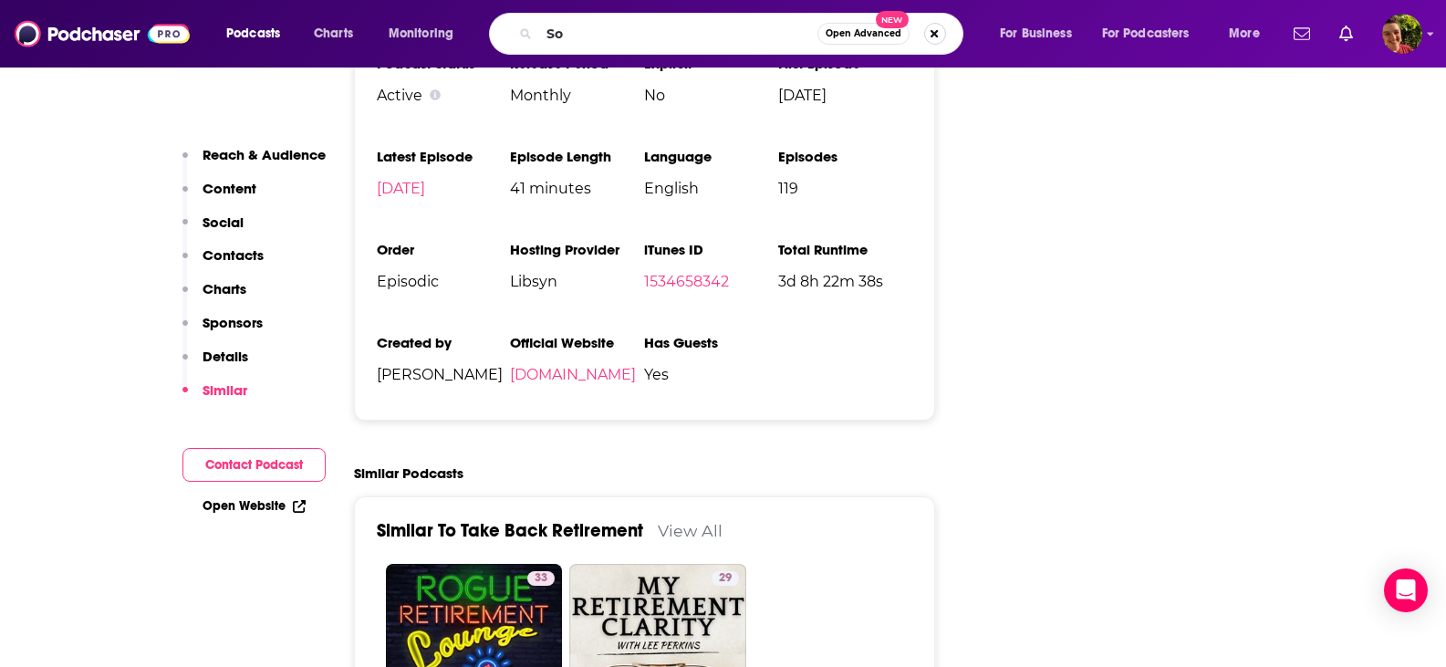
click at [933, 34] on button "Search podcasts, credits, & more..." at bounding box center [935, 34] width 22 height 22
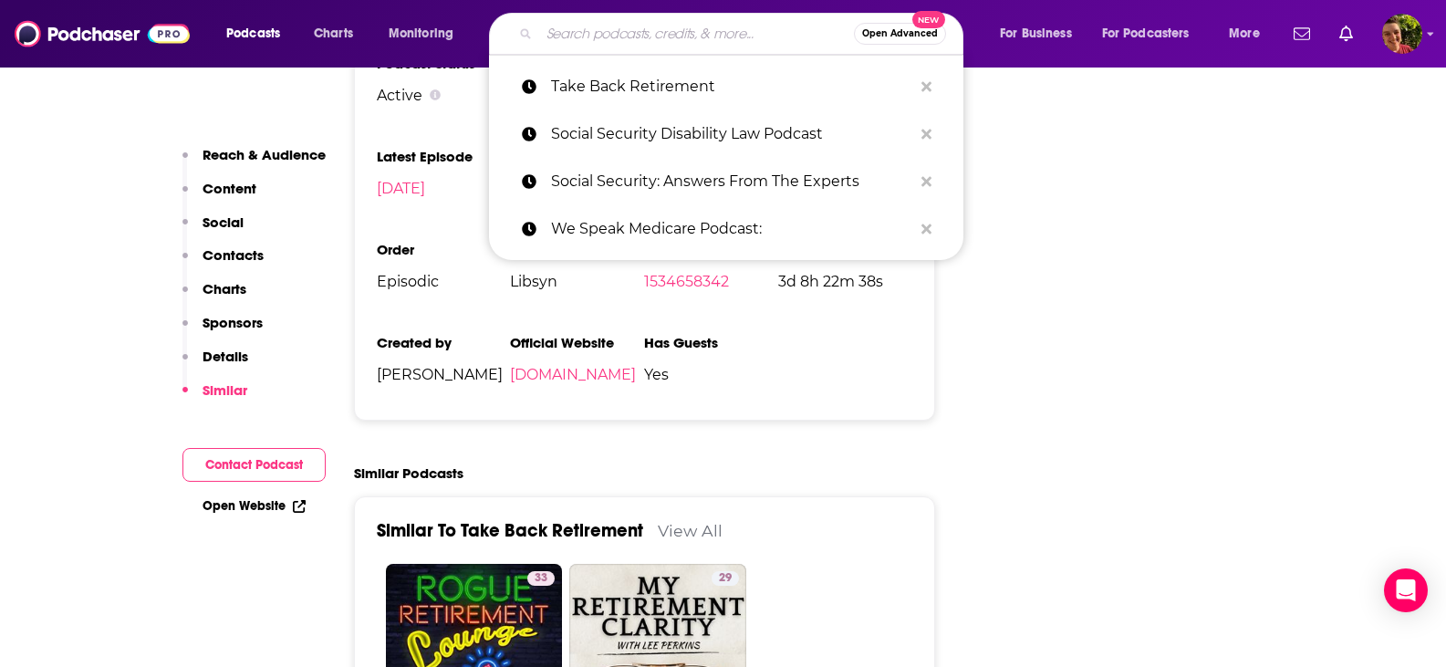
click at [582, 28] on input "Search podcasts, credits, & more..." at bounding box center [696, 33] width 315 height 29
click at [656, 32] on input "Search podcasts, credits, & more..." at bounding box center [696, 33] width 315 height 29
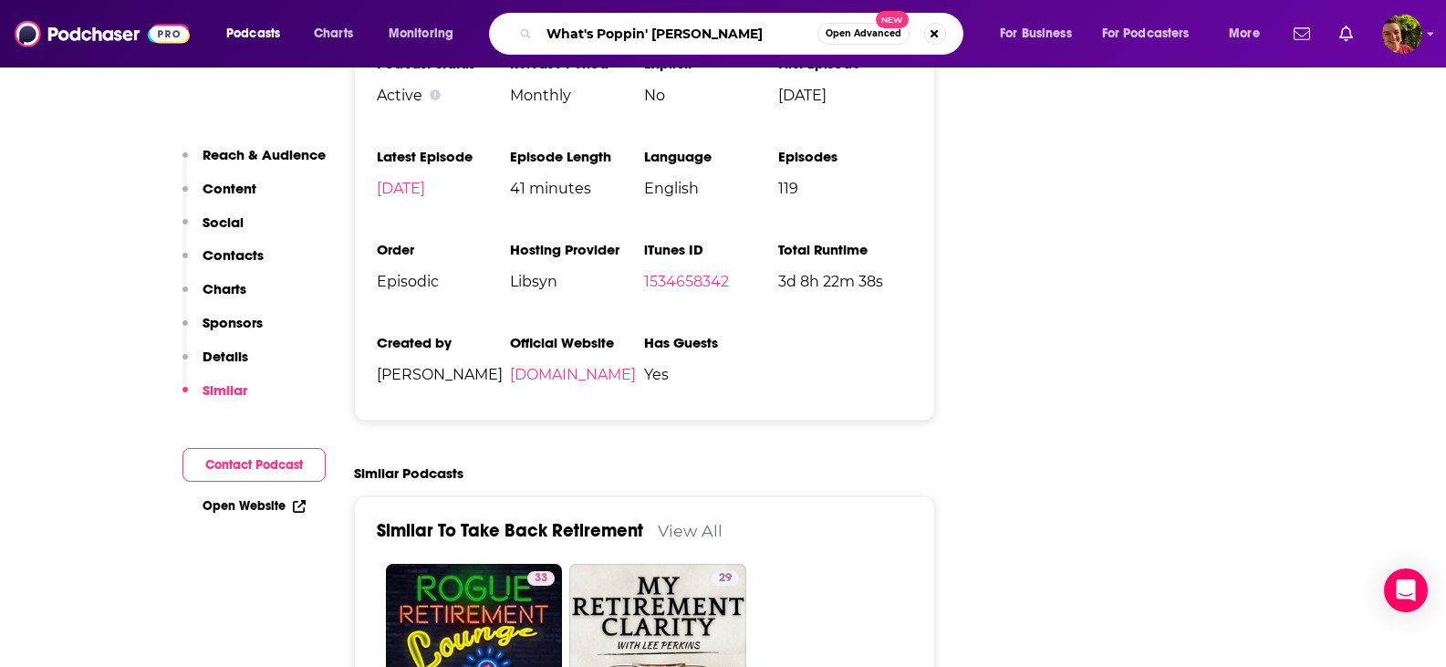
type input "What's Poppin' [PERSON_NAME]?"
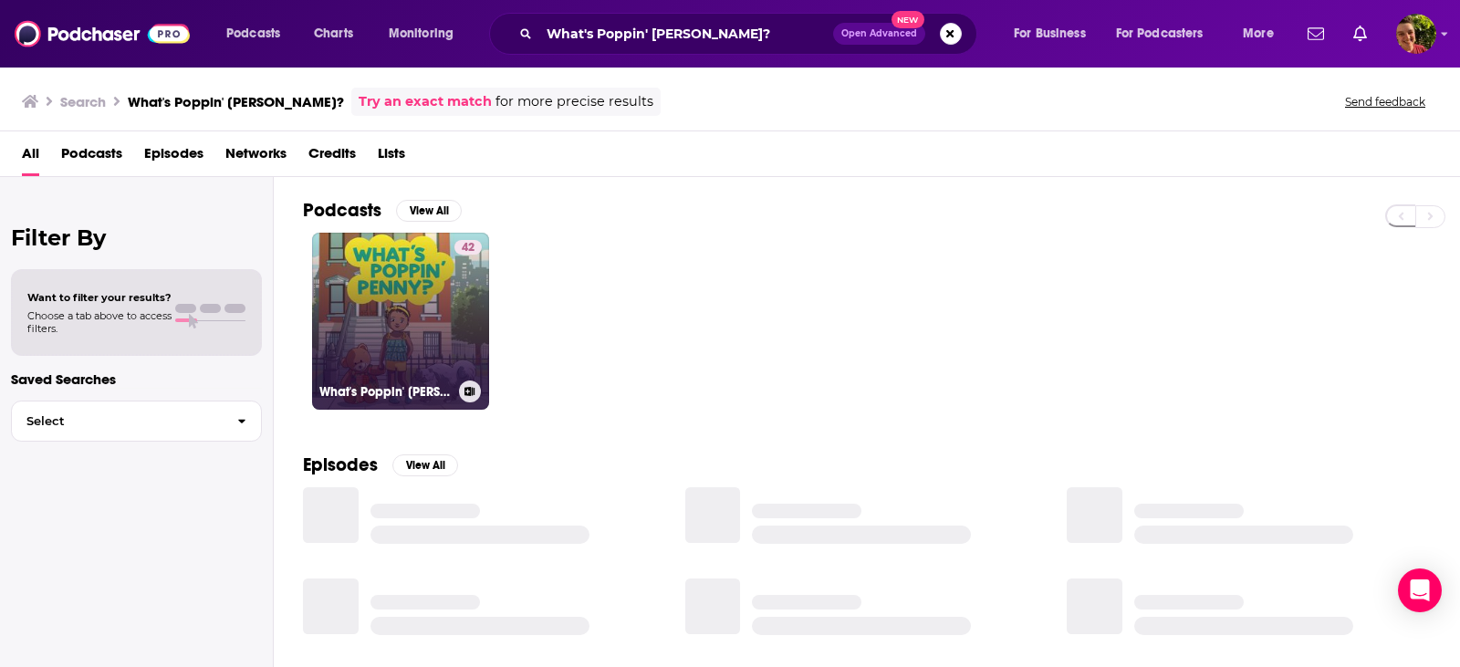
click at [462, 304] on div "42" at bounding box center [467, 310] width 27 height 140
